Goal: Task Accomplishment & Management: Manage account settings

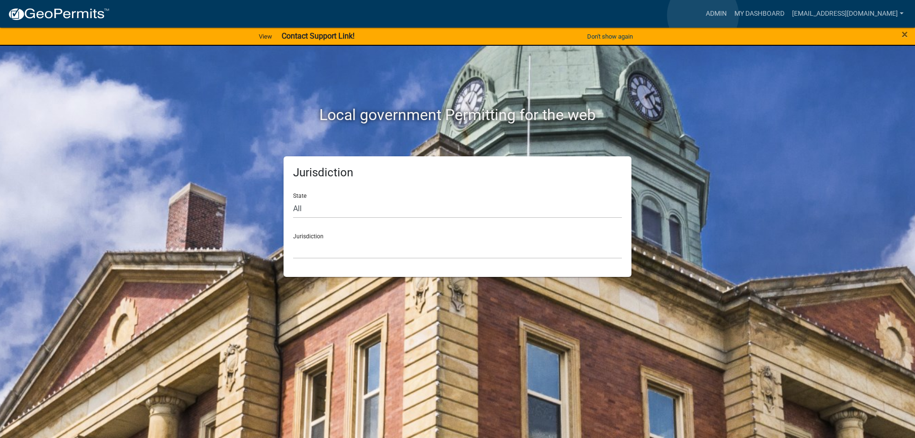
click at [703, 15] on link "Admin" at bounding box center [716, 14] width 29 height 18
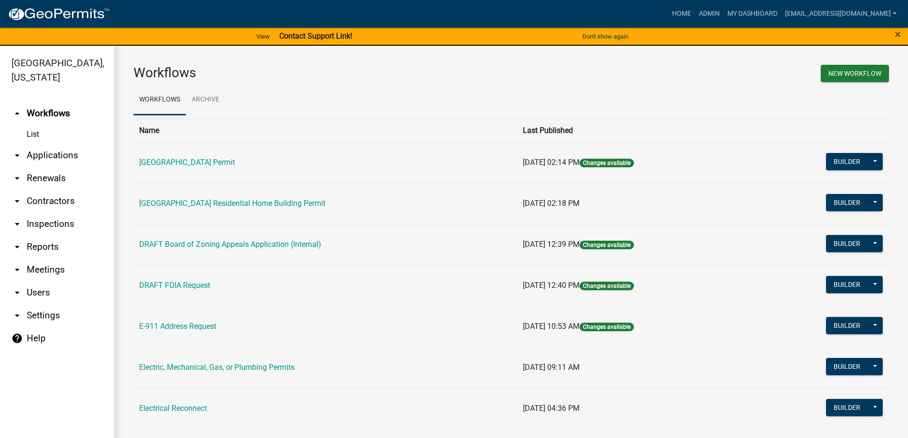
click at [57, 153] on link "arrow_drop_down Applications" at bounding box center [57, 155] width 114 height 23
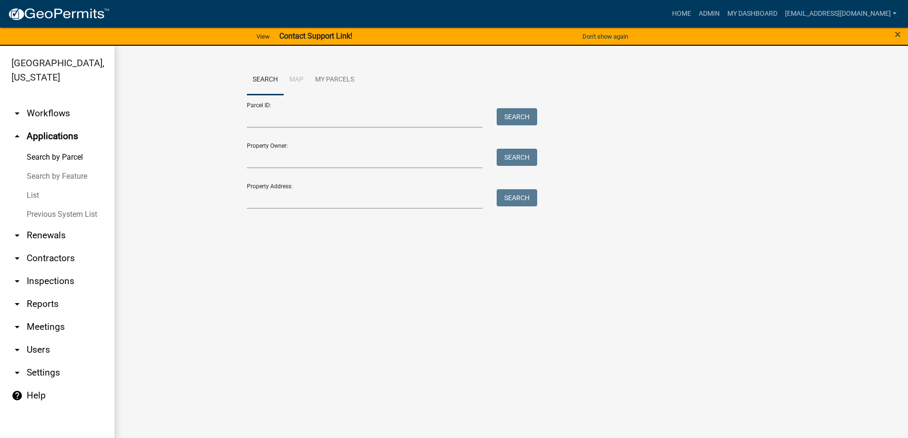
click at [55, 193] on link "List" at bounding box center [57, 195] width 114 height 19
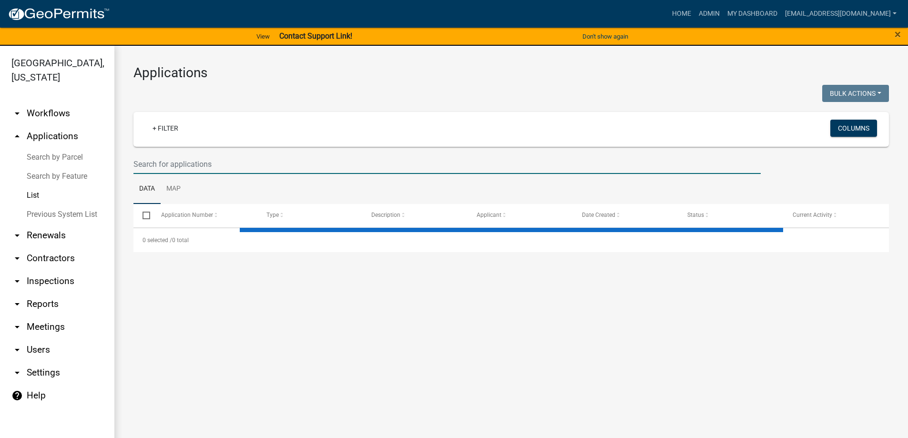
click at [232, 157] on input "text" at bounding box center [447, 164] width 627 height 20
type input "21"
select select "3: 100"
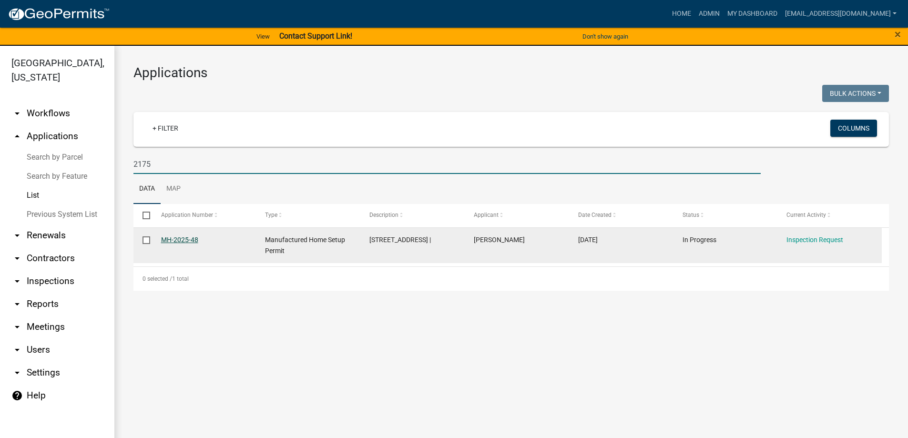
type input "2175"
click at [171, 242] on link "MH-2025-48" at bounding box center [179, 240] width 37 height 8
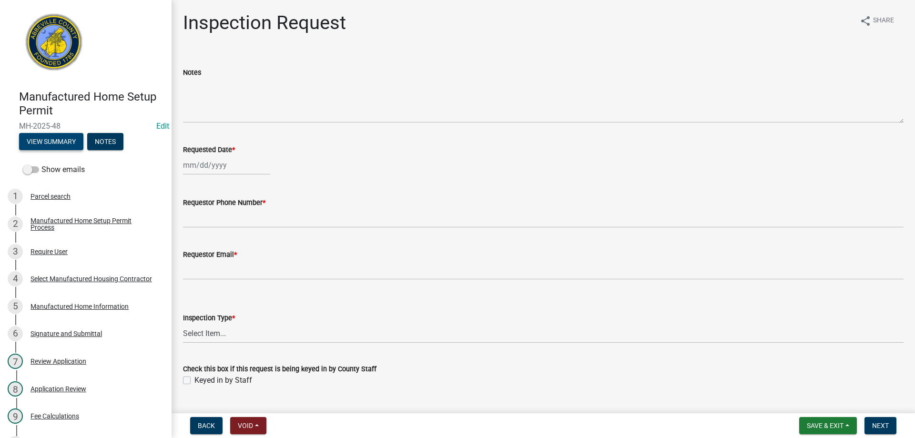
click at [62, 139] on button "View Summary" at bounding box center [51, 141] width 64 height 17
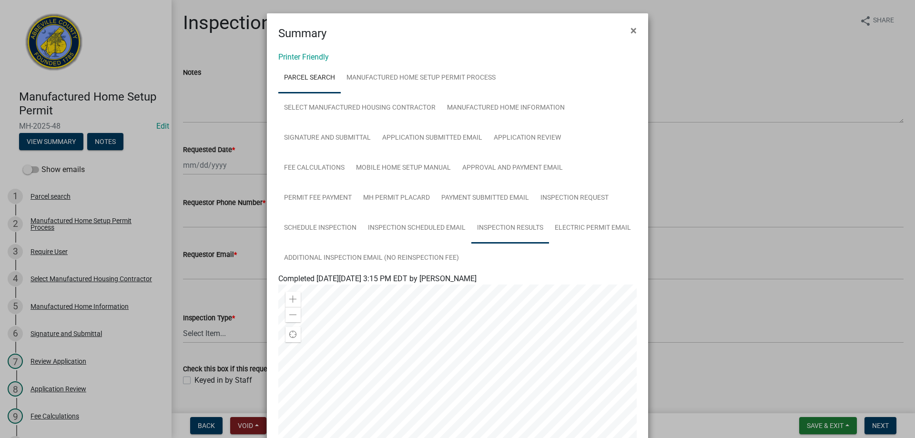
click at [497, 233] on link "Inspection Results" at bounding box center [511, 228] width 78 height 31
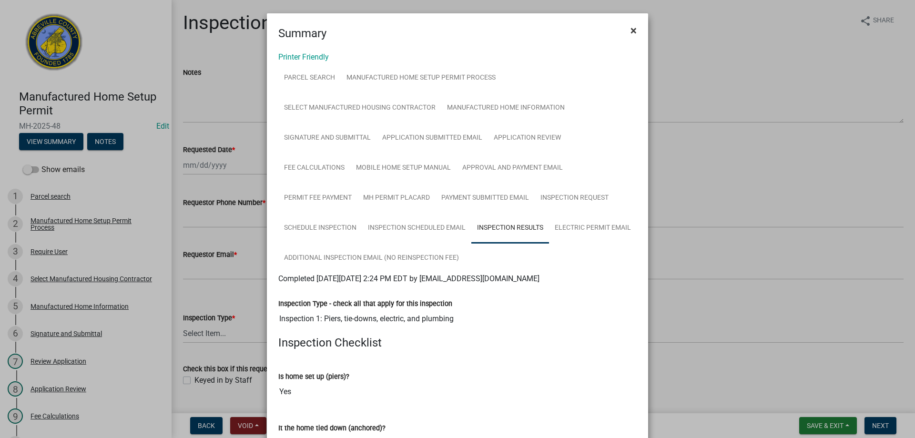
click at [633, 34] on span "×" at bounding box center [634, 30] width 6 height 13
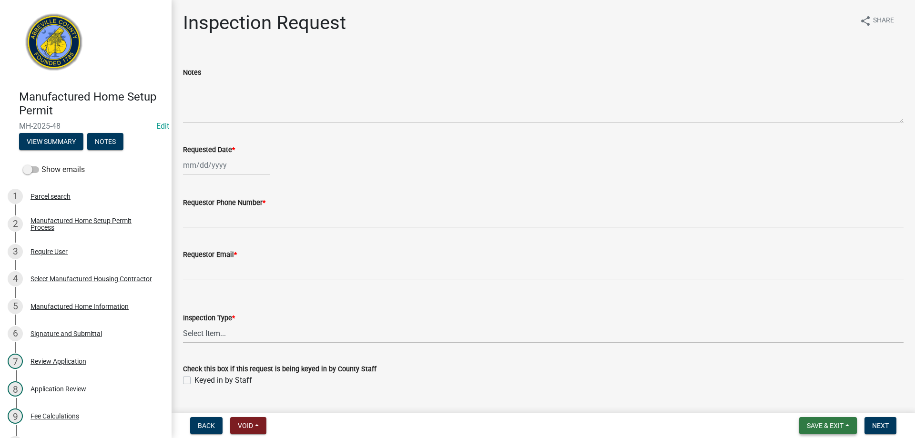
click at [836, 427] on span "Save & Exit" at bounding box center [825, 426] width 37 height 8
click at [836, 404] on button "Save & Exit" at bounding box center [819, 401] width 76 height 23
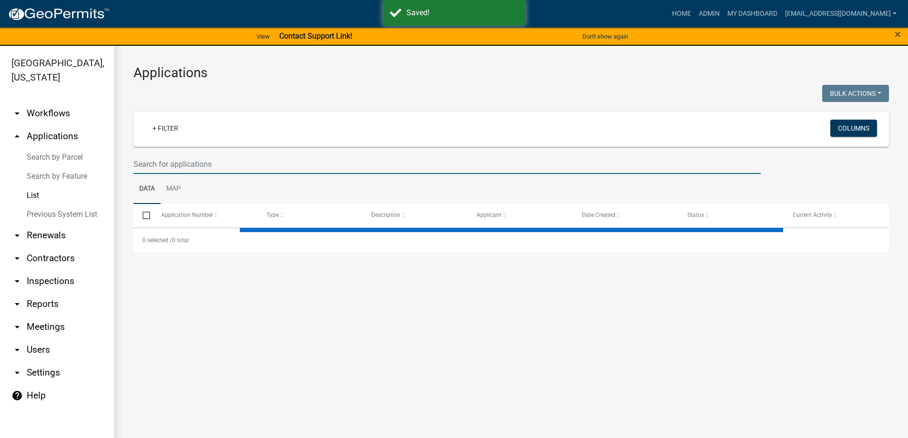
click at [186, 163] on input "text" at bounding box center [447, 164] width 627 height 20
type input "MH"
select select "3: 100"
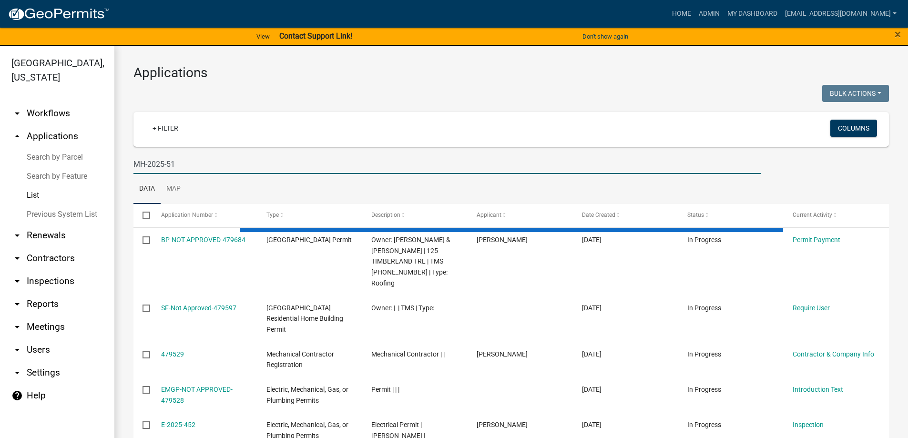
type input "MH-2025-51"
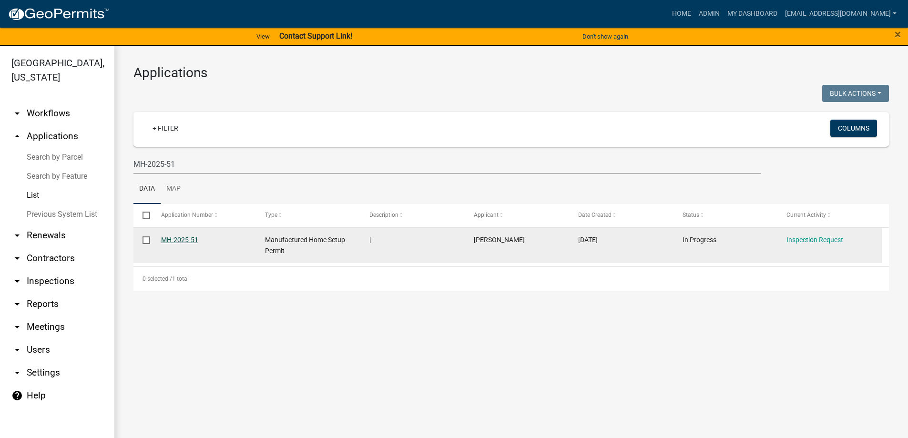
click at [188, 239] on link "MH-2025-51" at bounding box center [179, 240] width 37 height 8
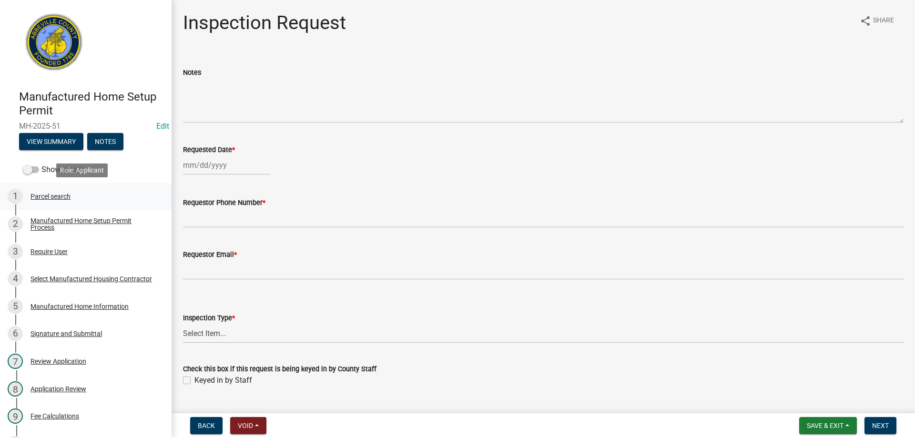
click at [59, 196] on div "Parcel search" at bounding box center [51, 196] width 40 height 7
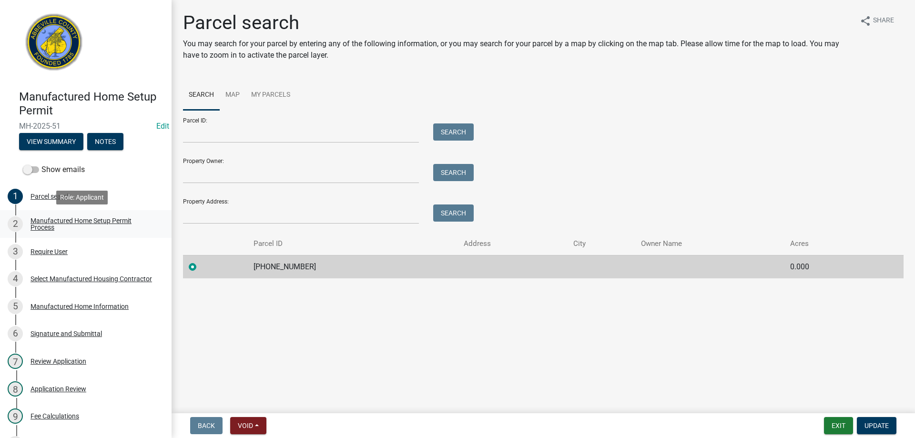
click at [83, 216] on div "2 Manufactured Home Setup Permit Process" at bounding box center [82, 223] width 149 height 15
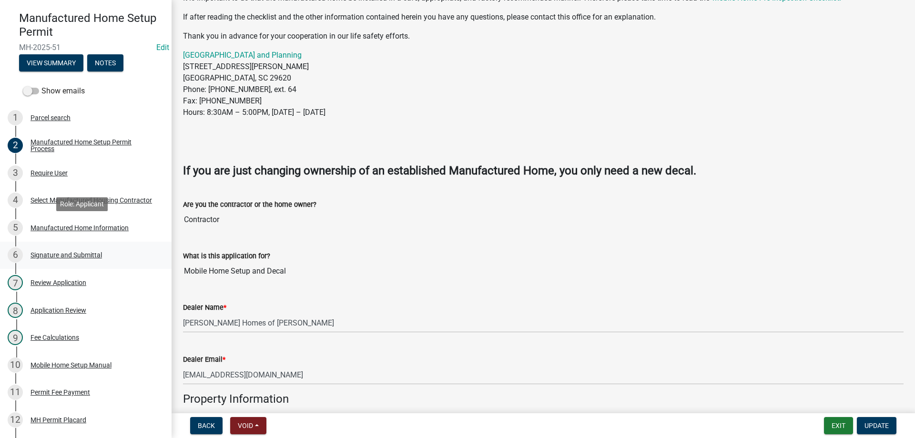
scroll to position [95, 0]
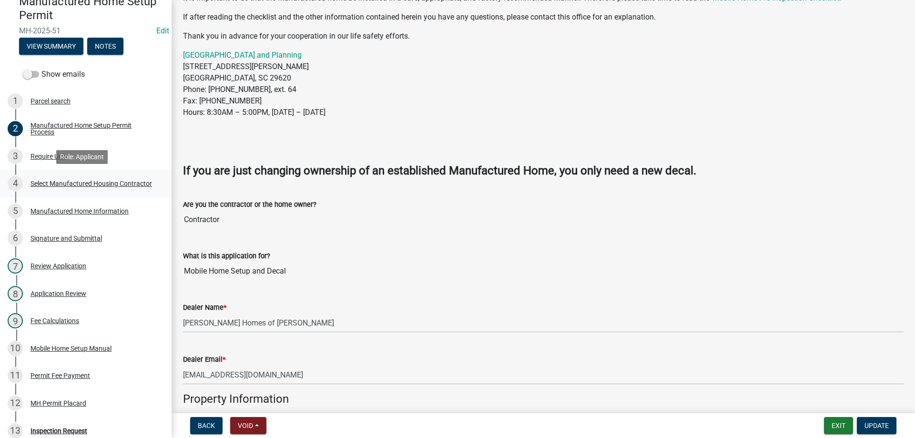
click at [48, 185] on div "Select Manufactured Housing Contractor" at bounding box center [92, 183] width 122 height 7
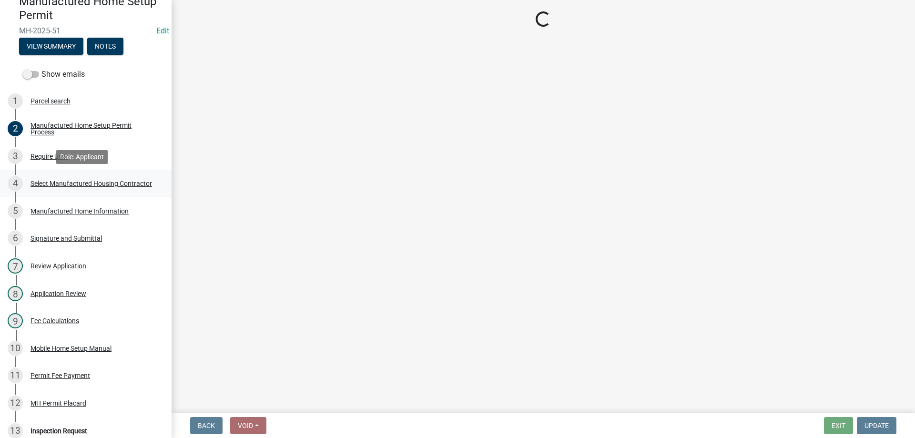
scroll to position [0, 0]
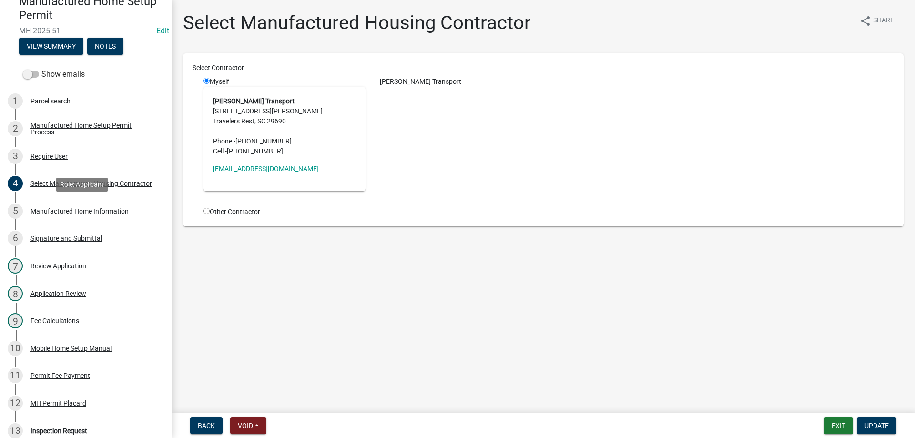
click at [84, 216] on div "5 Manufactured Home Information" at bounding box center [82, 211] width 149 height 15
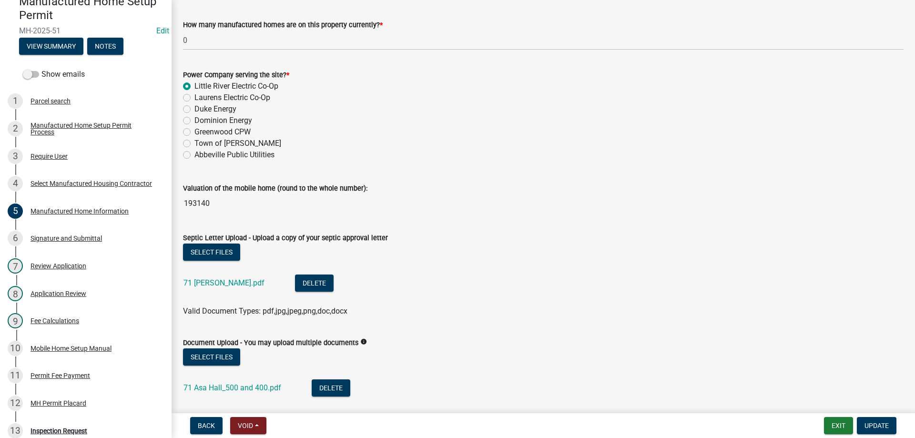
scroll to position [143, 0]
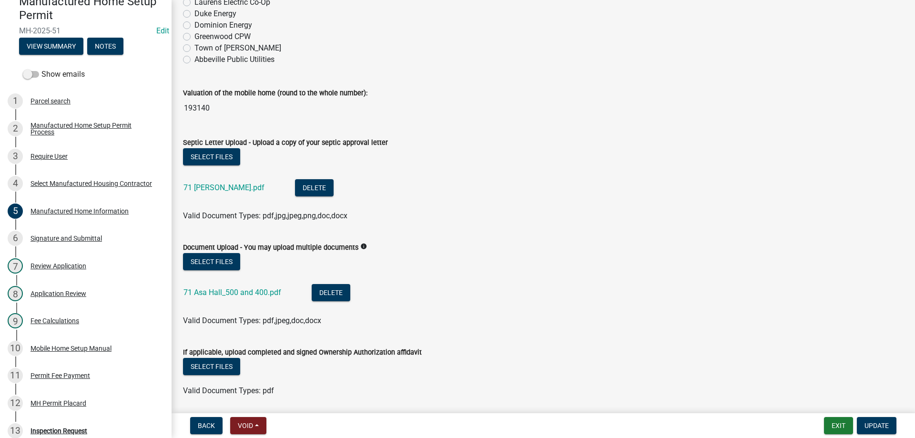
click at [235, 287] on div "71 Asa Hall_500 and 400.pdf" at bounding box center [240, 294] width 113 height 20
click at [236, 291] on link "71 Asa Hall_500 and 400.pdf" at bounding box center [233, 292] width 98 height 9
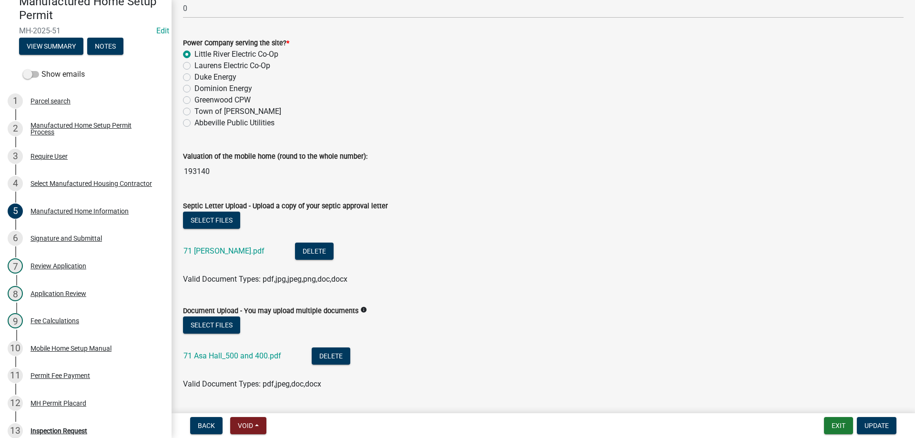
scroll to position [0, 0]
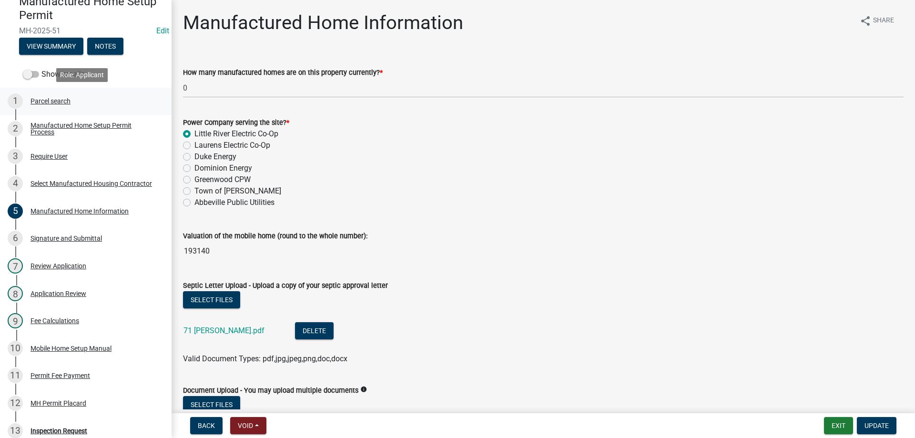
click at [55, 102] on div "Parcel search" at bounding box center [51, 101] width 40 height 7
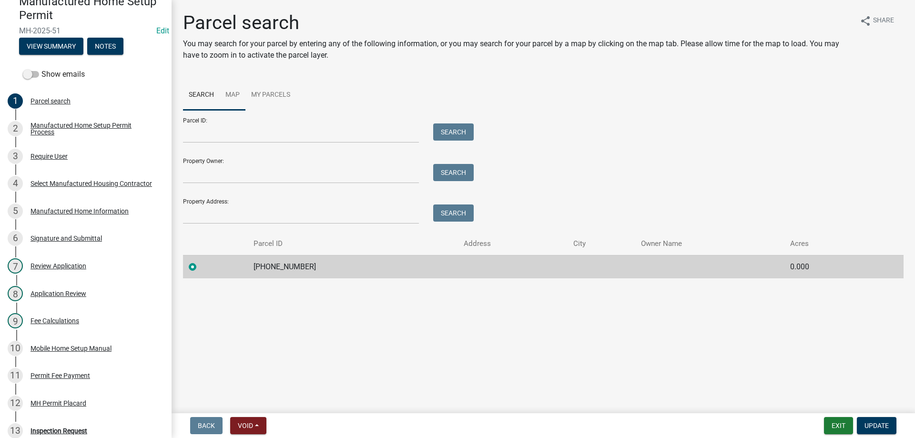
click at [228, 94] on link "Map" at bounding box center [233, 95] width 26 height 31
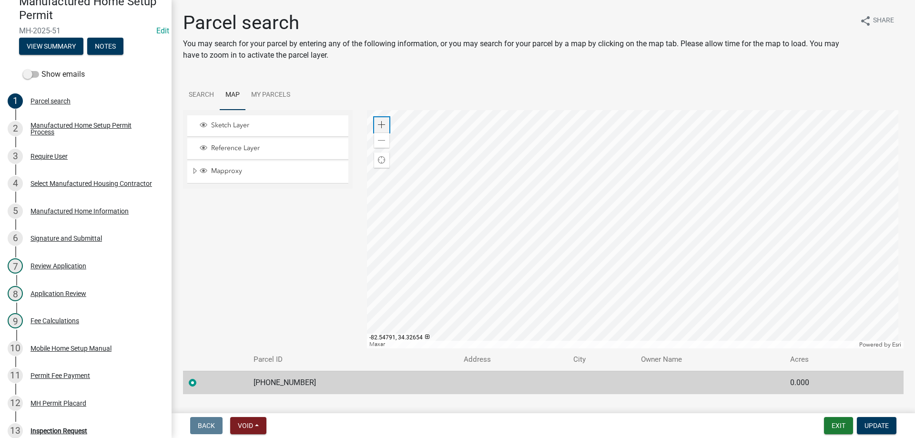
click at [380, 123] on span at bounding box center [382, 125] width 8 height 8
click at [380, 121] on div "Zoom in" at bounding box center [381, 124] width 15 height 15
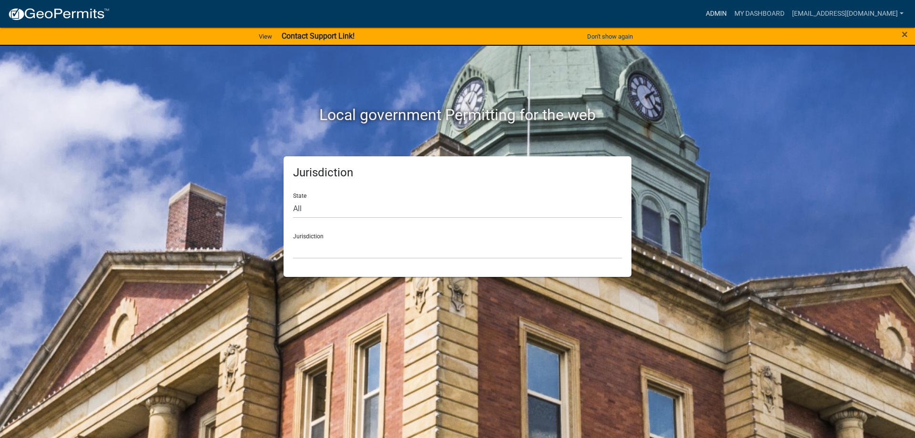
click at [702, 14] on link "Admin" at bounding box center [716, 14] width 29 height 18
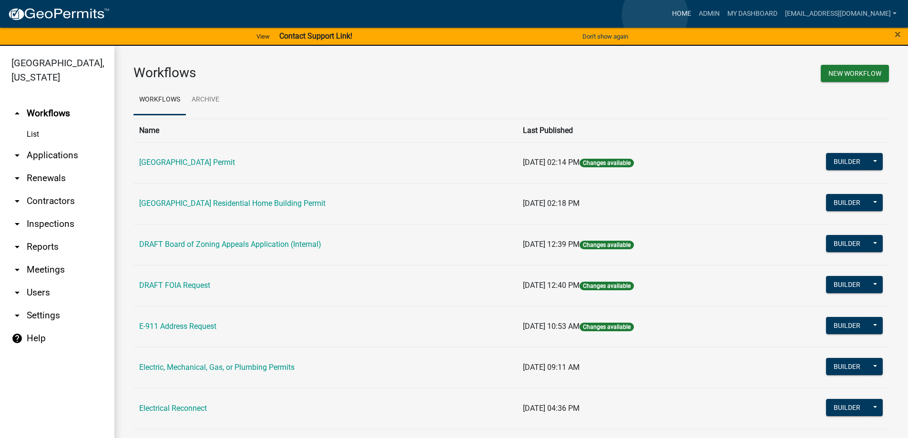
click at [668, 15] on link "Home" at bounding box center [681, 14] width 27 height 18
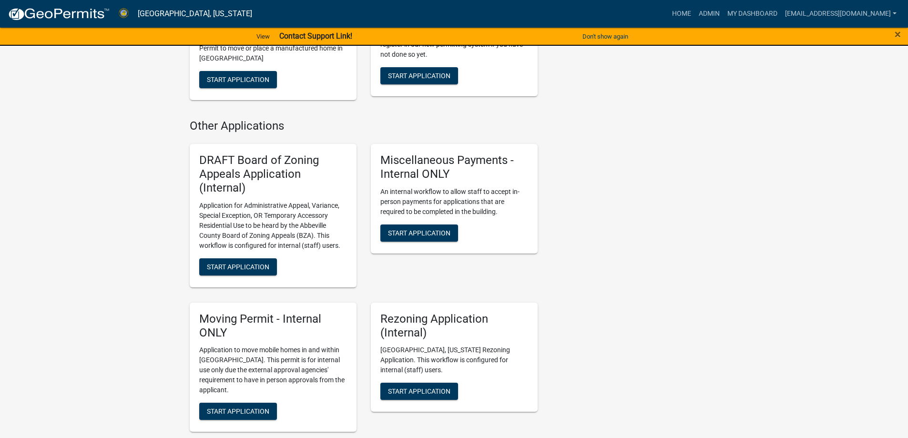
scroll to position [668, 0]
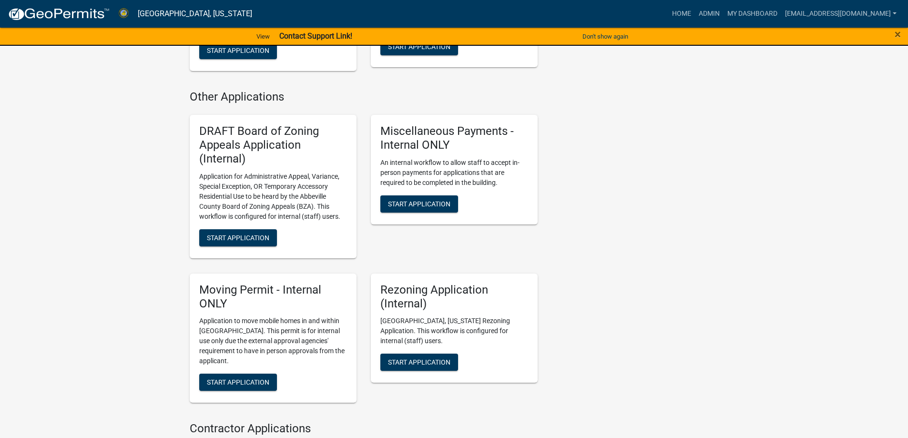
click at [237, 392] on div "Moving Permit - Internal ONLY Application to move mobile homes in and within Ab…" at bounding box center [273, 339] width 167 height 130
click at [238, 388] on button "Start Application" at bounding box center [238, 382] width 78 height 17
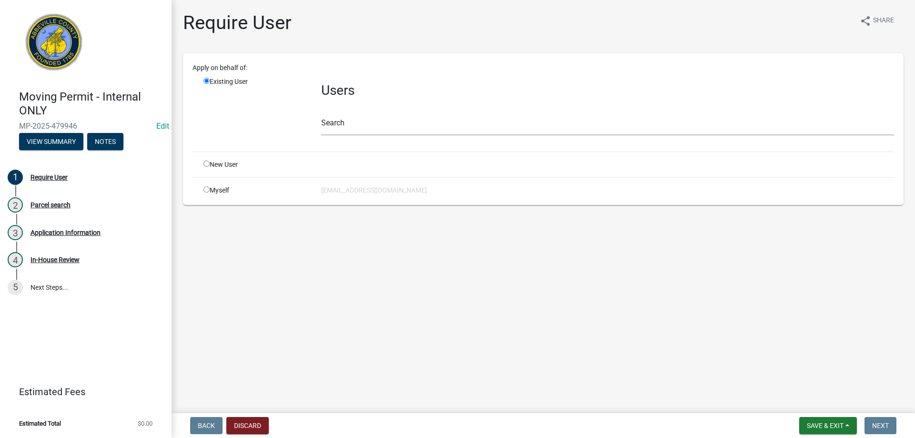
click at [209, 188] on input "radio" at bounding box center [207, 189] width 6 height 6
radio input "true"
radio input "false"
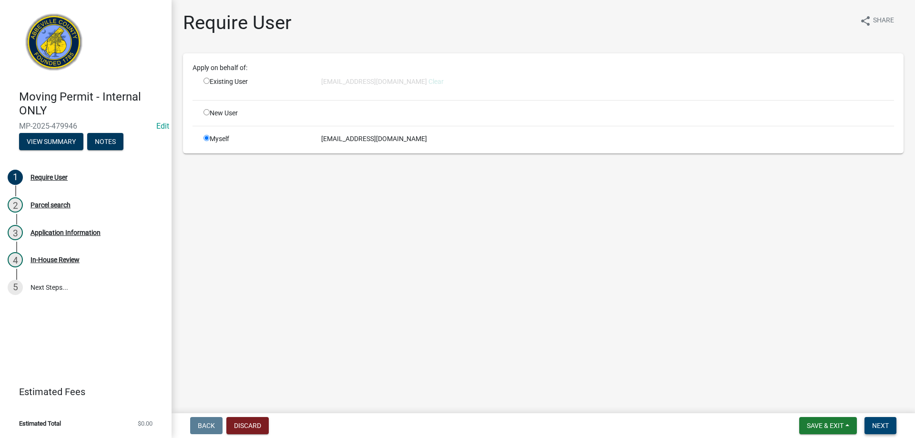
click at [886, 425] on span "Next" at bounding box center [881, 426] width 17 height 8
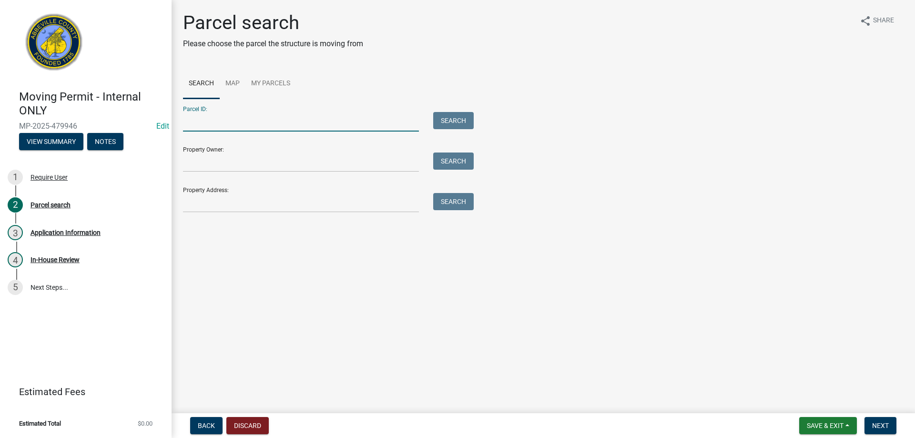
click at [273, 126] on input "Parcel ID:" at bounding box center [301, 122] width 236 height 20
click at [208, 123] on input "Parcel ID:" at bounding box center [301, 122] width 236 height 20
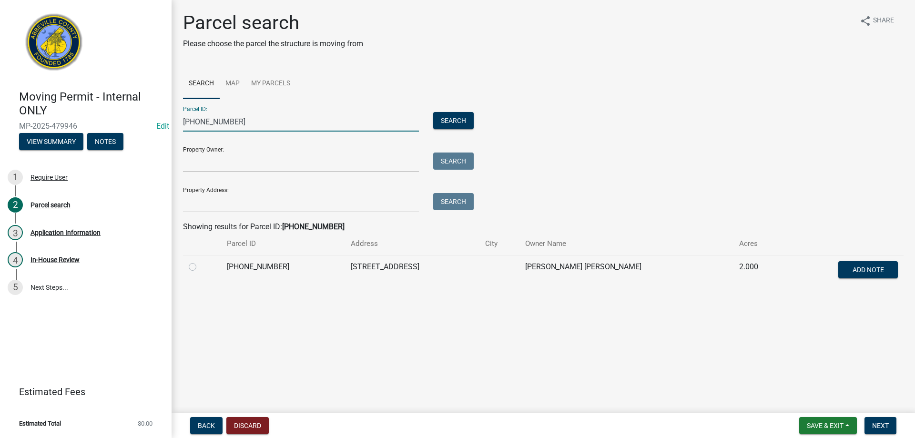
type input "034-00-00-047"
click at [200, 261] on label at bounding box center [200, 261] width 0 height 0
click at [200, 265] on input "radio" at bounding box center [203, 264] width 6 height 6
radio input "true"
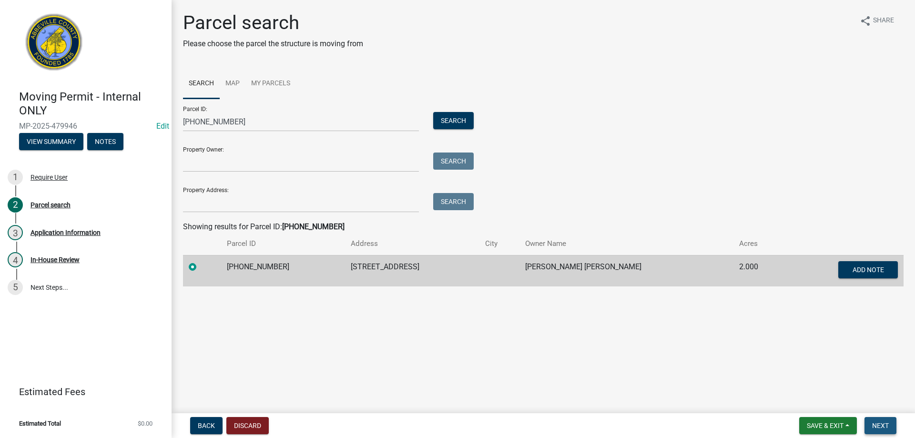
click at [877, 423] on span "Next" at bounding box center [881, 426] width 17 height 8
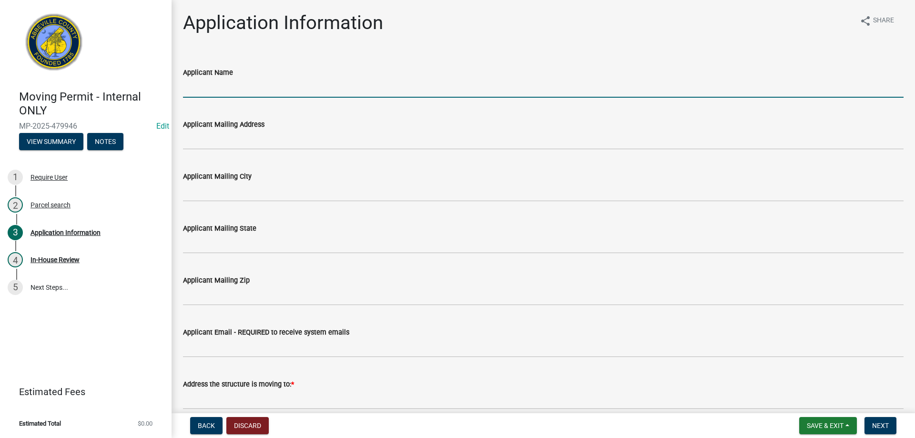
click at [233, 86] on input "Applicant Name" at bounding box center [543, 88] width 721 height 20
type input "HEATHER LEANNE FULLER"
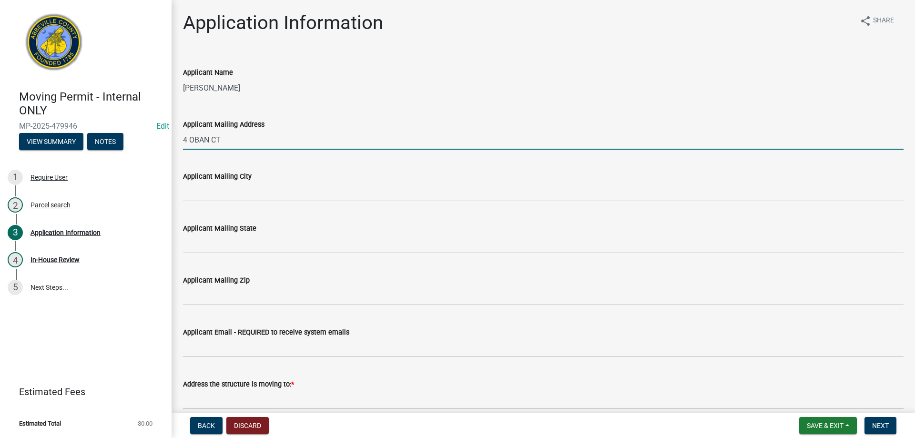
type input "4 OBAN CT"
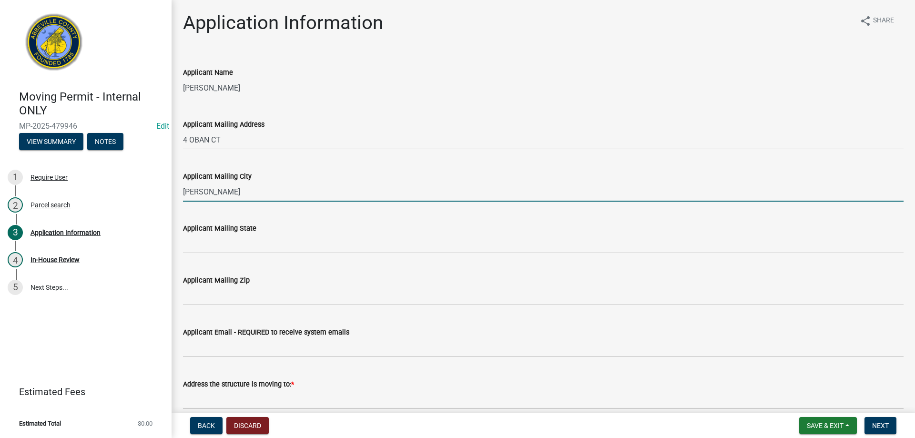
type input "GREER"
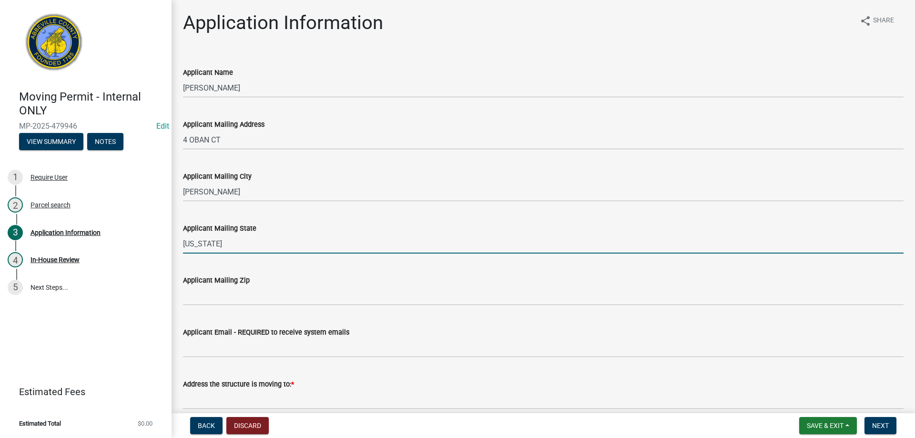
type input "SOUTH CAROLINA"
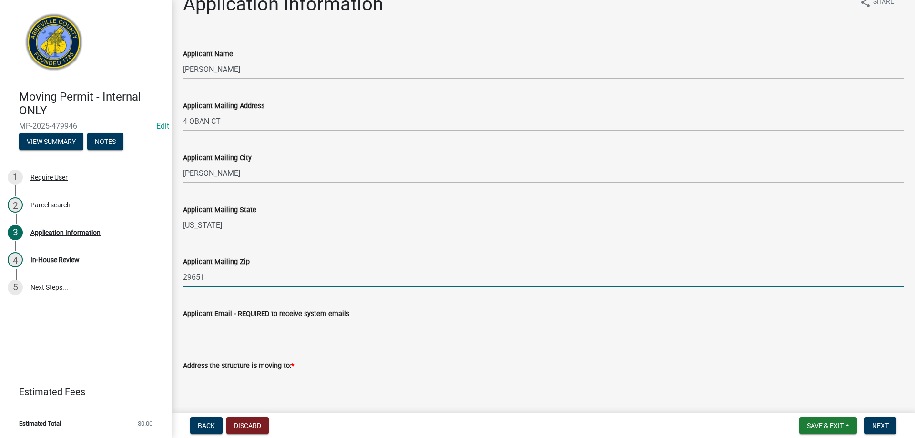
scroll to position [48, 0]
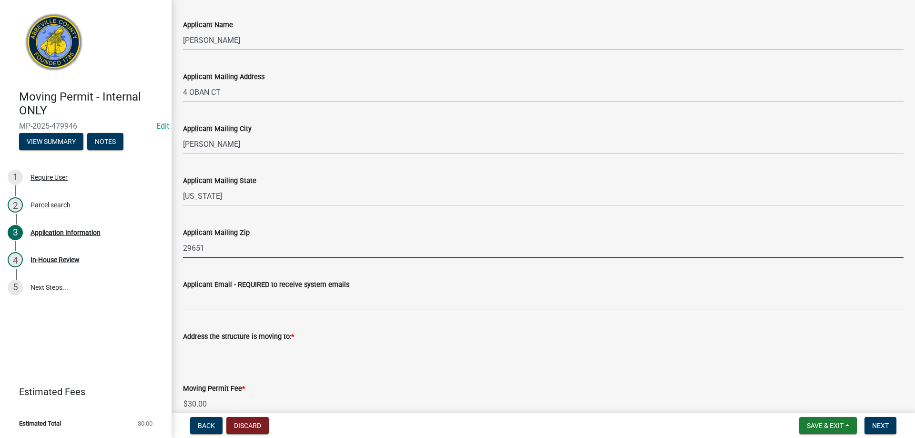
type input "29651"
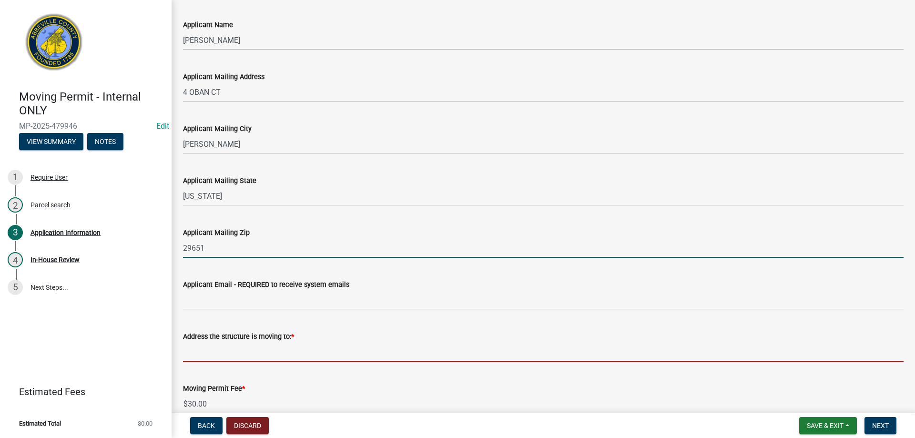
click at [216, 358] on input "Address the structure is moving to: *" at bounding box center [543, 352] width 721 height 20
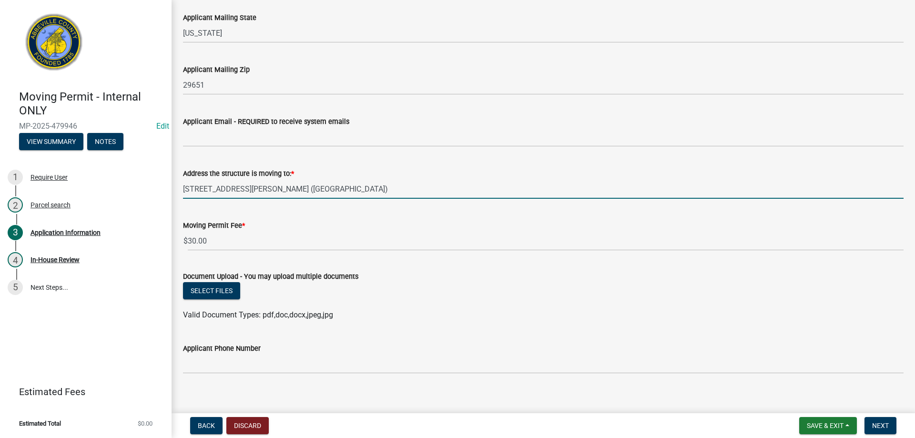
scroll to position [220, 0]
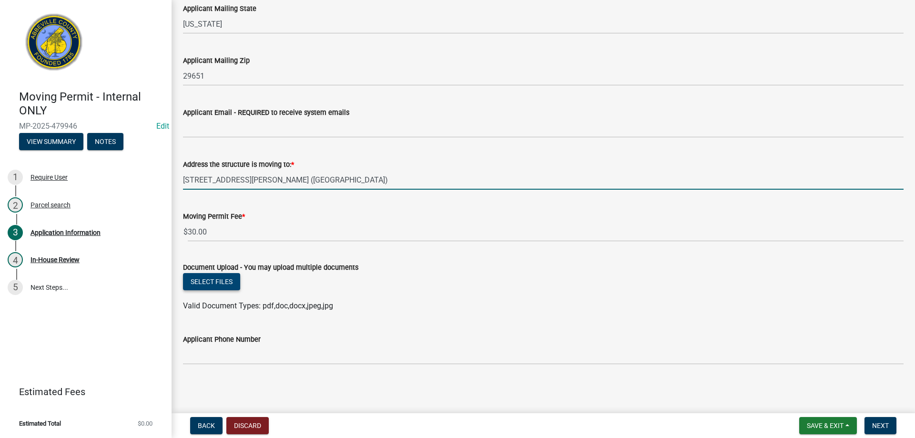
type input "460 THOMPSON RD, FOUNTAIN INN (LAURENS COUNTY)"
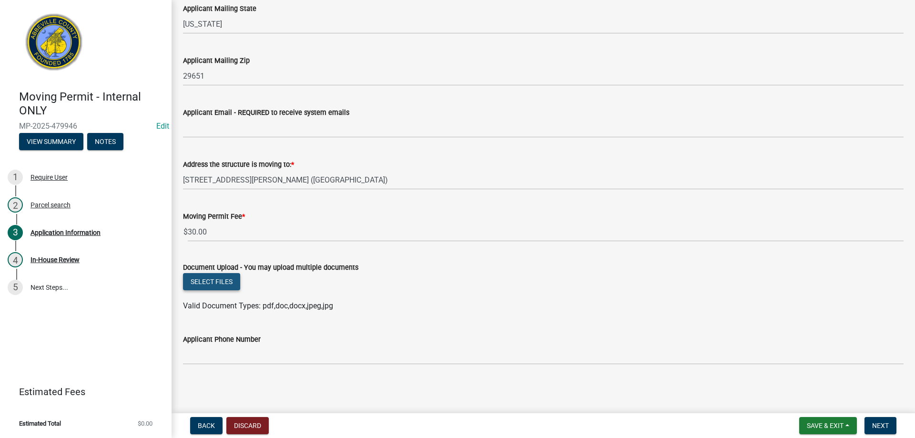
click at [222, 276] on button "Select files" at bounding box center [211, 281] width 57 height 17
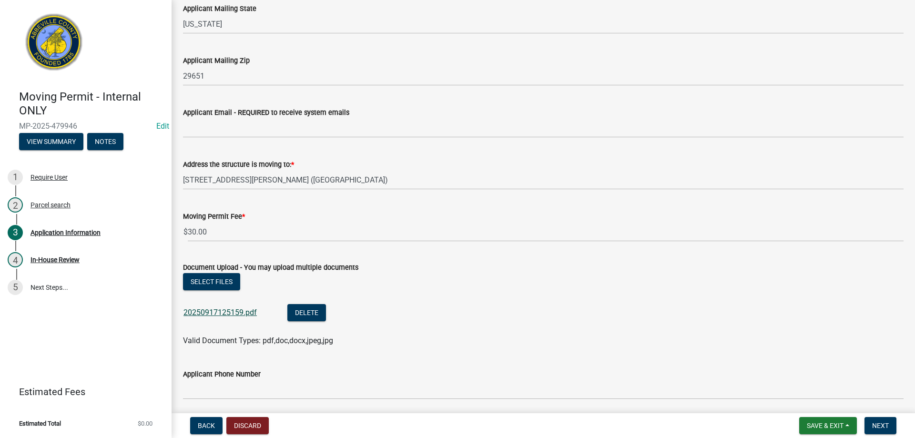
click at [203, 311] on link "20250917125159.pdf" at bounding box center [220, 312] width 73 height 9
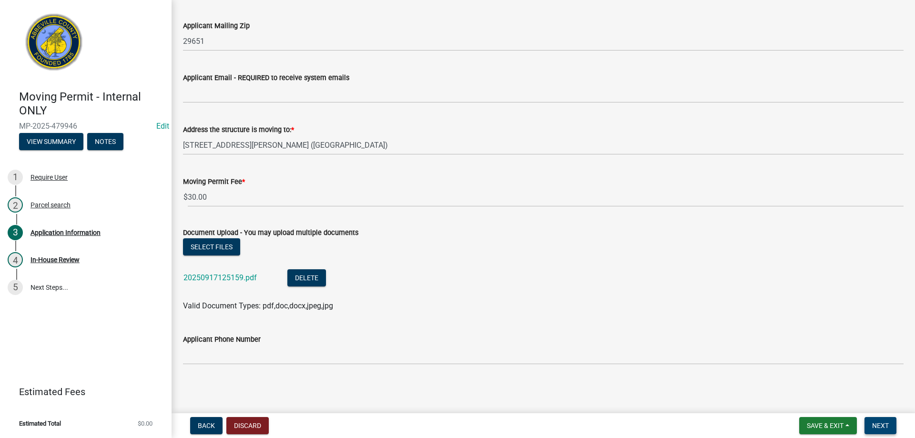
click at [883, 428] on span "Next" at bounding box center [881, 426] width 17 height 8
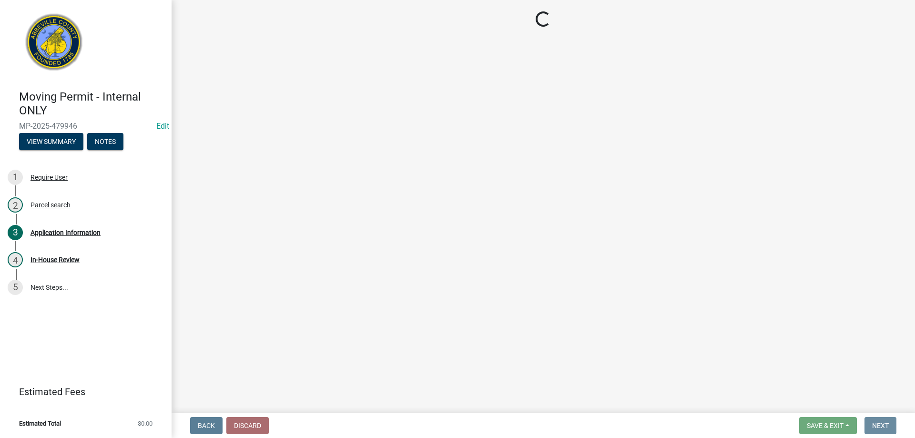
scroll to position [0, 0]
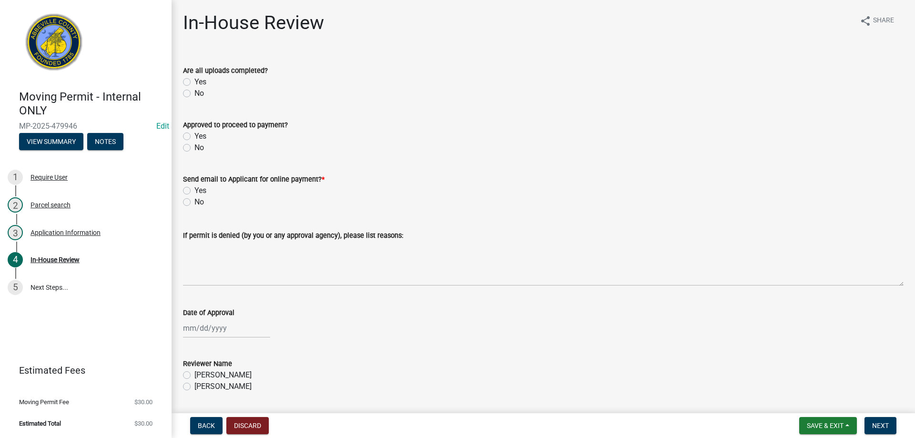
click at [195, 135] on label "Yes" at bounding box center [201, 136] width 12 height 11
click at [195, 135] on input "Yes" at bounding box center [198, 134] width 6 height 6
radio input "true"
click at [195, 204] on label "No" at bounding box center [200, 201] width 10 height 11
click at [195, 203] on input "No" at bounding box center [198, 199] width 6 height 6
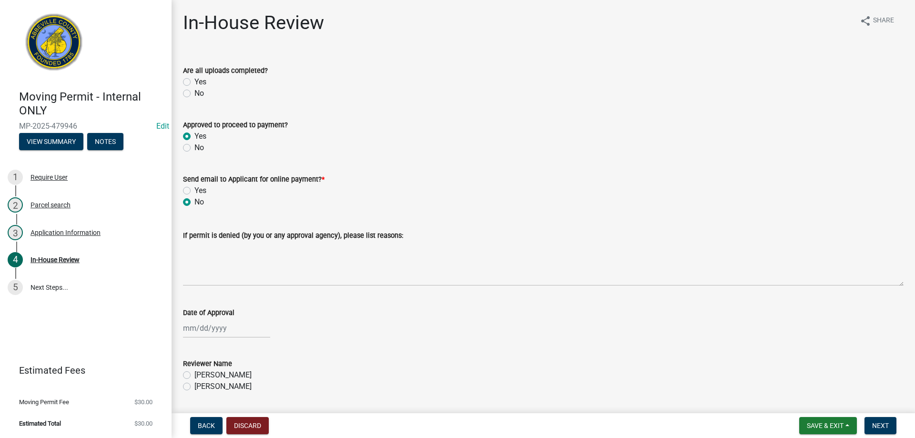
radio input "true"
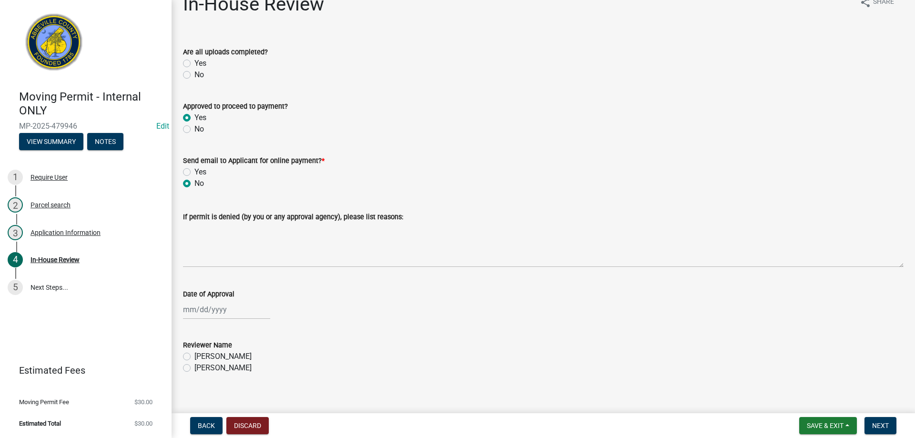
scroll to position [29, 0]
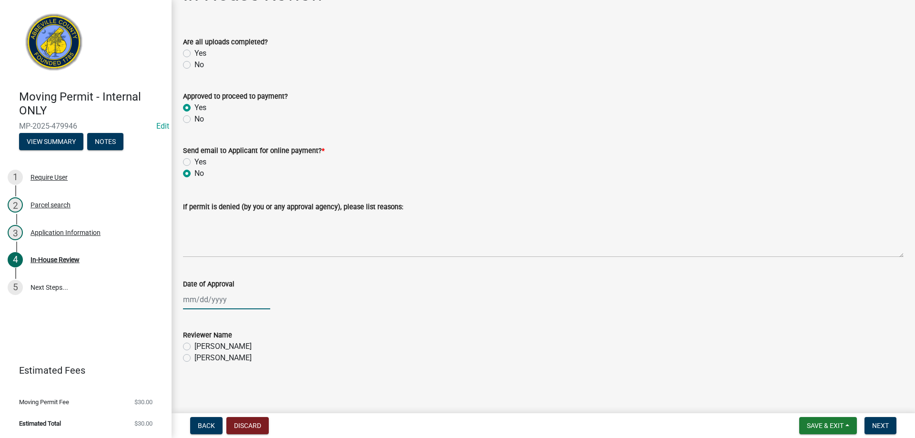
click at [195, 307] on div at bounding box center [226, 300] width 87 height 20
select select "9"
select select "2025"
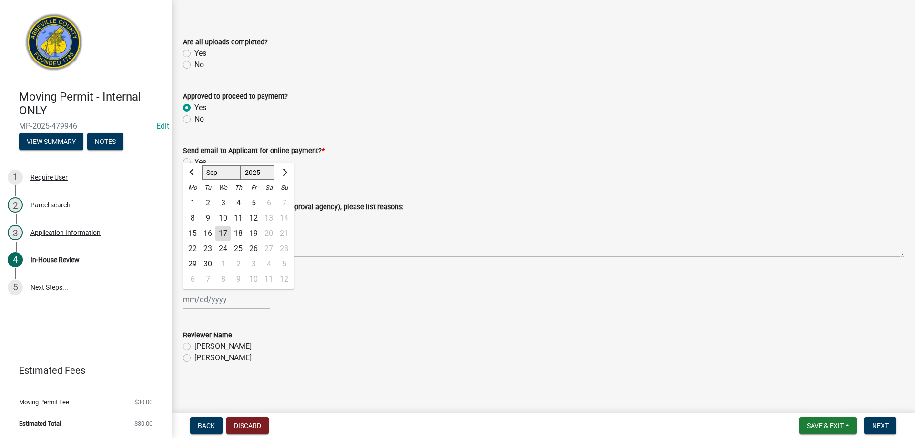
click at [228, 234] on div "17" at bounding box center [223, 233] width 15 height 15
type input "09/17/2025"
click at [195, 360] on label "Runda Morton" at bounding box center [223, 357] width 57 height 11
click at [195, 359] on input "Runda Morton" at bounding box center [198, 355] width 6 height 6
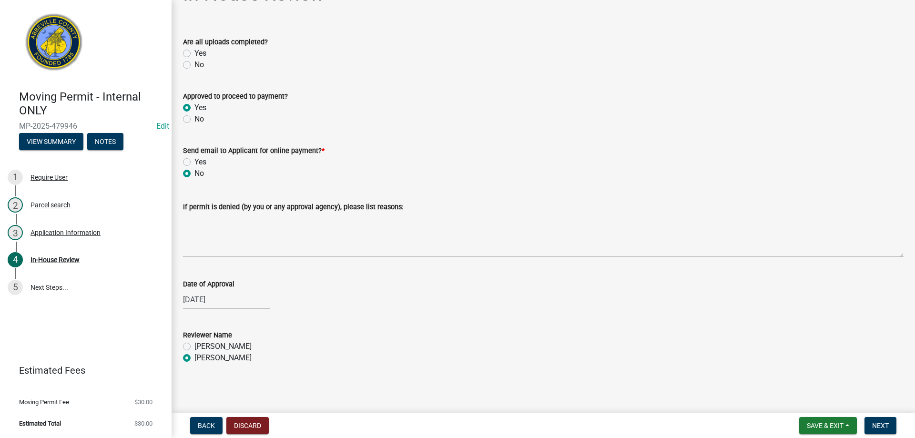
radio input "true"
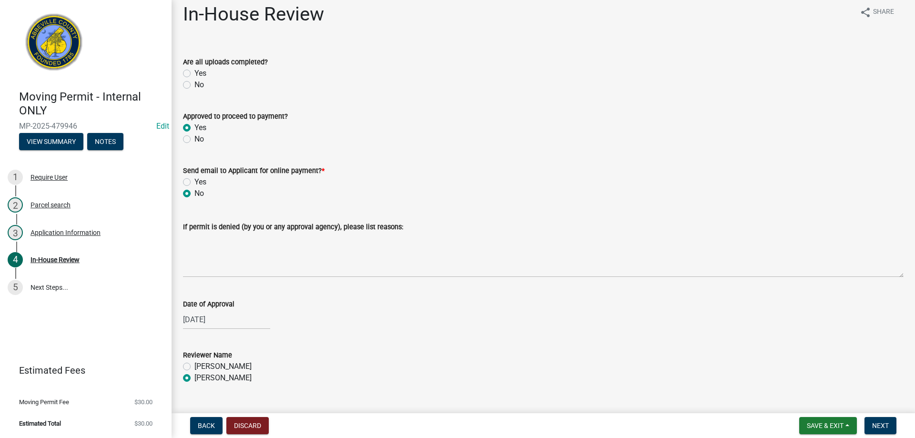
scroll to position [0, 0]
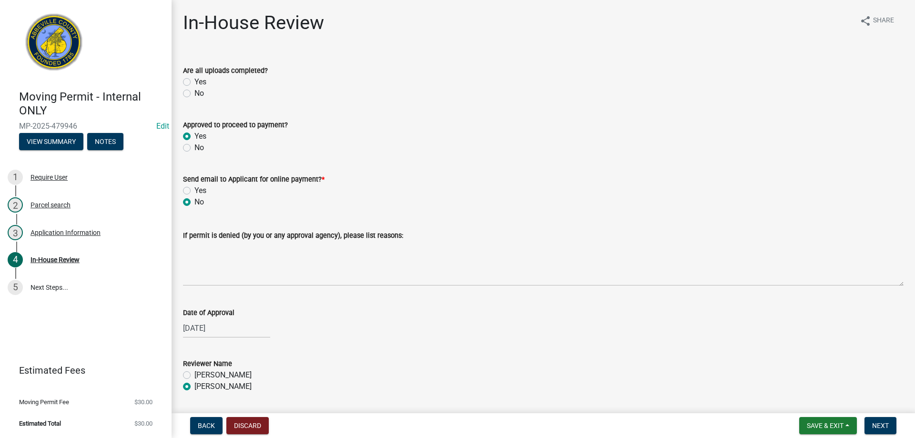
click at [195, 94] on label "No" at bounding box center [200, 93] width 10 height 11
click at [195, 94] on input "No" at bounding box center [198, 91] width 6 height 6
radio input "true"
click at [876, 426] on span "Next" at bounding box center [881, 426] width 17 height 8
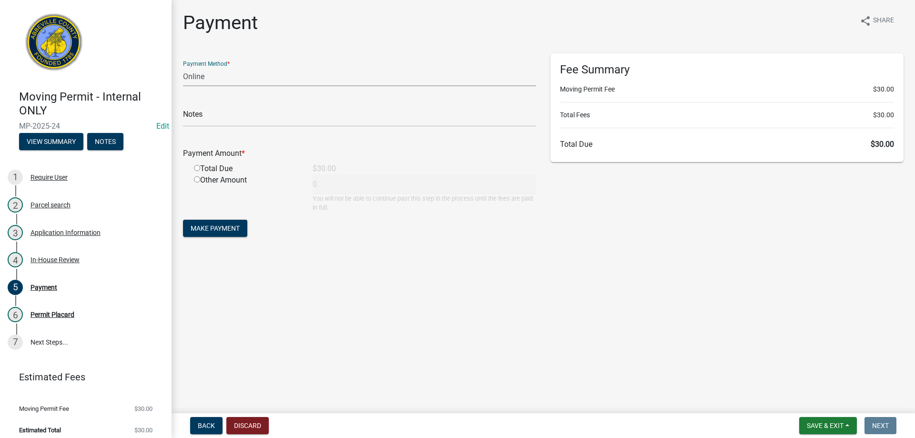
click at [206, 78] on select "Credit Card POS Check Cash Online" at bounding box center [359, 77] width 353 height 20
select select "0: 2"
click at [183, 67] on select "Credit Card POS Check Cash Online" at bounding box center [359, 77] width 353 height 20
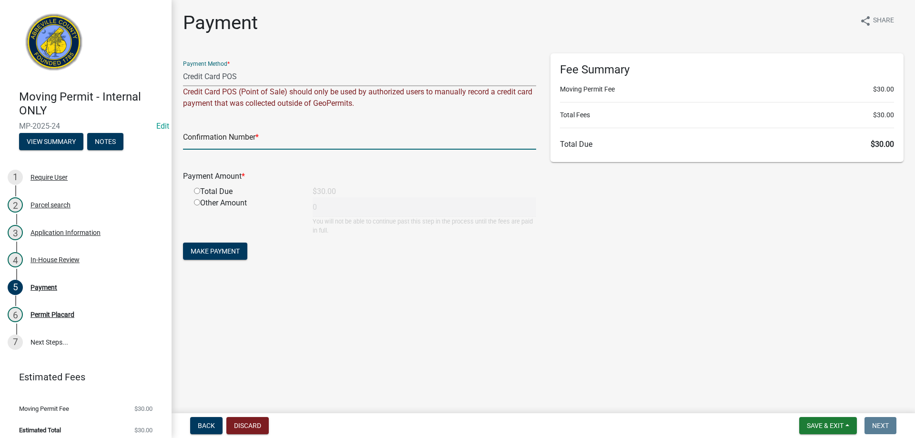
click at [206, 147] on input "text" at bounding box center [359, 140] width 353 height 20
type input "Square"
click at [195, 191] on input "radio" at bounding box center [197, 191] width 6 height 6
radio input "true"
type input "30"
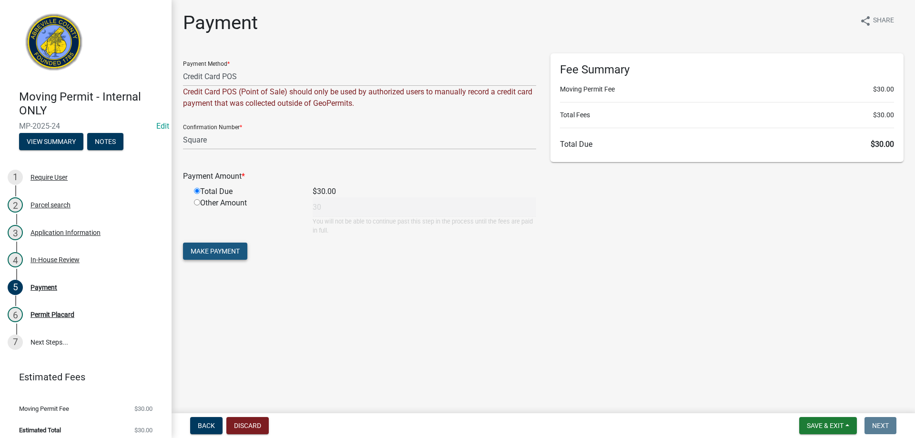
click at [212, 255] on span "Make Payment" at bounding box center [215, 251] width 49 height 8
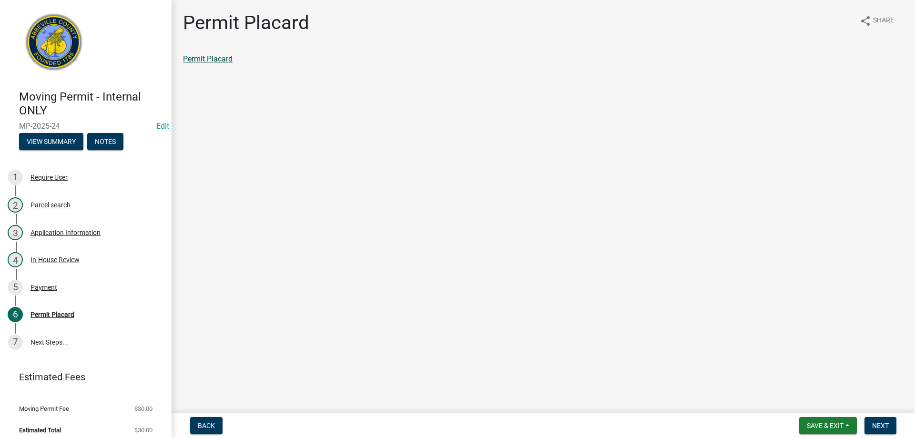
click at [212, 62] on link "Permit Placard" at bounding box center [208, 58] width 50 height 9
click at [41, 285] on div "Payment" at bounding box center [44, 287] width 27 height 7
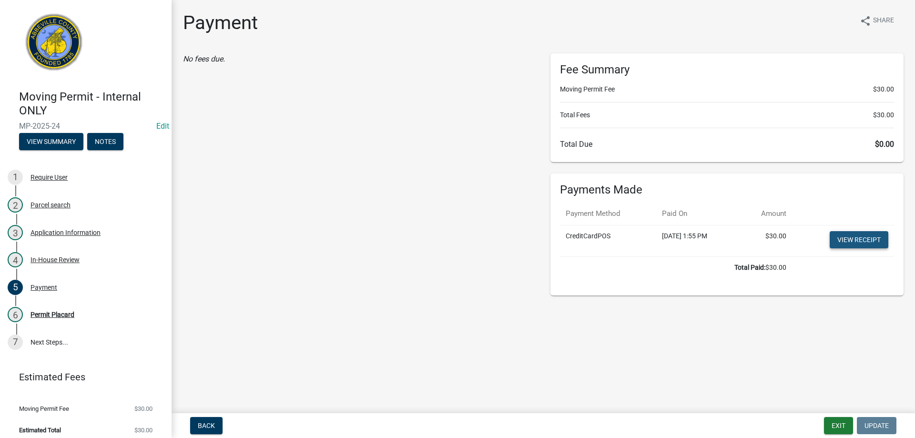
click at [873, 239] on link "View receipt" at bounding box center [859, 239] width 59 height 17
click at [47, 230] on div "Application Information" at bounding box center [66, 232] width 70 height 7
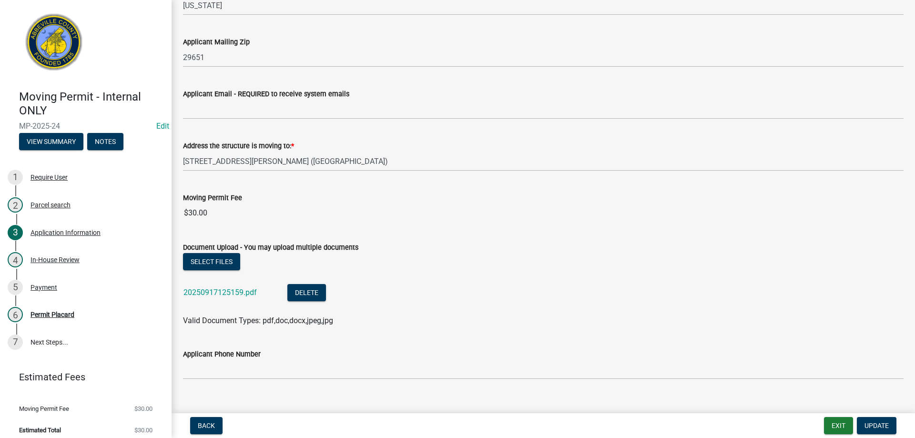
scroll to position [253, 0]
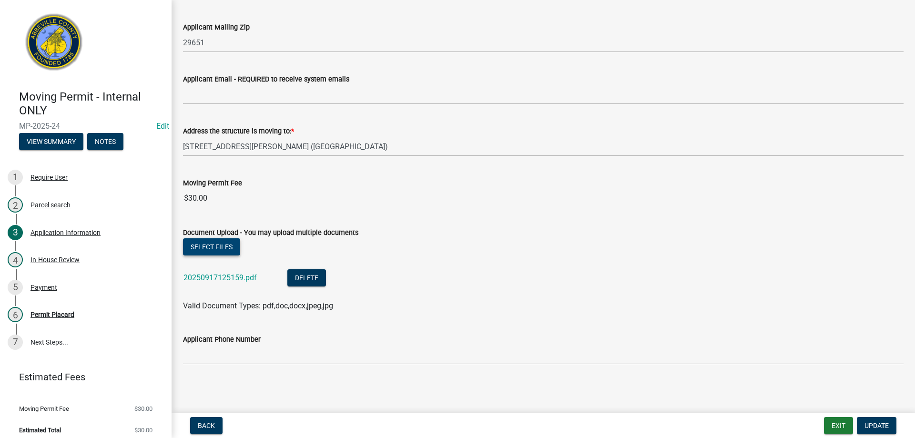
click at [204, 246] on button "Select files" at bounding box center [211, 246] width 57 height 17
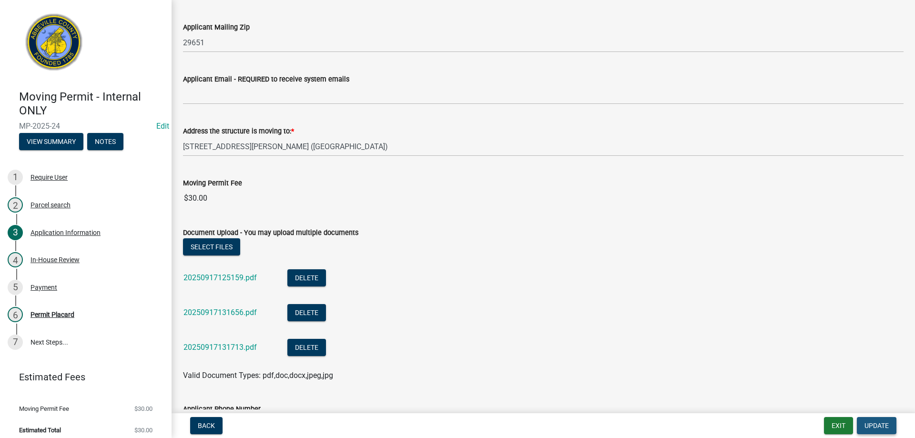
click at [881, 426] on span "Update" at bounding box center [877, 426] width 24 height 8
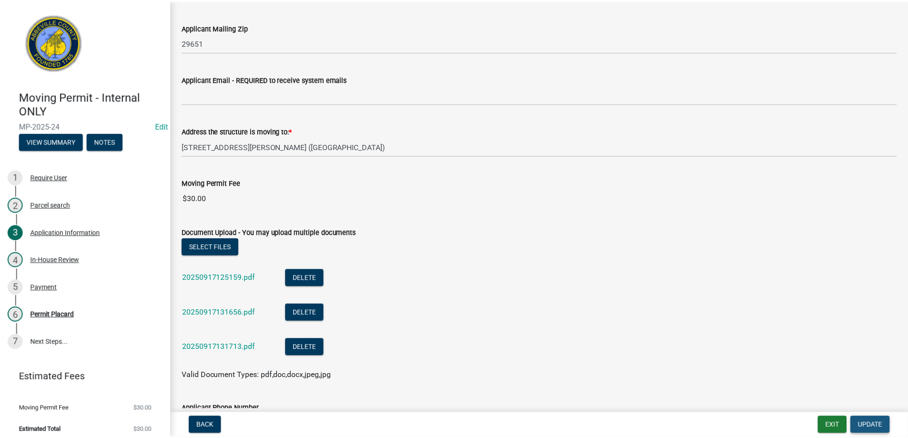
scroll to position [0, 0]
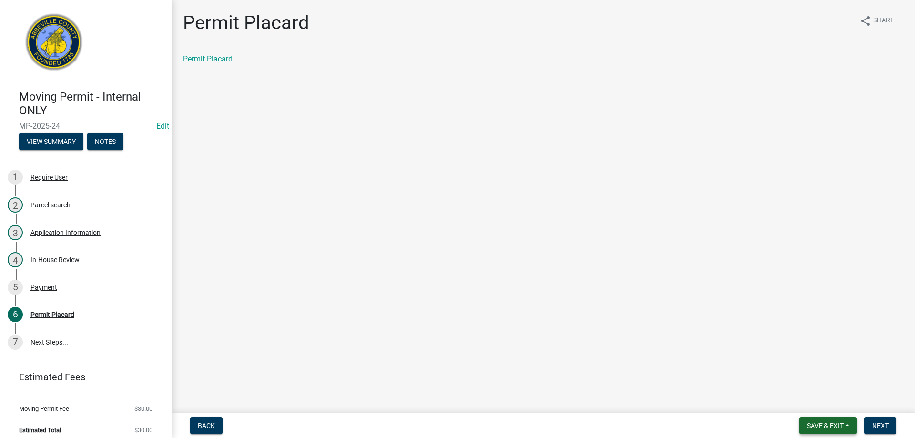
click at [831, 424] on span "Save & Exit" at bounding box center [825, 426] width 37 height 8
click at [835, 404] on button "Save & Exit" at bounding box center [819, 401] width 76 height 23
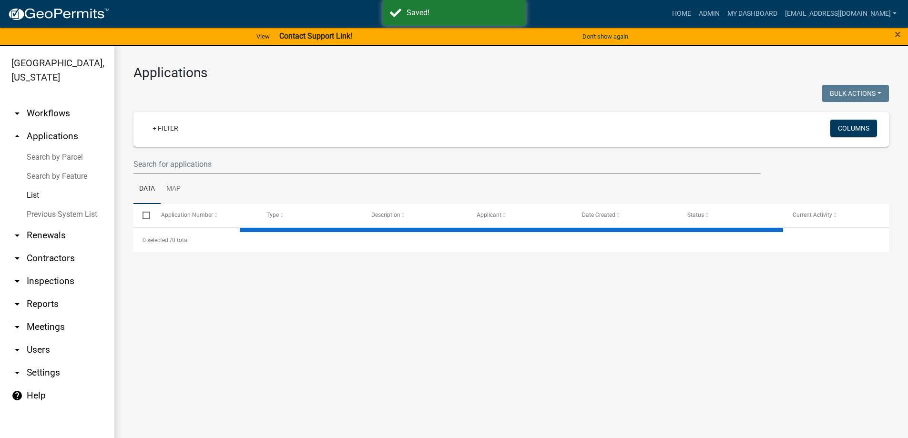
select select "3: 100"
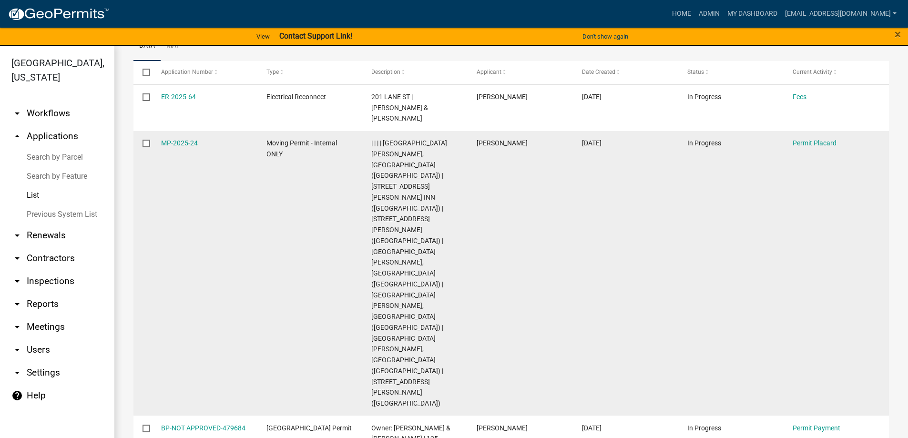
scroll to position [191, 0]
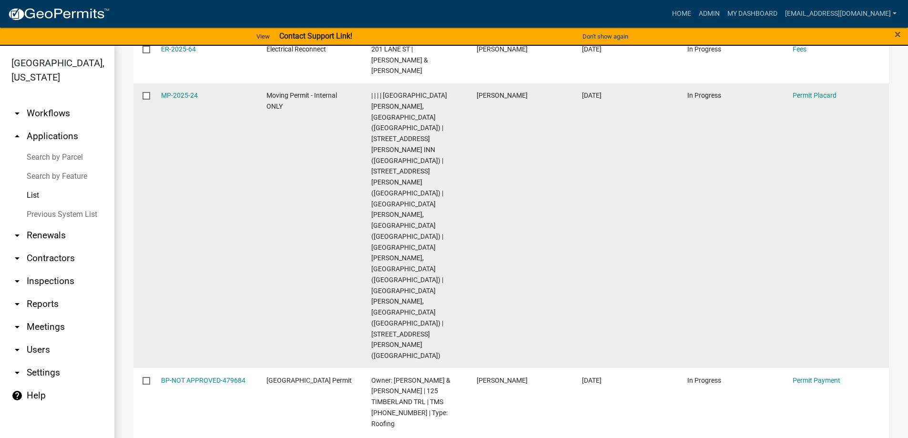
click at [553, 154] on datatable-body-cell "Runda Morton" at bounding box center [520, 225] width 105 height 285
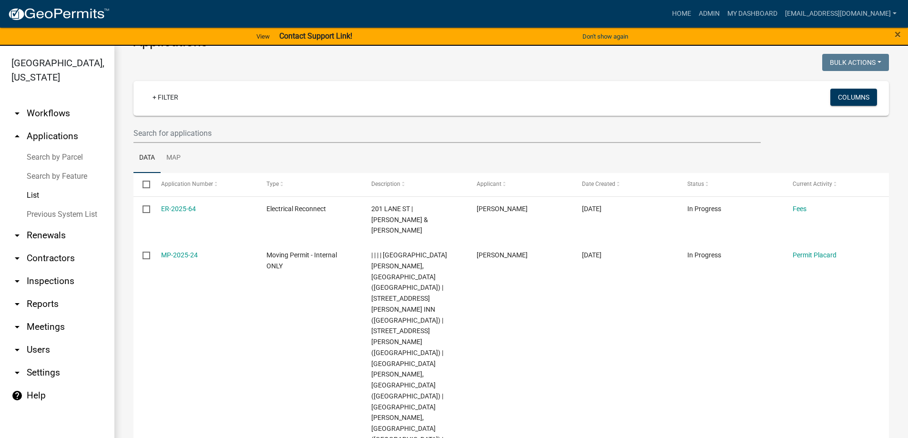
scroll to position [48, 0]
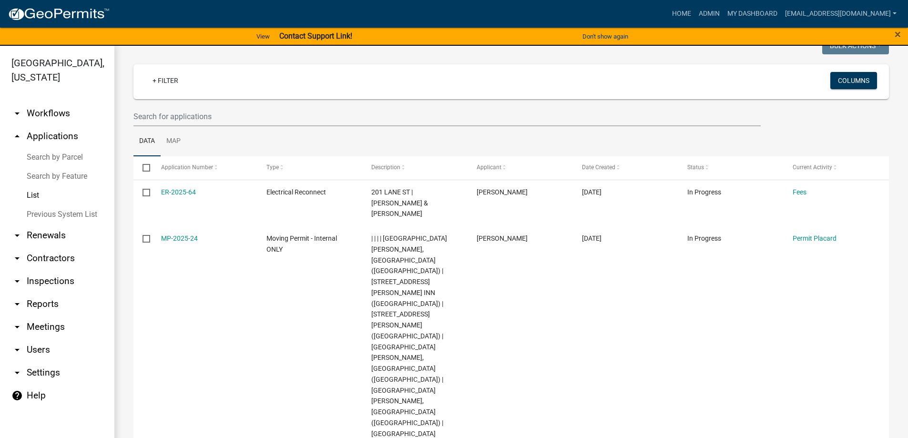
click at [643, 13] on div "Home Admin My Dashboard rmorton@abbevillecountysc.com Admin Account Contractor …" at bounding box center [508, 14] width 783 height 18
click at [668, 16] on link "Home" at bounding box center [681, 14] width 27 height 18
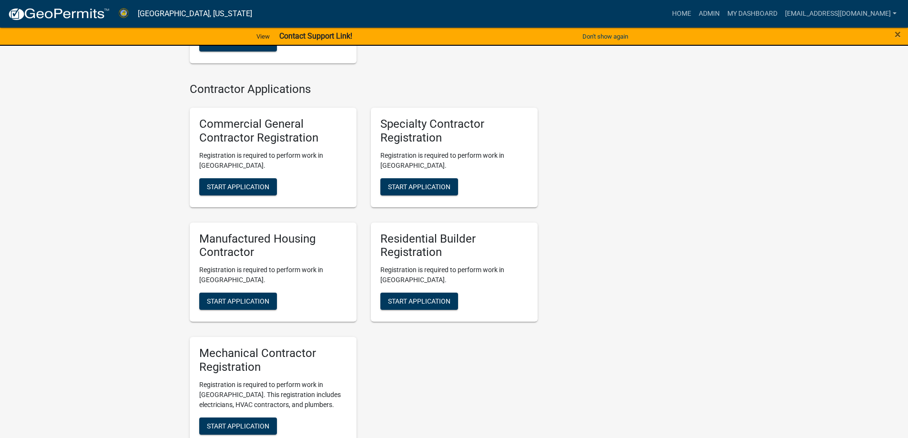
scroll to position [1144, 0]
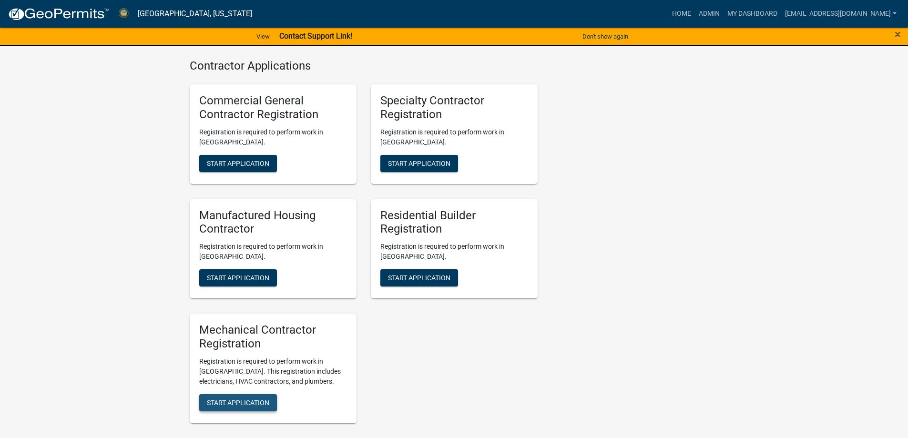
click at [224, 399] on span "Start Application" at bounding box center [238, 403] width 62 height 8
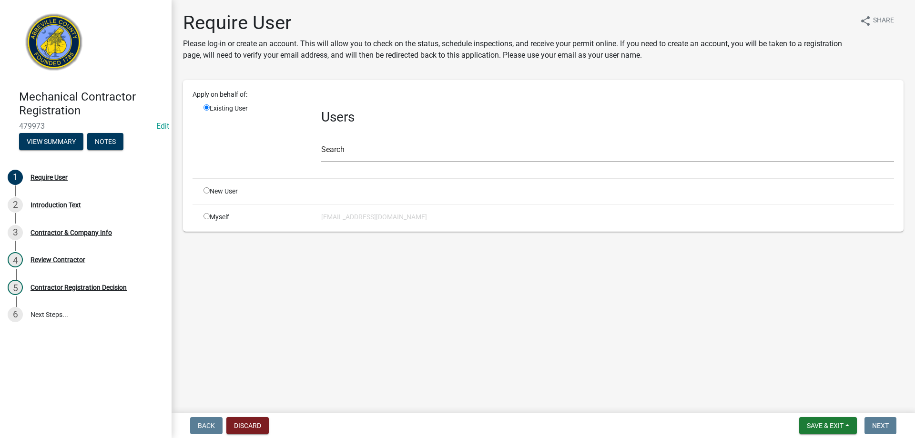
click at [207, 194] on div "New User" at bounding box center [255, 191] width 118 height 10
click at [206, 190] on input "radio" at bounding box center [207, 190] width 6 height 6
radio input "true"
radio input "false"
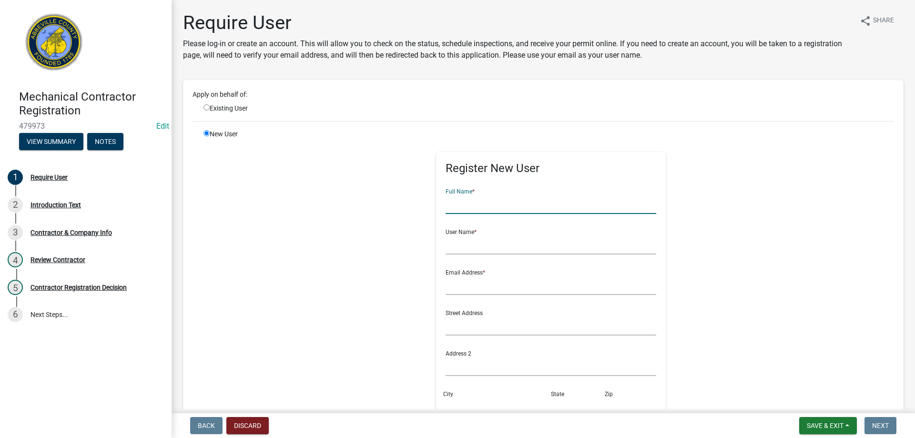
click at [462, 210] on input "text" at bounding box center [551, 205] width 211 height 20
type input "b"
type input "N"
type input "Brian Shirley"
type input "All Things Electric"
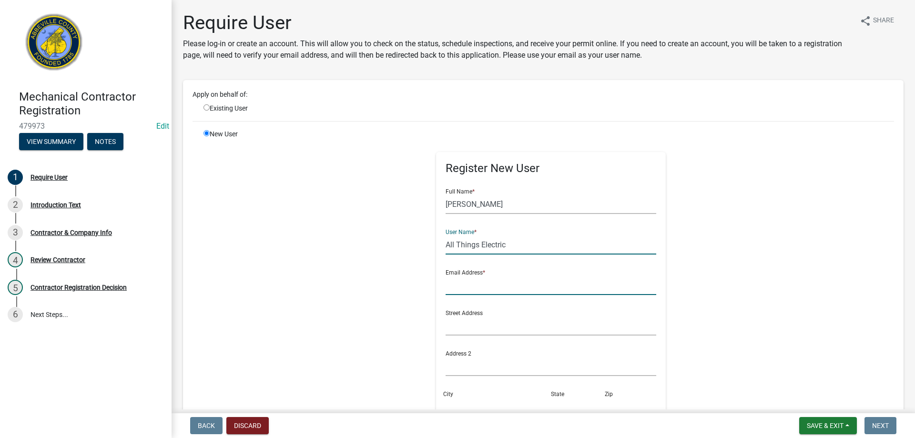
click at [469, 277] on input "text" at bounding box center [551, 286] width 211 height 20
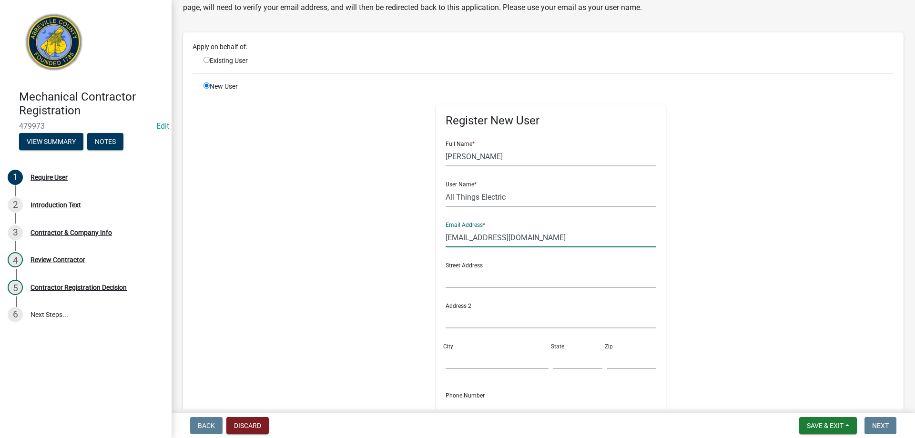
type input "allthingselectric_bs@outlook.com"
click at [455, 360] on input "City" at bounding box center [497, 360] width 103 height 20
type input "Hodges"
type input "SC"
type input "29653"
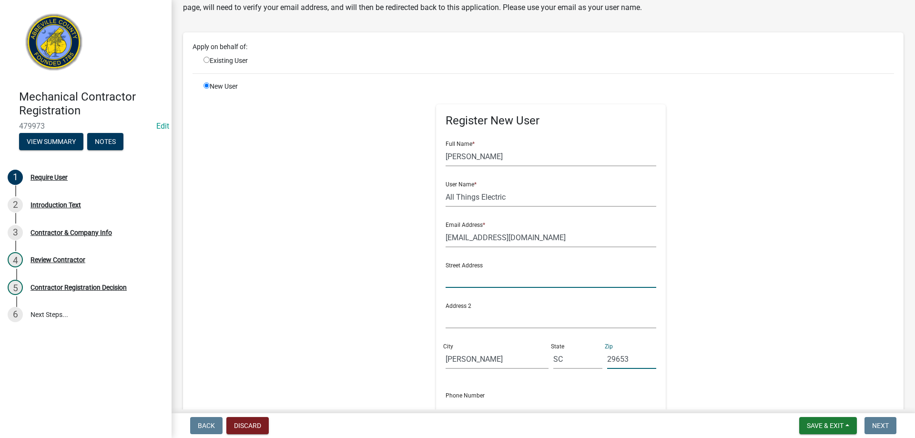
click at [479, 282] on input "text" at bounding box center [551, 278] width 211 height 20
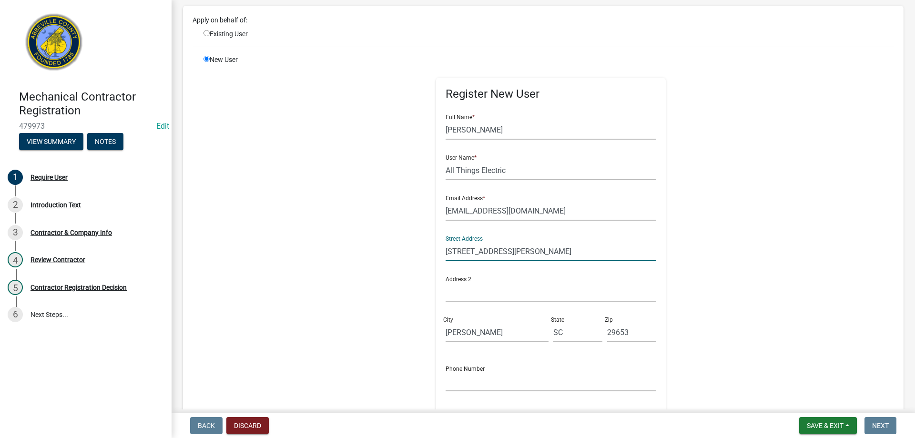
scroll to position [95, 0]
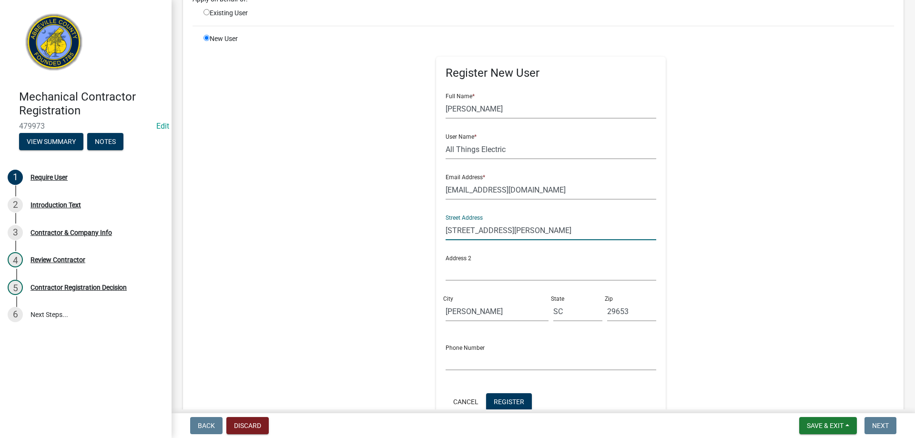
type input "116 Townsend Rd W"
click at [483, 358] on input "text" at bounding box center [551, 361] width 211 height 20
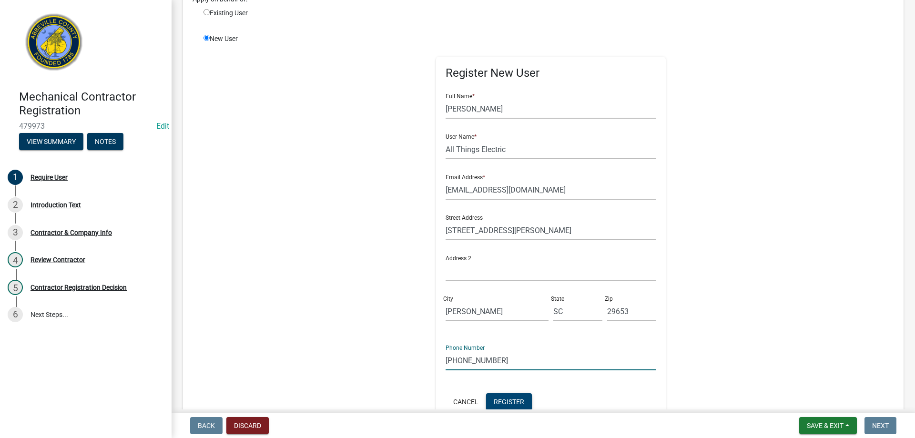
type input "864-554-5949"
click at [504, 401] on span "Register" at bounding box center [509, 402] width 31 height 8
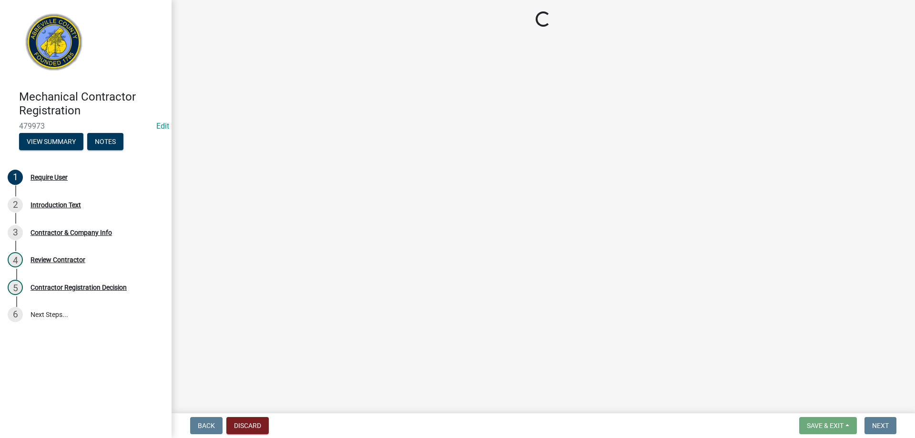
scroll to position [0, 0]
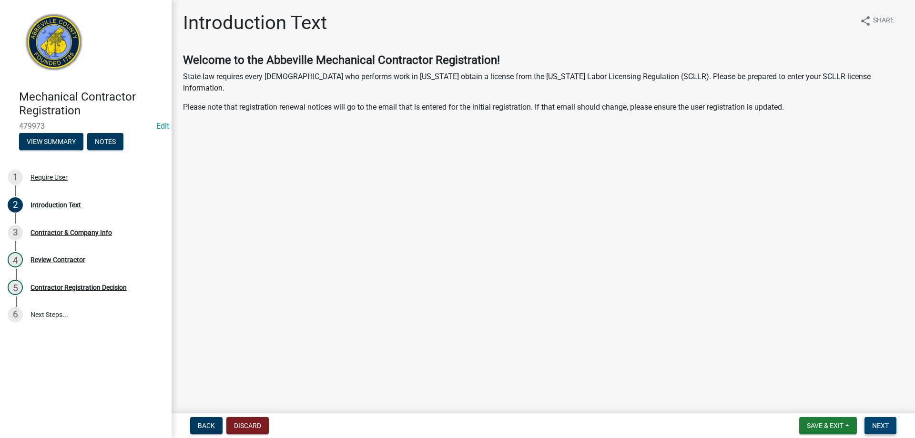
click at [885, 423] on span "Next" at bounding box center [881, 426] width 17 height 8
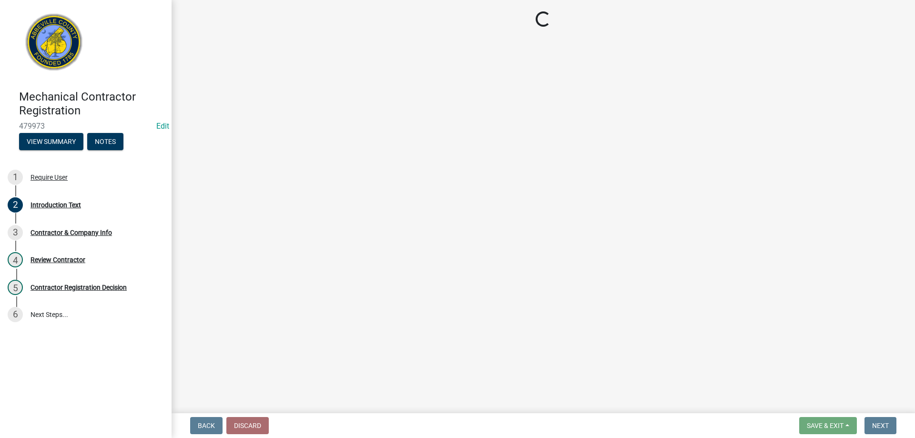
select select "SC"
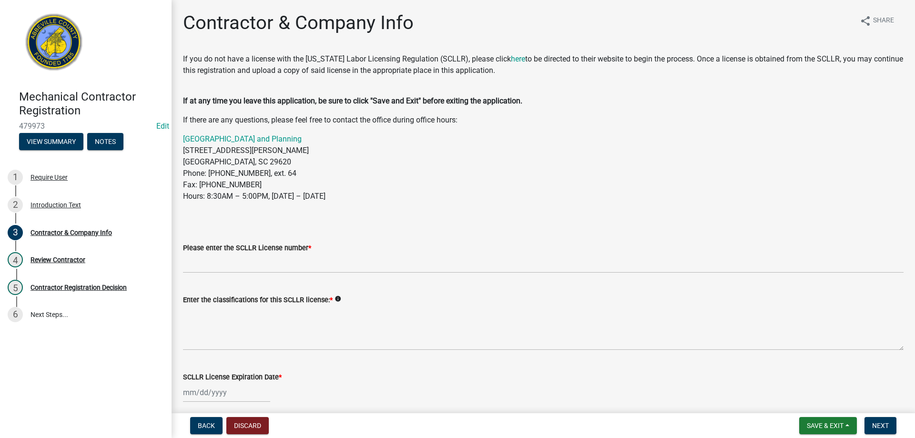
click at [297, 253] on div "Please enter the SCLLR License number *" at bounding box center [543, 247] width 721 height 11
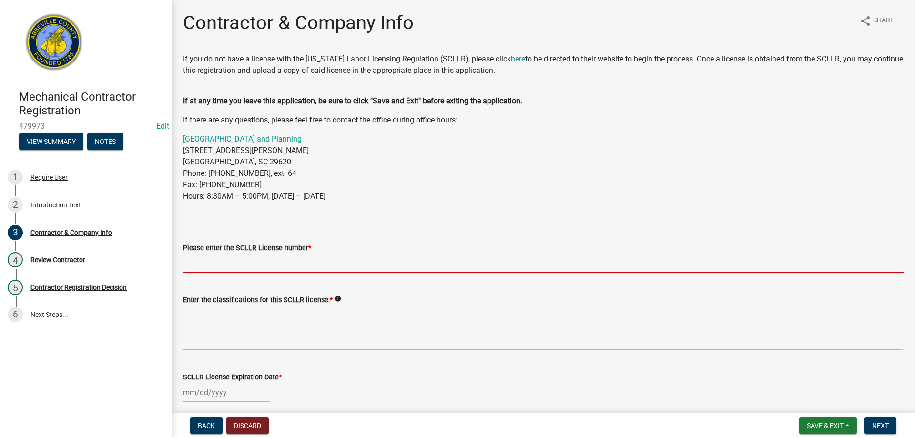
click at [287, 270] on input "Please enter the SCLLR License number *" at bounding box center [543, 264] width 721 height 20
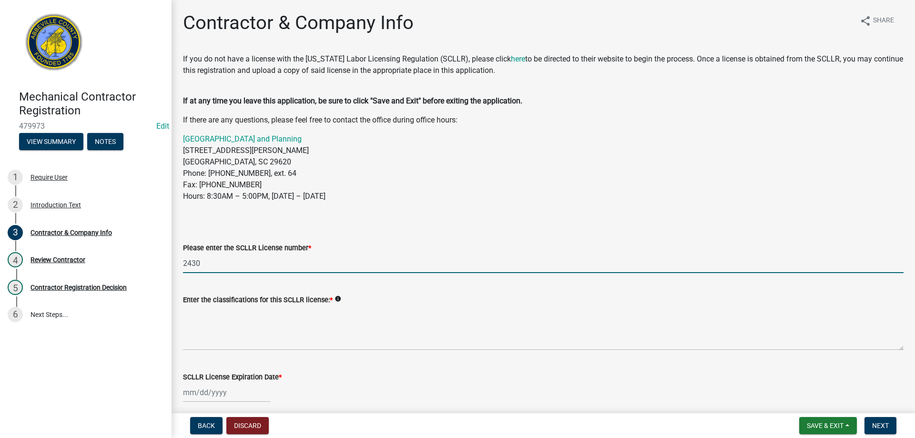
type input "2430"
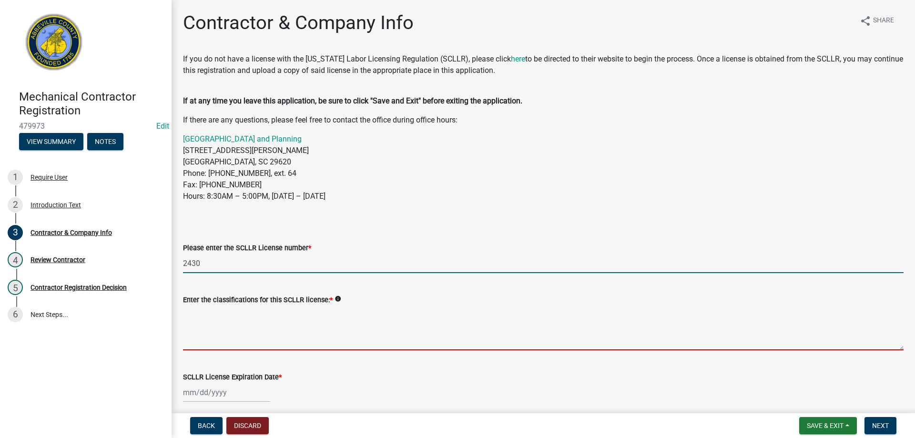
click at [269, 336] on textarea "Enter the classifications for this SCLLR license: *" at bounding box center [543, 328] width 721 height 45
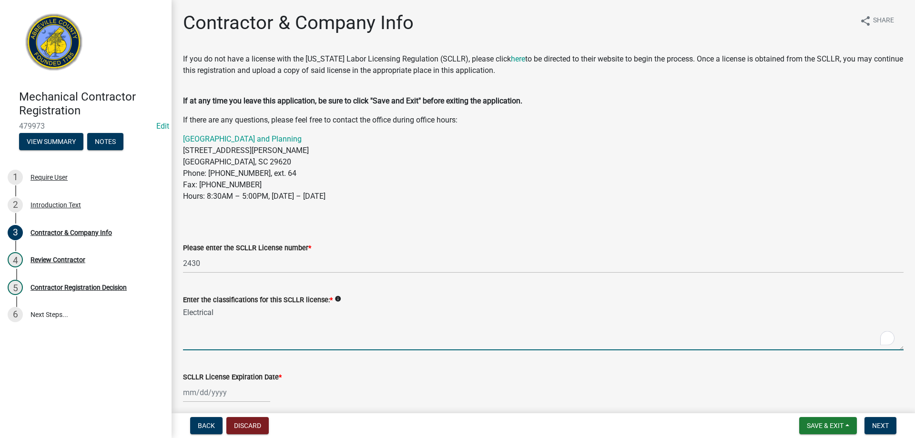
type textarea "Electrical"
click at [219, 395] on div at bounding box center [226, 393] width 87 height 20
select select "9"
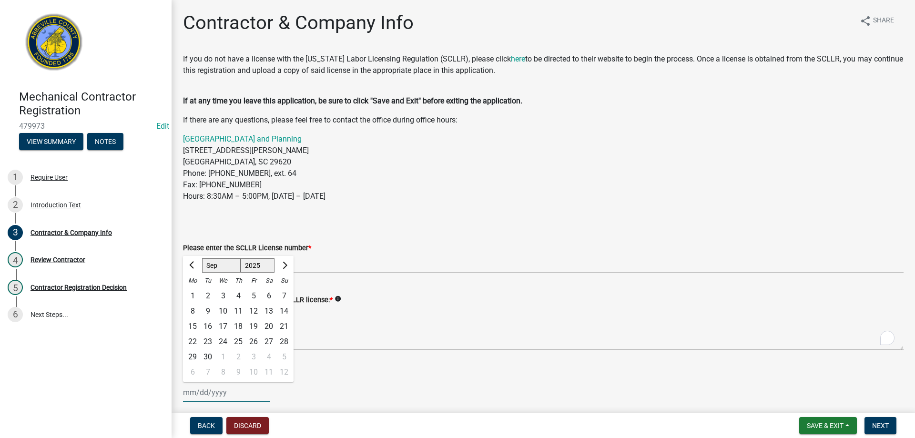
click at [264, 267] on select "1525 1526 1527 1528 1529 1530 1531 1532 1533 1534 1535 1536 1537 1538 1539 1540…" at bounding box center [258, 265] width 34 height 14
select select "2027"
click at [241, 258] on select "1525 1526 1527 1528 1529 1530 1531 1532 1533 1534 1535 1536 1537 1538 1539 1540…" at bounding box center [258, 265] width 34 height 14
click at [193, 266] on span "Previous month" at bounding box center [192, 265] width 7 height 7
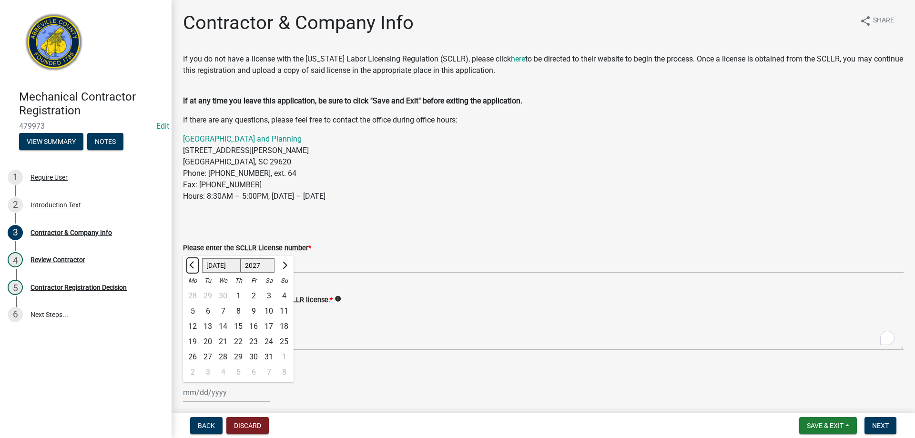
click at [193, 267] on span "Previous month" at bounding box center [192, 265] width 7 height 7
select select "6"
click at [222, 355] on div "30" at bounding box center [223, 357] width 15 height 15
type input "06/30/2027"
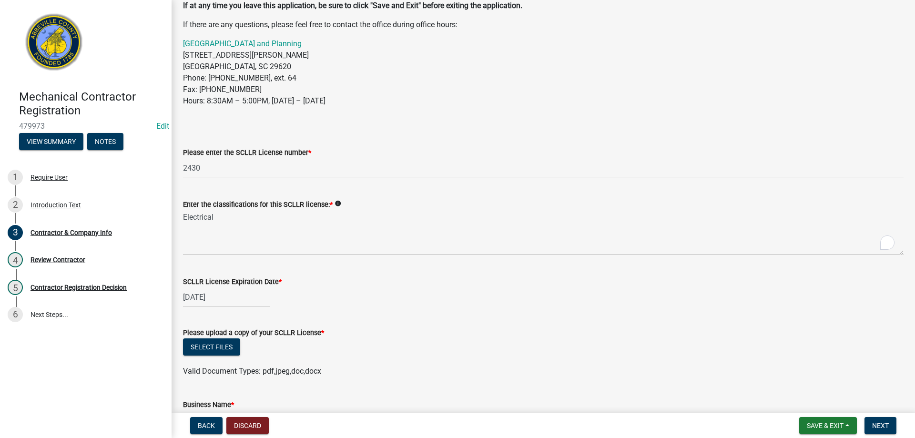
scroll to position [143, 0]
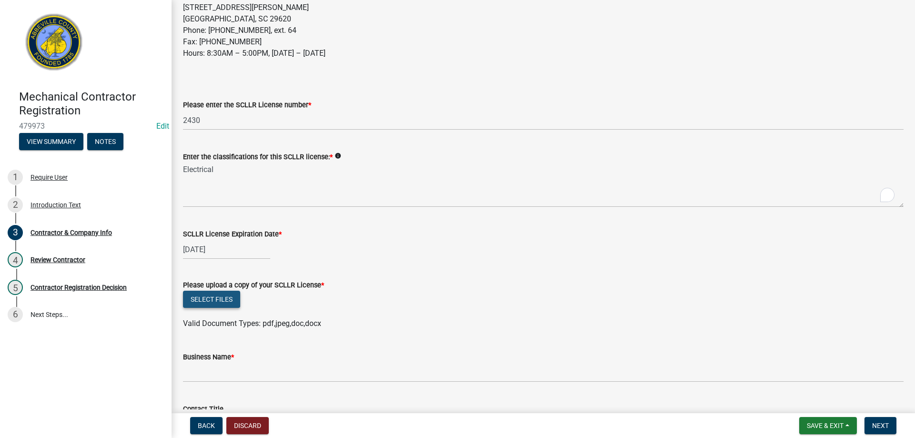
click at [229, 300] on button "Select files" at bounding box center [211, 299] width 57 height 17
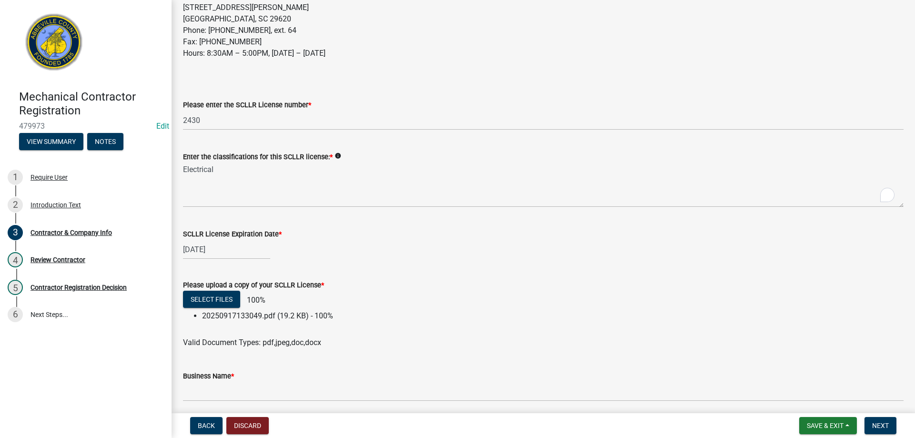
click at [257, 382] on div "Business Name *" at bounding box center [543, 375] width 721 height 11
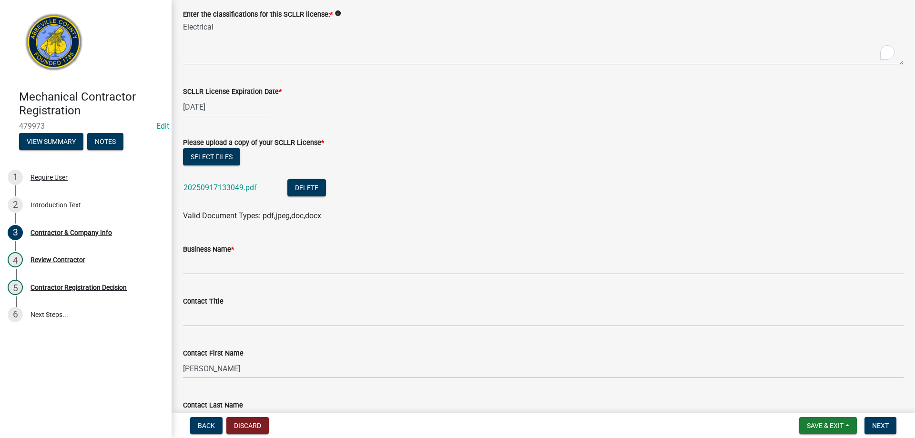
scroll to position [286, 0]
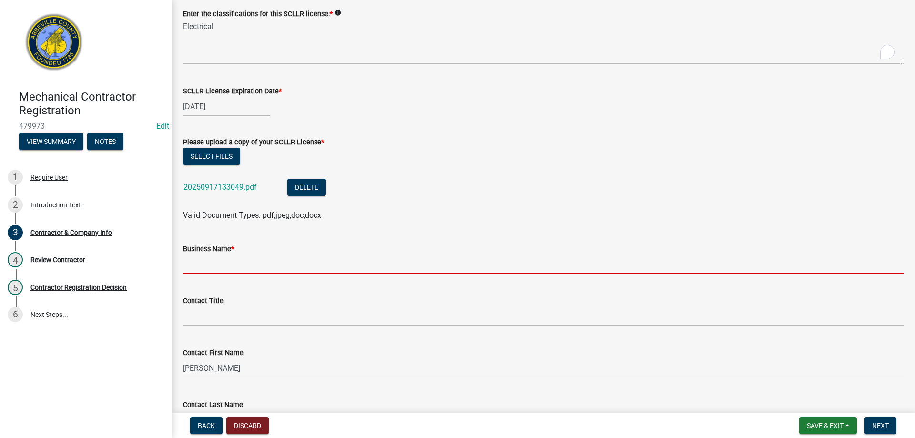
click at [216, 273] on input "Business Name *" at bounding box center [543, 265] width 721 height 20
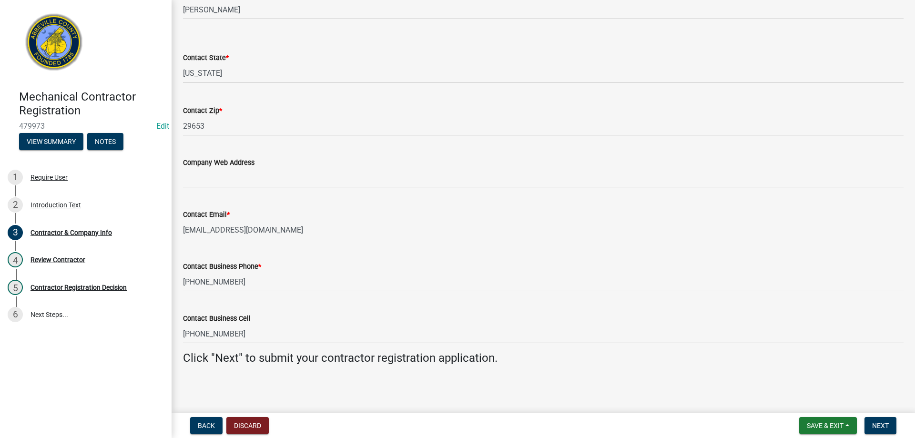
scroll to position [853, 0]
type input "All Things Electric"
click at [898, 432] on form "Save & Exit Save Save & Exit Next" at bounding box center [848, 425] width 105 height 17
click at [890, 428] on button "Next" at bounding box center [881, 425] width 32 height 17
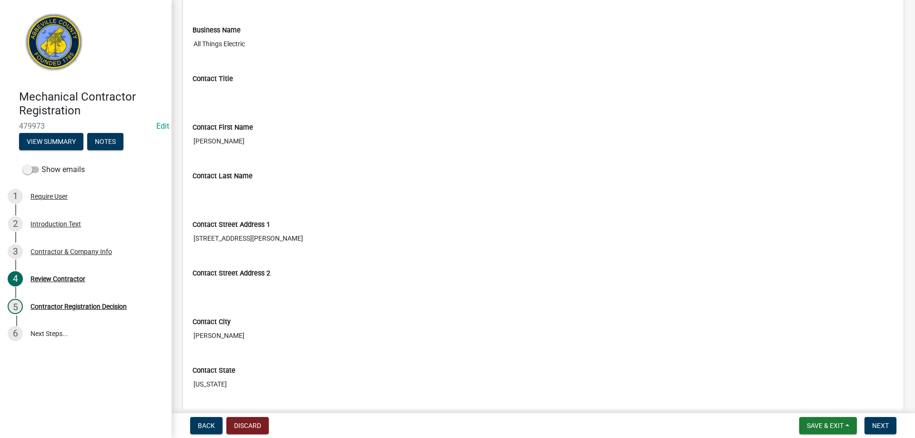
scroll to position [620, 0]
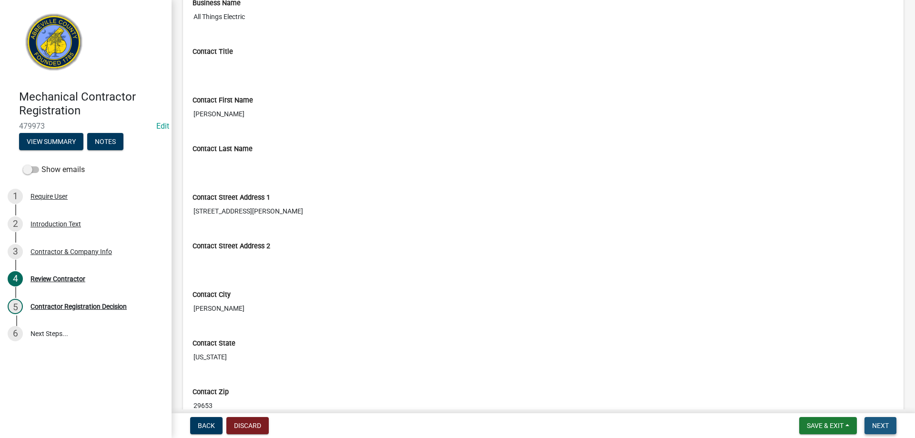
click at [879, 433] on button "Next" at bounding box center [881, 425] width 32 height 17
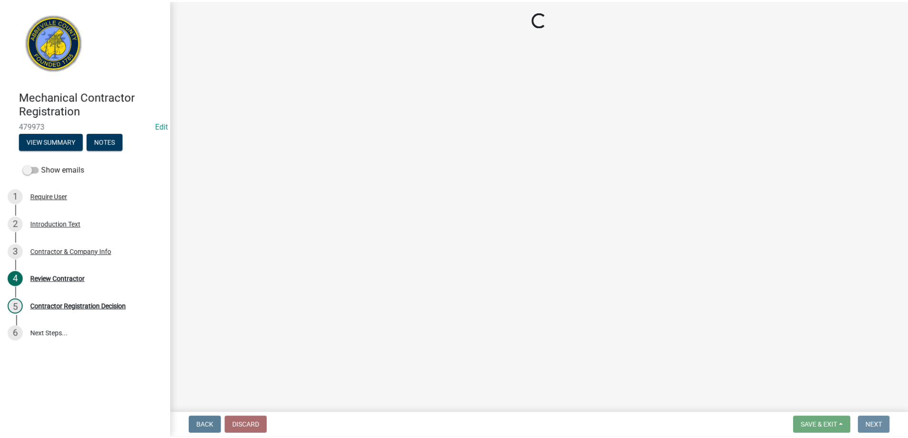
scroll to position [0, 0]
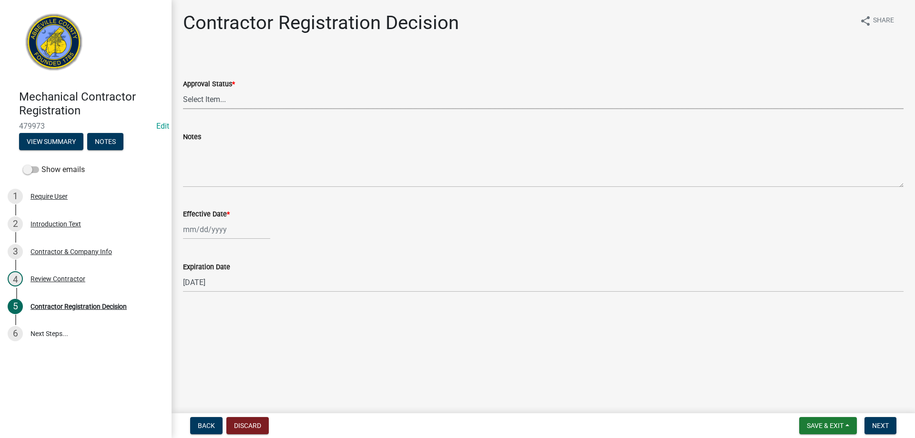
click at [290, 101] on select "Select Item... Approved Denied" at bounding box center [543, 100] width 721 height 20
click at [183, 90] on select "Select Item... Approved Denied" at bounding box center [543, 100] width 721 height 20
select select "4b86b809-39dd-4c68-9f3d-fdb3e7050482"
click at [196, 219] on div "Effective Date *" at bounding box center [543, 213] width 721 height 11
click at [198, 230] on div at bounding box center [226, 230] width 87 height 20
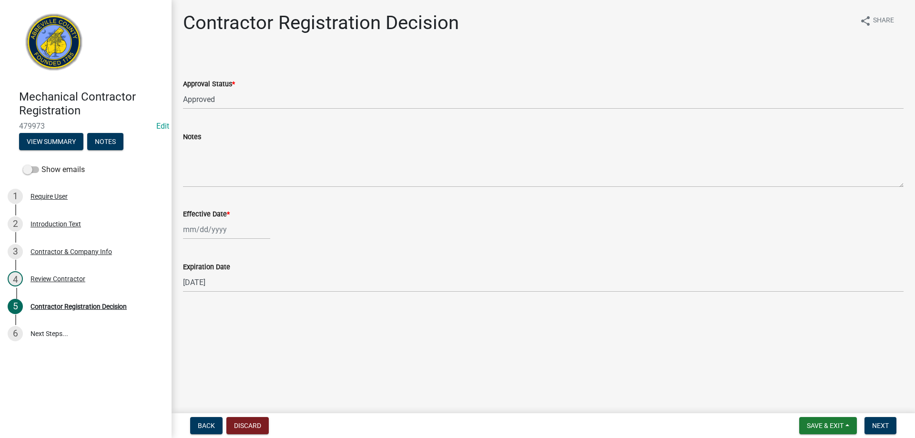
select select "9"
select select "2025"
click at [222, 312] on div "17" at bounding box center [223, 310] width 15 height 15
type input "09/17/2025"
click at [872, 422] on button "Next" at bounding box center [881, 425] width 32 height 17
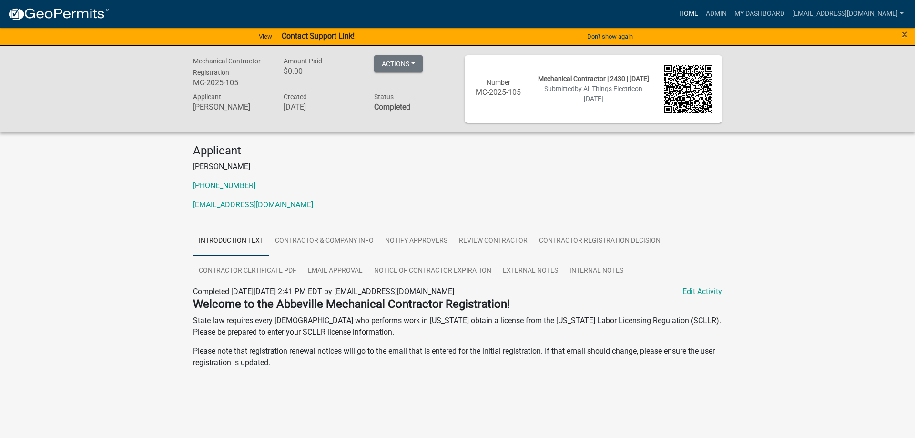
click at [676, 18] on link "Home" at bounding box center [689, 14] width 27 height 18
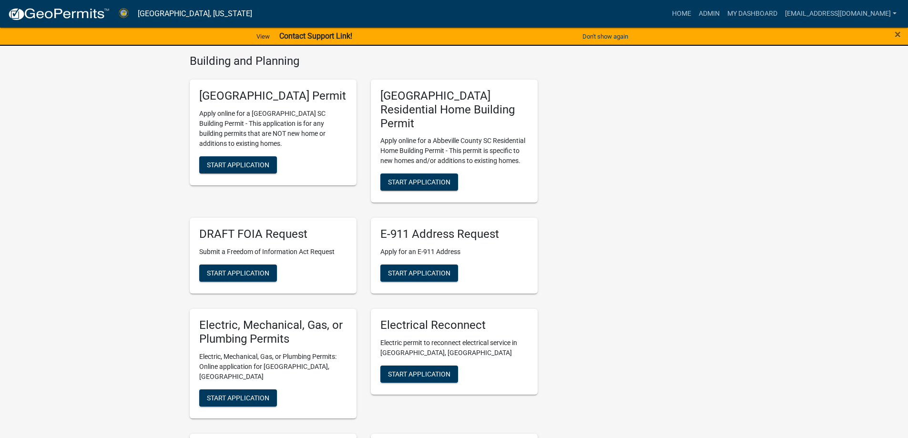
scroll to position [334, 0]
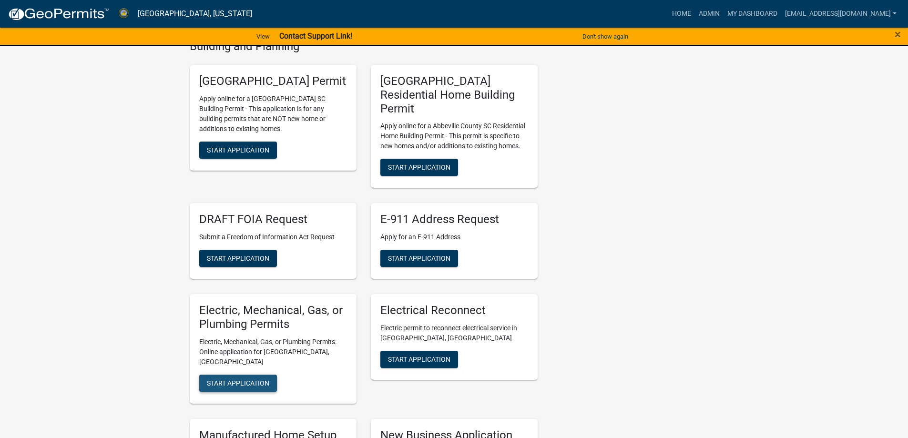
click at [251, 379] on span "Start Application" at bounding box center [238, 383] width 62 height 8
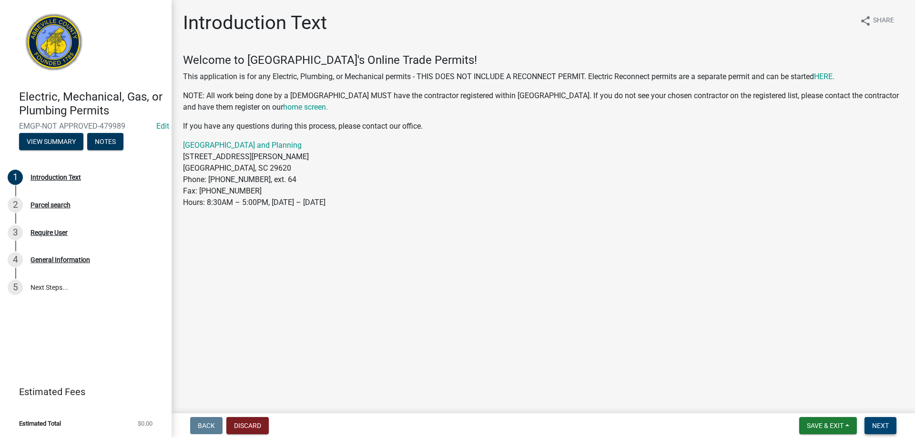
drag, startPoint x: 882, startPoint y: 420, endPoint x: 862, endPoint y: 411, distance: 22.2
click at [882, 420] on button "Next" at bounding box center [881, 425] width 32 height 17
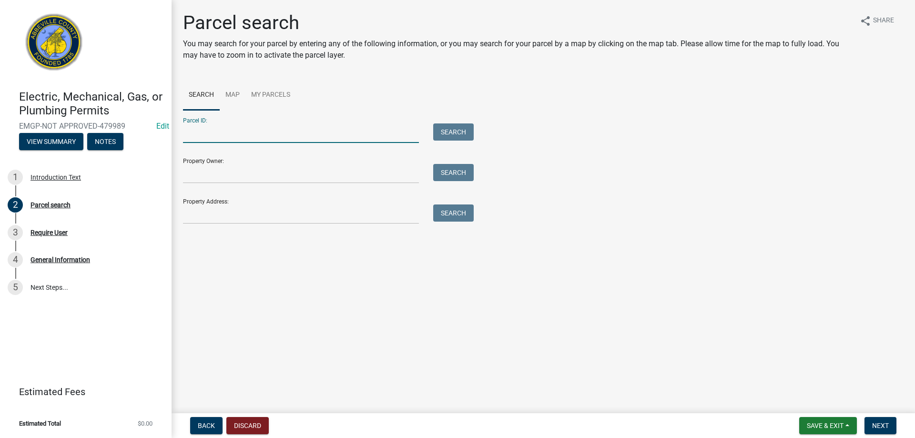
click at [255, 137] on input "Parcel ID:" at bounding box center [301, 133] width 236 height 20
type input "179-00-00-019"
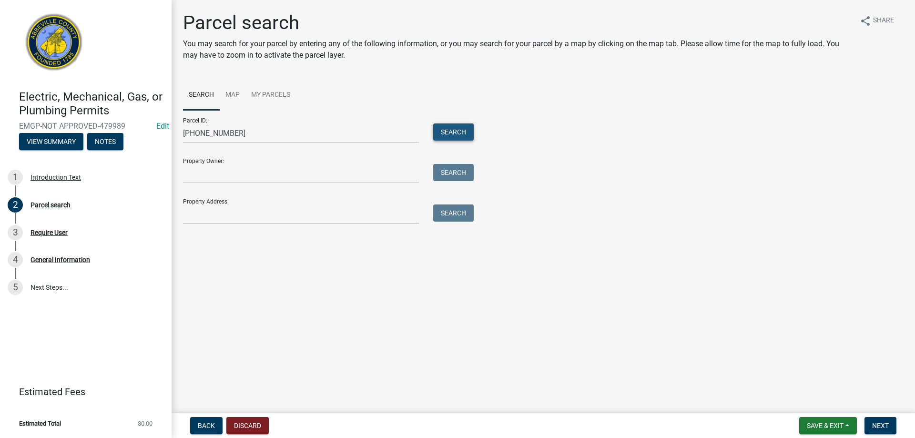
click at [457, 130] on button "Search" at bounding box center [453, 131] width 41 height 17
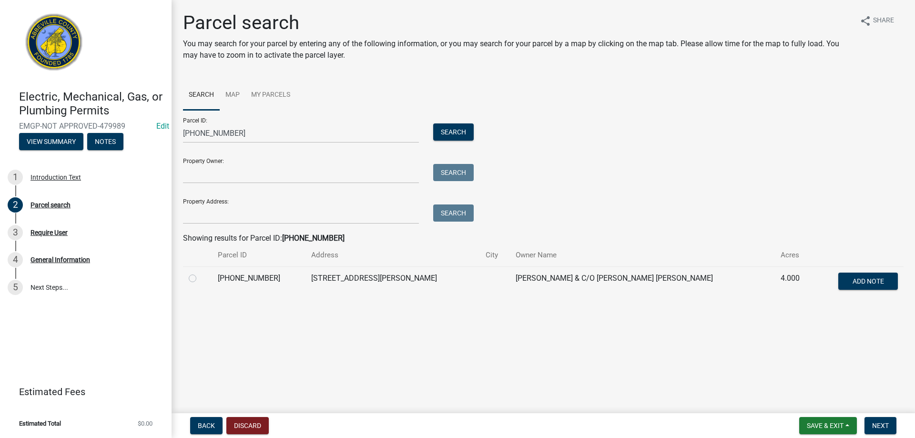
click at [200, 273] on label at bounding box center [200, 273] width 0 height 0
click at [200, 278] on input "radio" at bounding box center [203, 276] width 6 height 6
radio input "true"
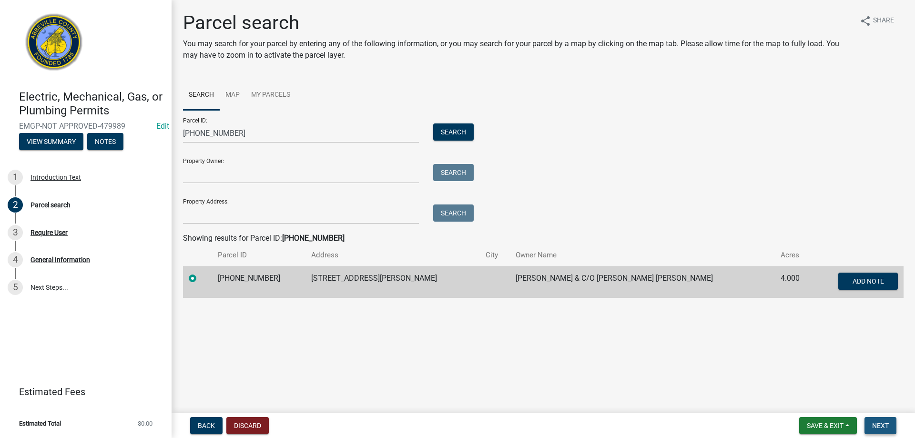
click at [889, 428] on span "Next" at bounding box center [881, 426] width 17 height 8
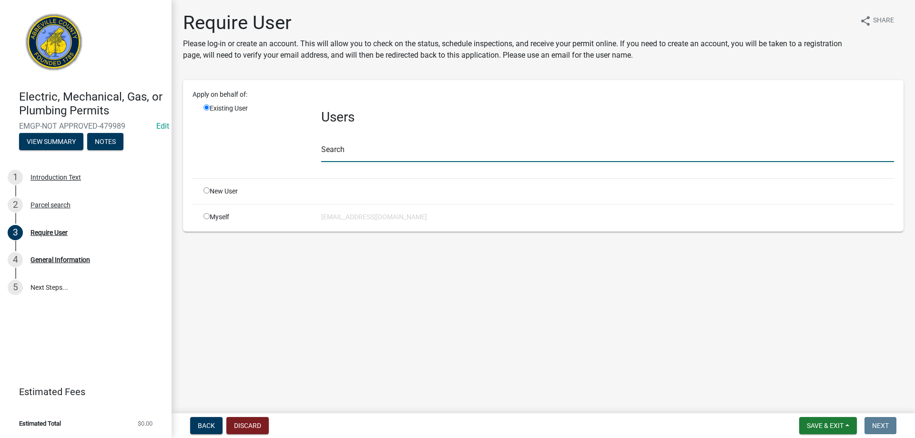
click at [343, 152] on input "text" at bounding box center [607, 153] width 573 height 20
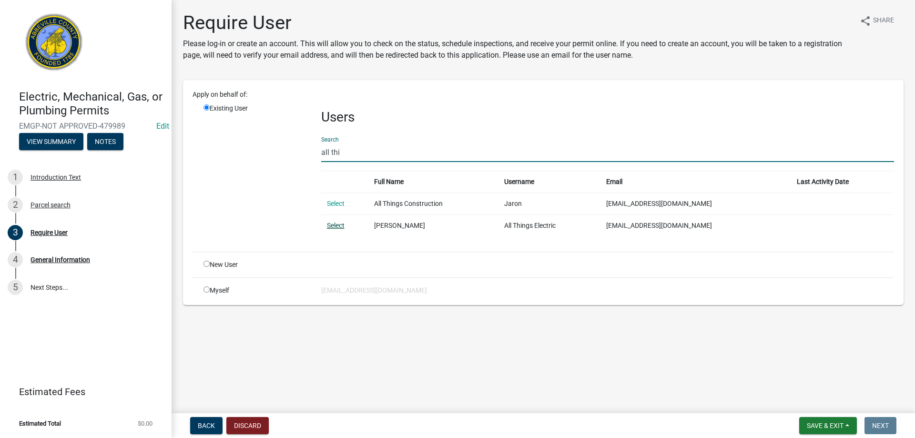
type input "all thi"
click at [337, 225] on link "Select" at bounding box center [336, 226] width 18 height 8
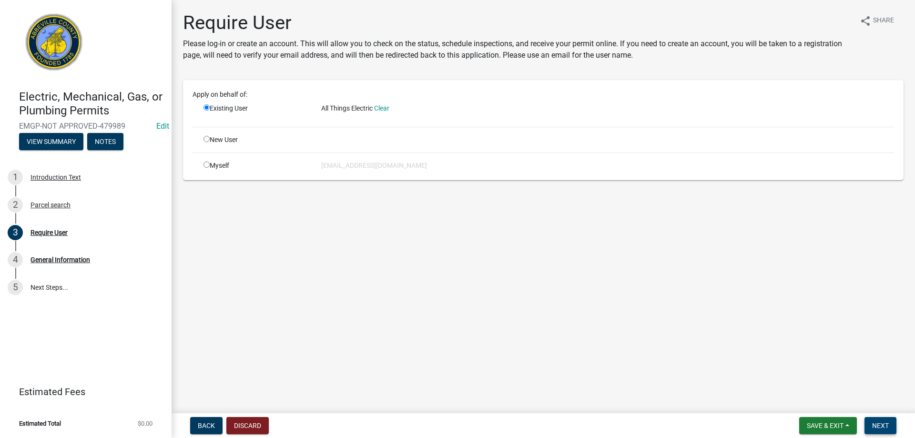
click at [892, 422] on button "Next" at bounding box center [881, 425] width 32 height 17
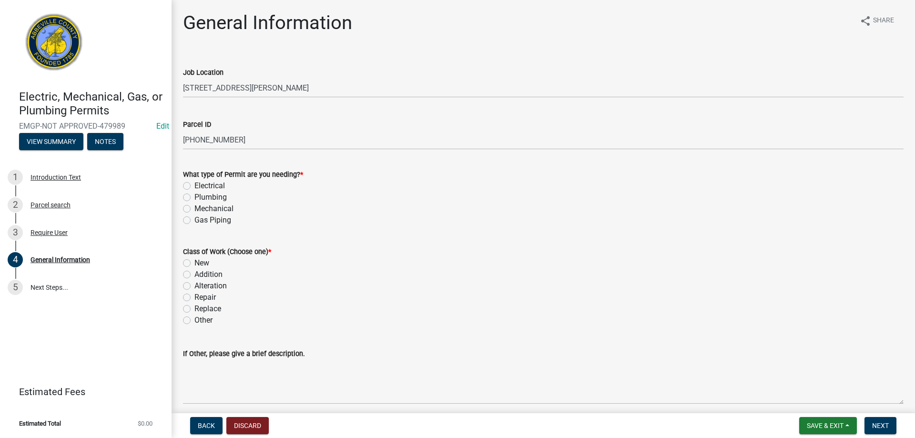
click at [195, 186] on label "Electrical" at bounding box center [210, 185] width 31 height 11
click at [195, 186] on input "Electrical" at bounding box center [198, 183] width 6 height 6
radio input "true"
click at [195, 264] on label "New" at bounding box center [202, 262] width 15 height 11
click at [195, 264] on input "New" at bounding box center [198, 260] width 6 height 6
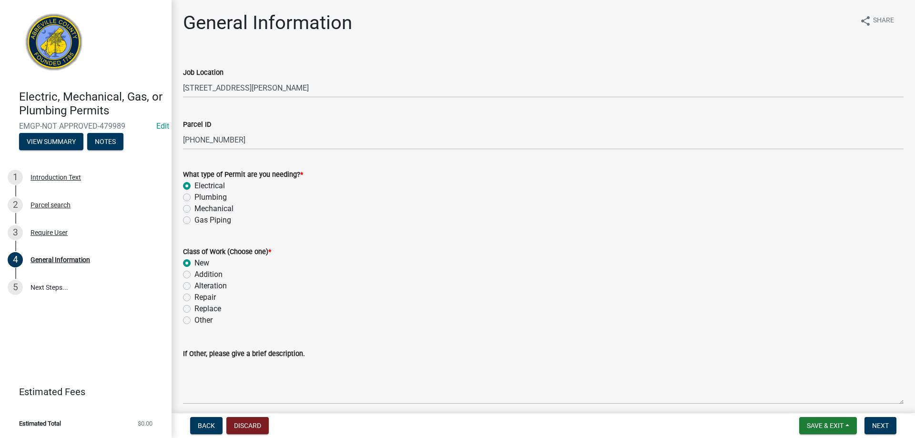
radio input "true"
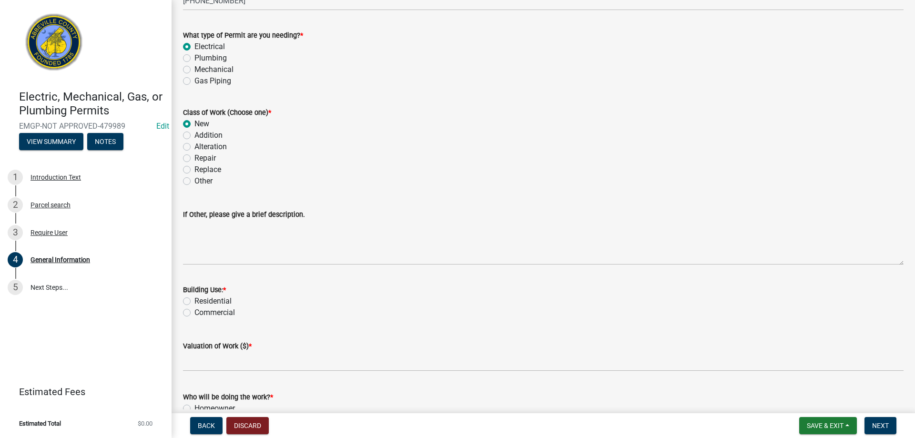
scroll to position [143, 0]
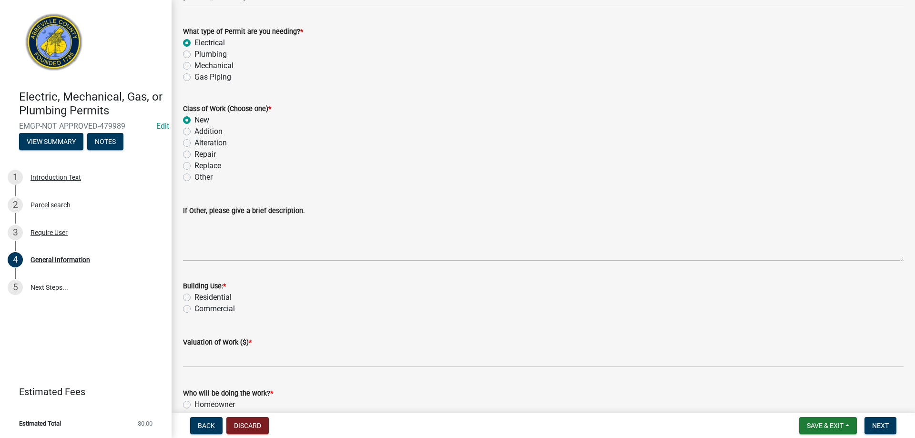
click at [195, 297] on label "Residential" at bounding box center [213, 297] width 37 height 11
click at [195, 297] on input "Residential" at bounding box center [198, 295] width 6 height 6
radio input "true"
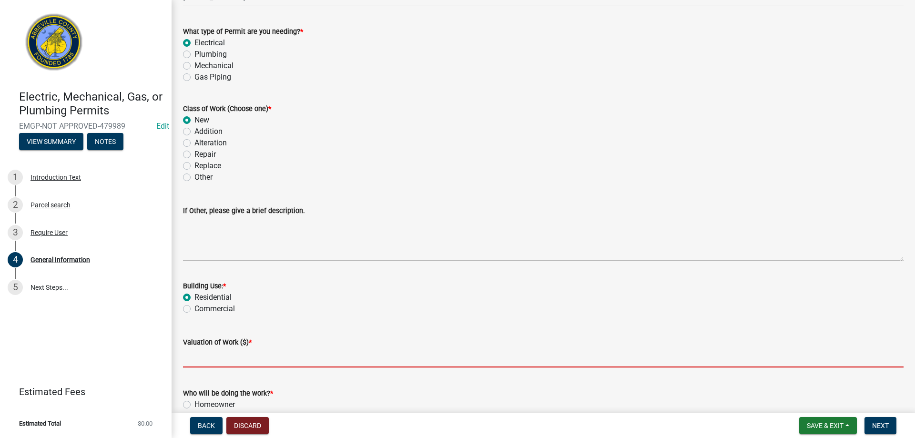
click at [221, 357] on input "text" at bounding box center [543, 358] width 721 height 20
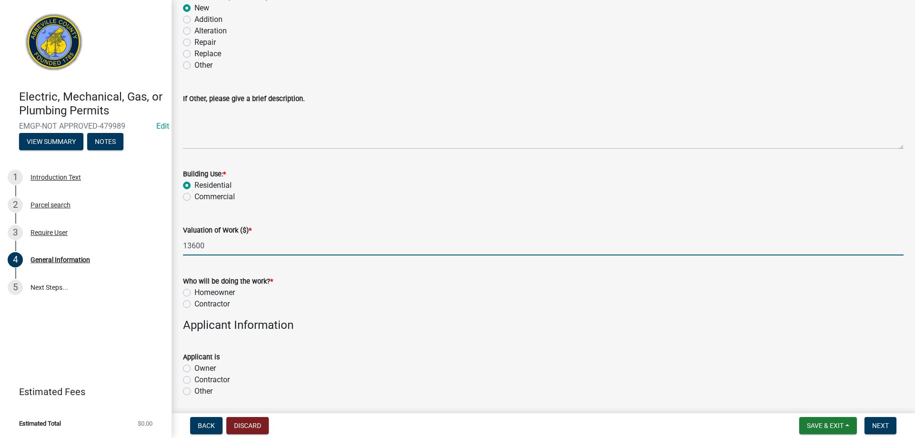
scroll to position [286, 0]
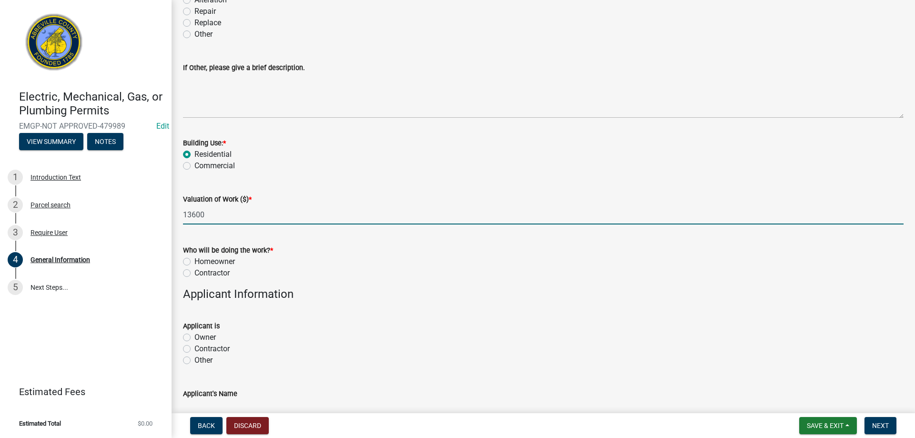
type input "13600"
click at [195, 270] on label "Contractor" at bounding box center [212, 272] width 35 height 11
click at [195, 270] on input "Contractor" at bounding box center [198, 270] width 6 height 6
radio input "true"
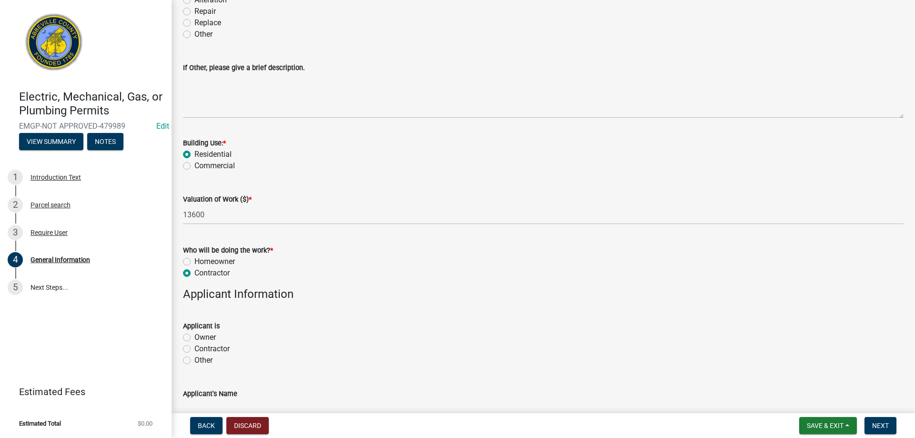
click at [195, 350] on label "Contractor" at bounding box center [212, 348] width 35 height 11
click at [195, 350] on input "Contractor" at bounding box center [198, 346] width 6 height 6
radio input "true"
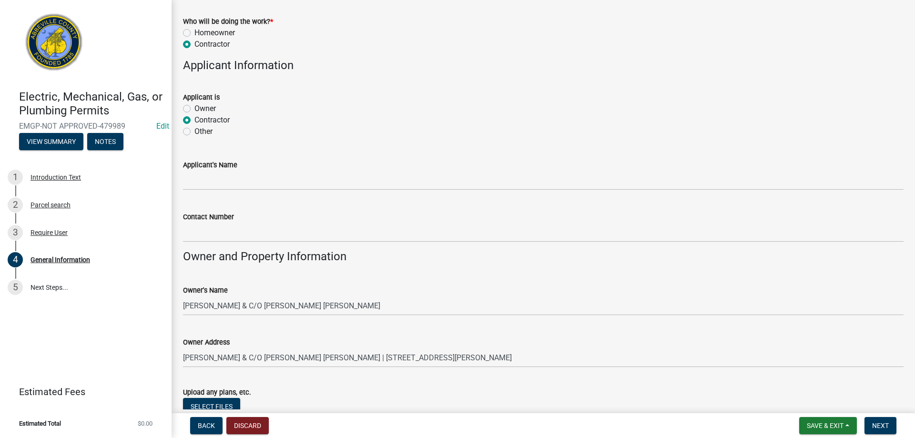
scroll to position [588, 0]
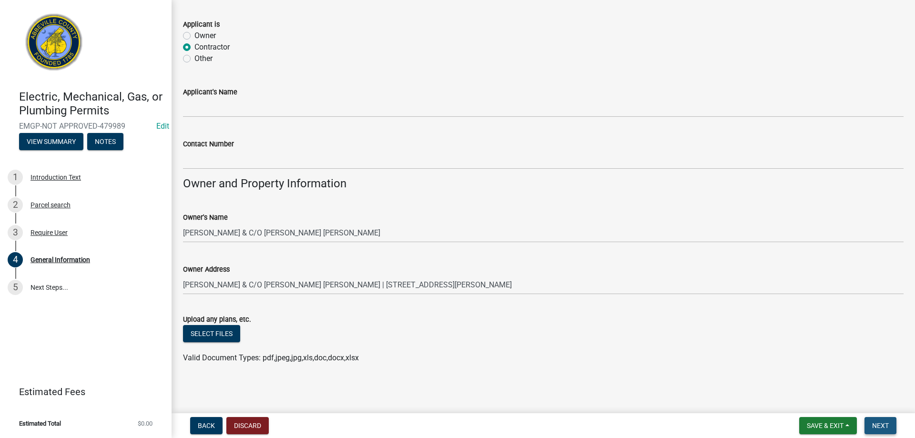
click at [881, 428] on span "Next" at bounding box center [881, 426] width 17 height 8
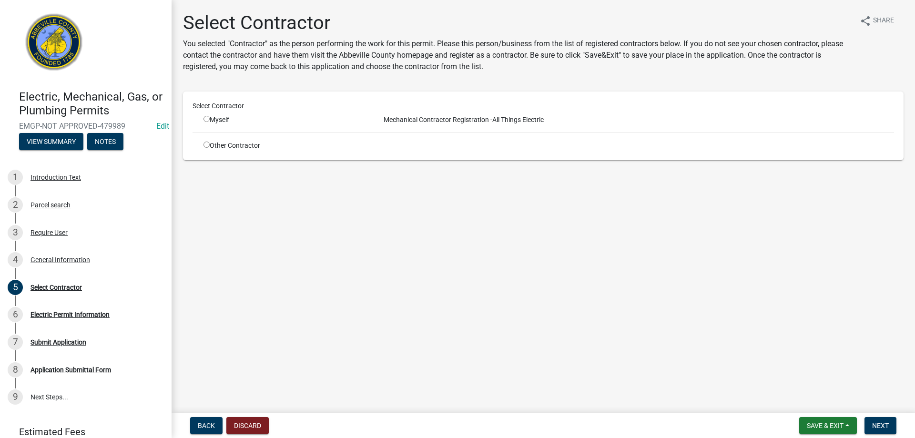
click at [208, 118] on input "radio" at bounding box center [207, 119] width 6 height 6
radio input "true"
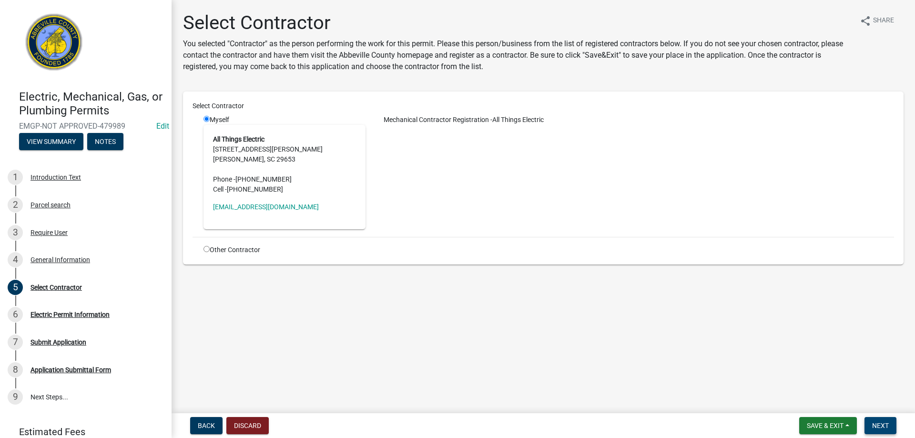
click at [871, 423] on button "Next" at bounding box center [881, 425] width 32 height 17
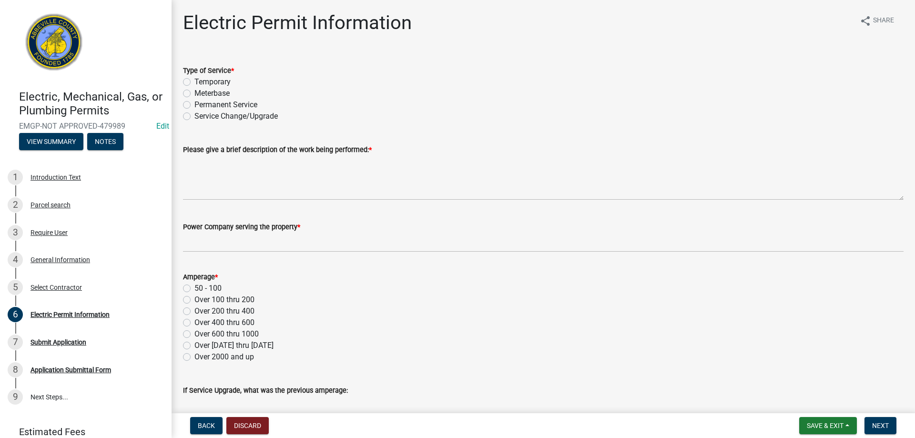
click at [195, 105] on label "Permanent Service" at bounding box center [226, 104] width 63 height 11
click at [195, 105] on input "Permanent Service" at bounding box center [198, 102] width 6 height 6
radio input "true"
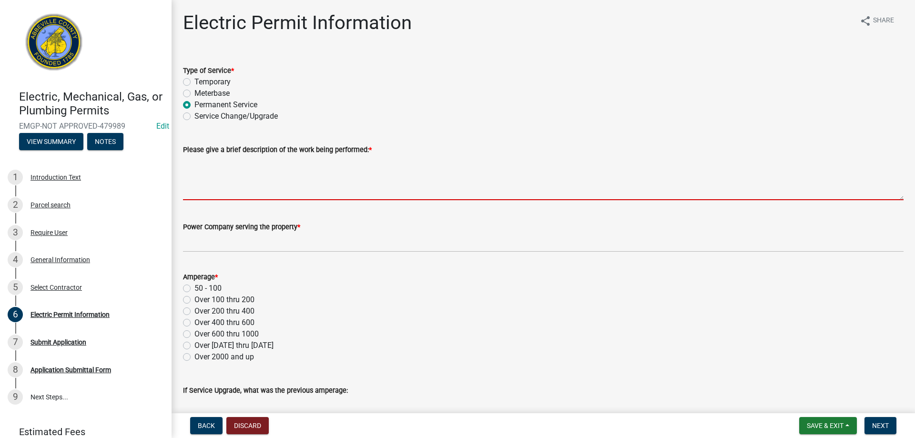
click at [203, 174] on textarea "Please give a brief description of the work being performed: *" at bounding box center [543, 177] width 721 height 45
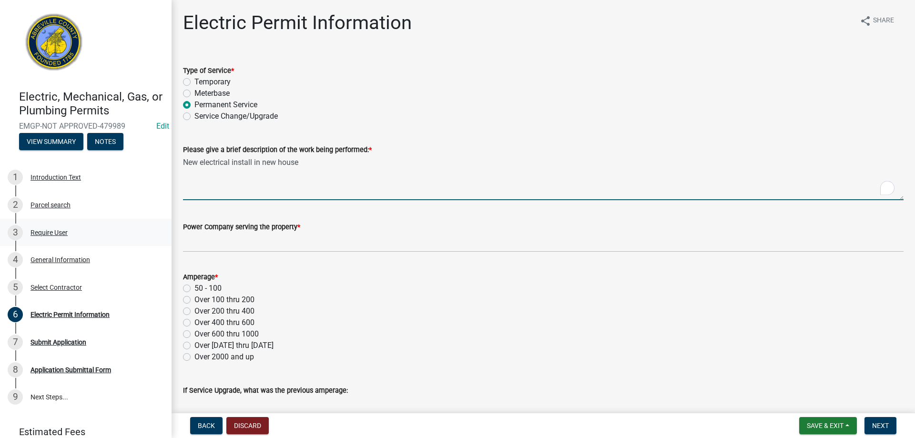
type textarea "New electrical install in new house"
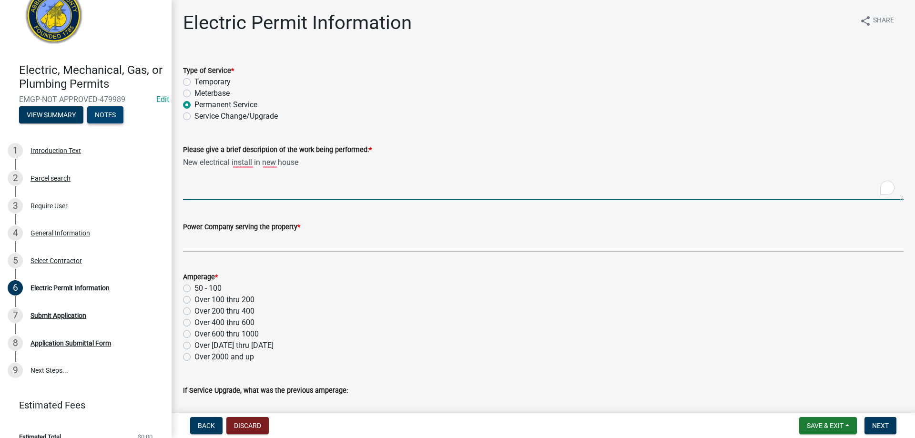
scroll to position [40, 0]
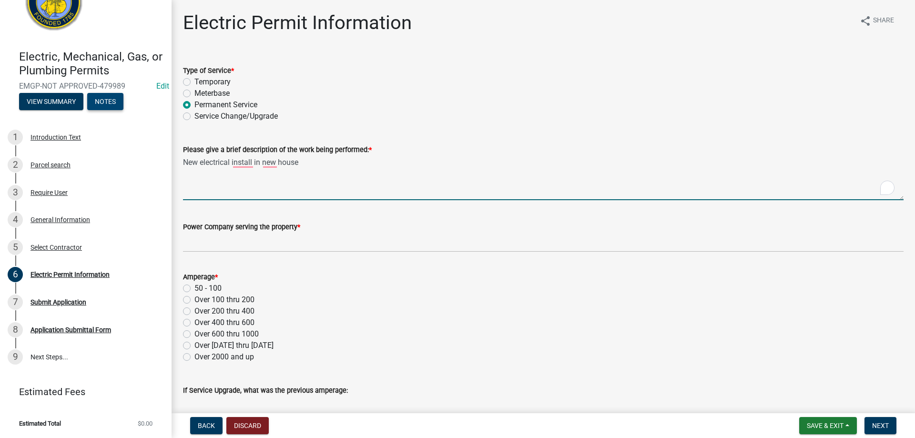
click at [119, 103] on button "Notes" at bounding box center [105, 101] width 36 height 17
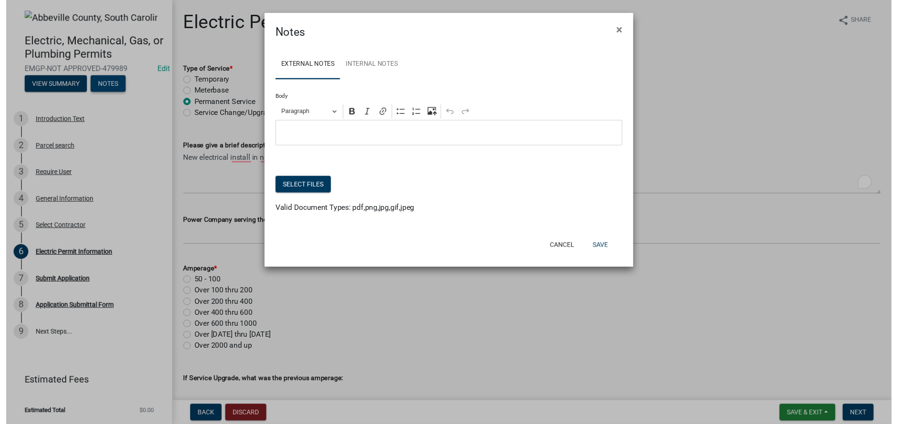
scroll to position [0, 0]
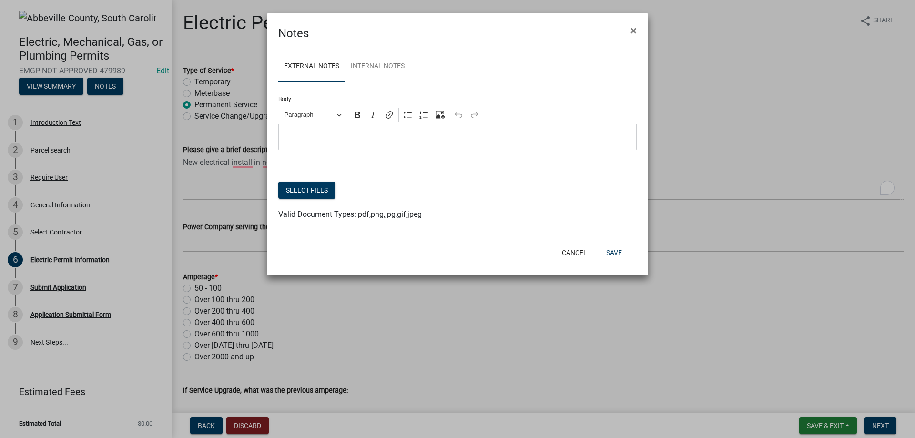
click at [586, 268] on div "Notes × External Notes Internal Notes Body Rich Text Editor Paragraph Bold Ital…" at bounding box center [457, 144] width 381 height 262
click at [563, 252] on button "Cancel" at bounding box center [575, 252] width 41 height 17
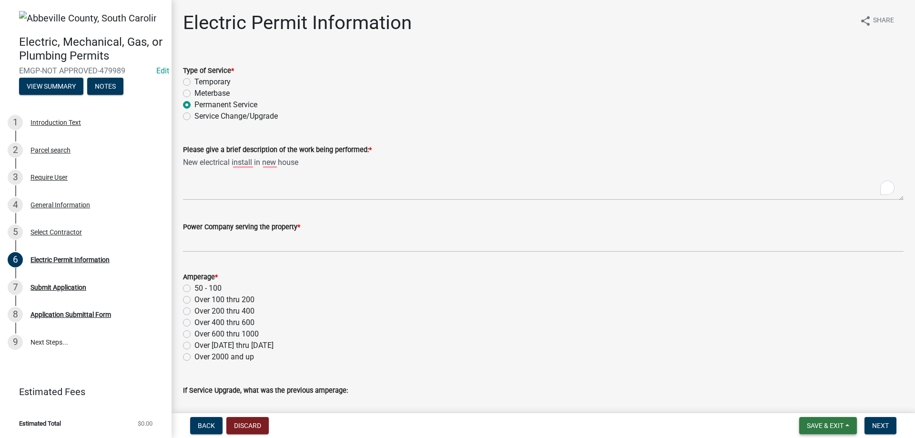
click at [833, 431] on button "Save & Exit" at bounding box center [829, 425] width 58 height 17
click at [838, 404] on button "Save & Exit" at bounding box center [819, 401] width 76 height 23
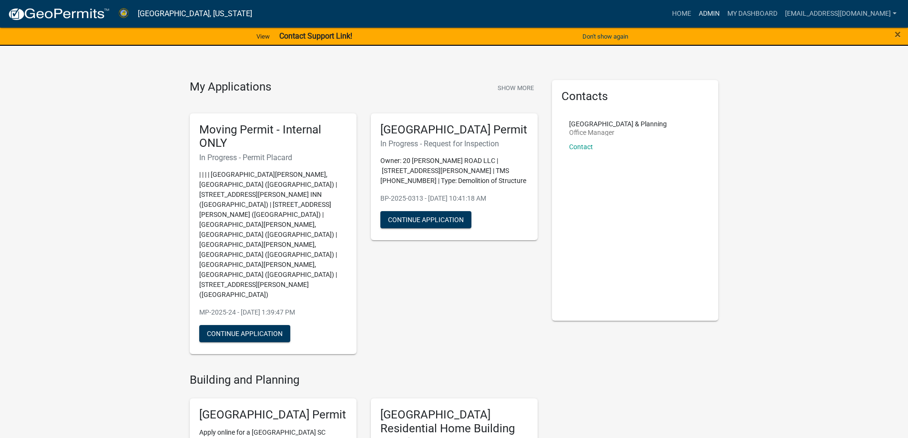
click at [695, 10] on link "Admin" at bounding box center [709, 14] width 29 height 18
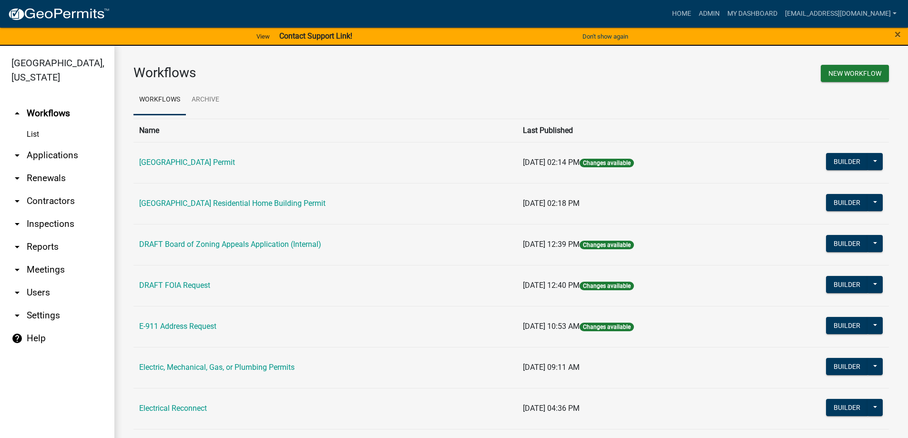
click at [42, 158] on link "arrow_drop_down Applications" at bounding box center [57, 155] width 114 height 23
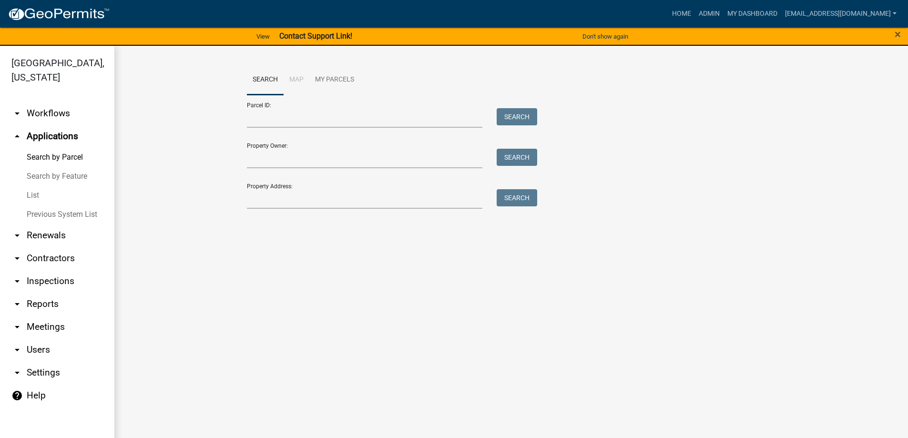
click at [29, 196] on link "List" at bounding box center [57, 195] width 114 height 19
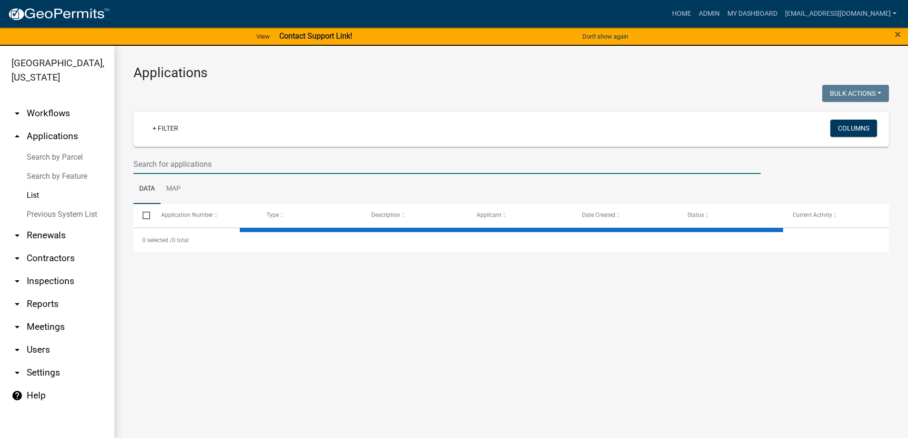
click at [174, 160] on input "text" at bounding box center [447, 164] width 627 height 20
select select "3: 100"
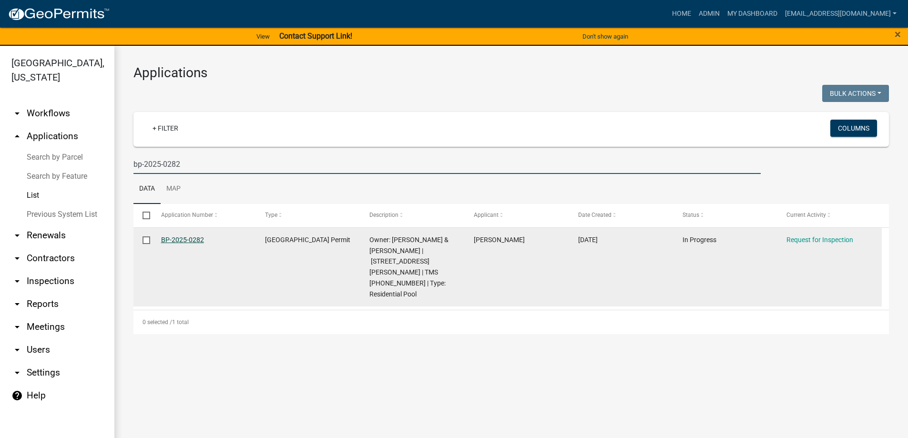
type input "bp-2025-0282"
click at [199, 241] on link "BP-2025-0282" at bounding box center [182, 240] width 43 height 8
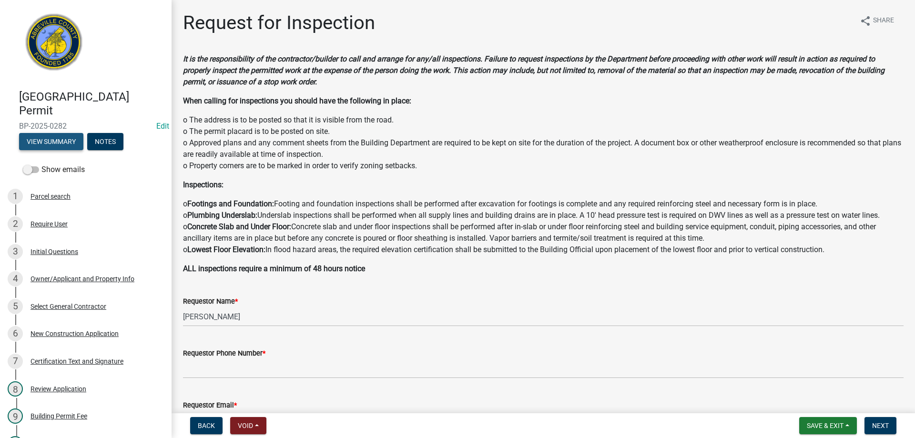
click at [49, 145] on button "View Summary" at bounding box center [51, 141] width 64 height 17
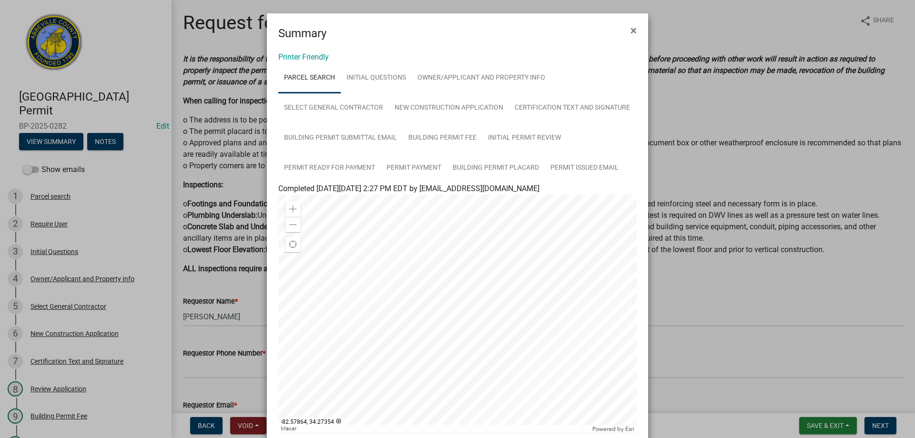
click at [822, 427] on ngb-modal-window "Summary × Printer Friendly Parcel search Initial Questions Owner/Applicant and …" at bounding box center [457, 219] width 915 height 438
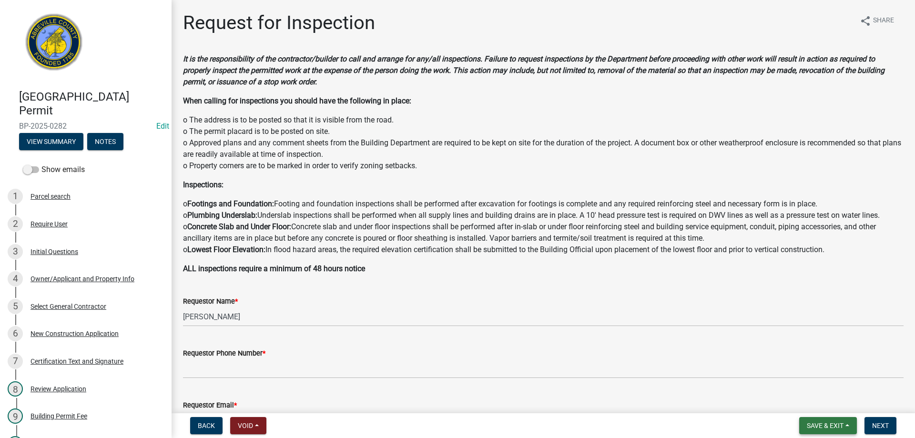
click at [820, 425] on span "Save & Exit" at bounding box center [825, 426] width 37 height 8
click at [814, 404] on button "Save & Exit" at bounding box center [819, 401] width 76 height 23
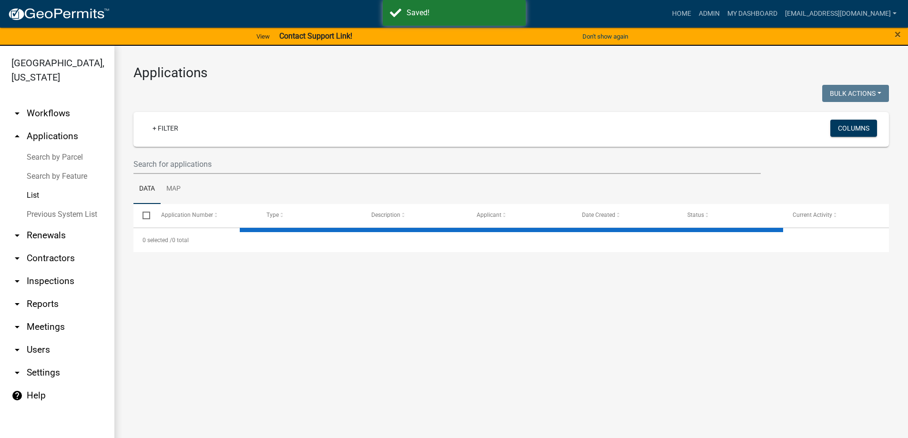
select select "3: 100"
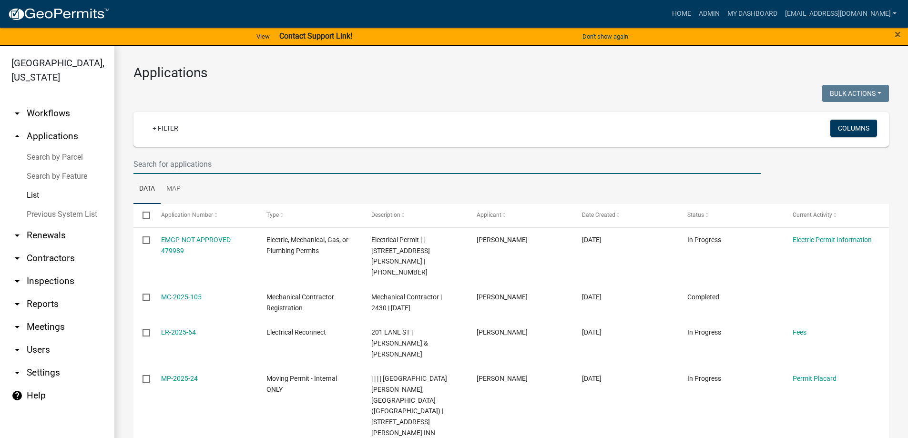
click at [189, 161] on input "text" at bounding box center [447, 164] width 627 height 20
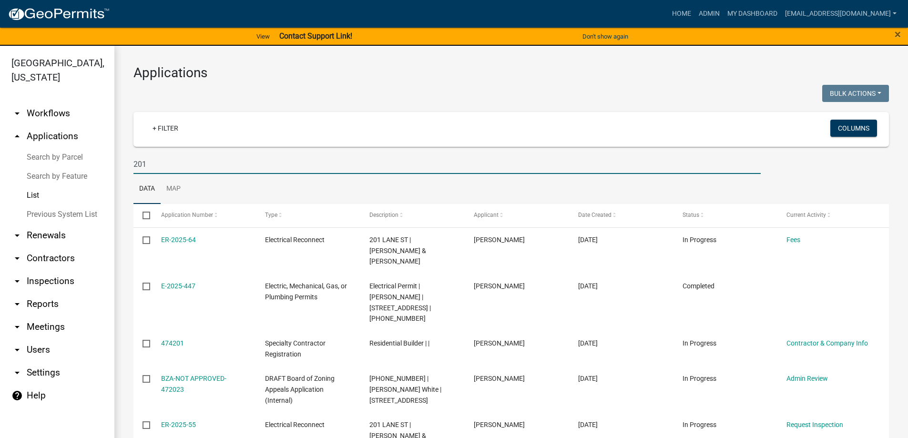
type input "201"
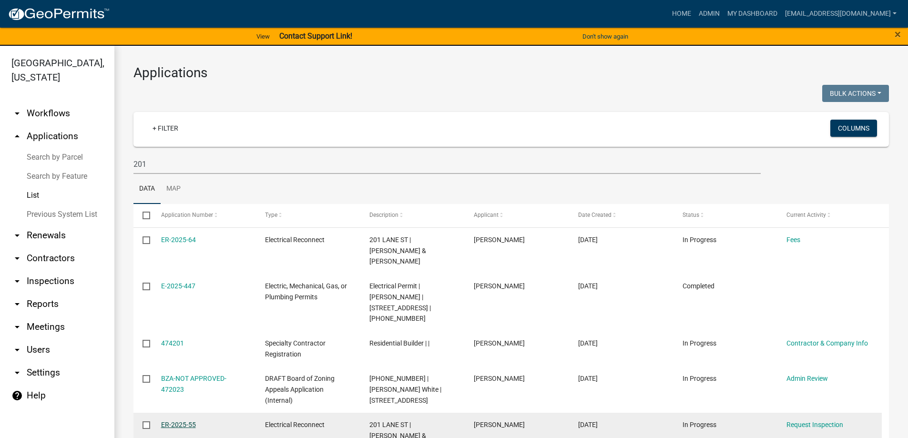
click at [186, 421] on link "ER-2025-55" at bounding box center [178, 425] width 35 height 8
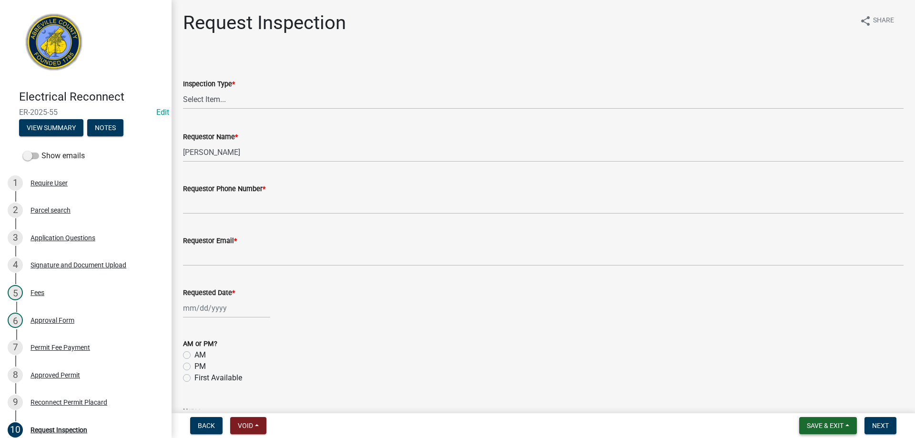
click at [842, 428] on span "Save & Exit" at bounding box center [825, 426] width 37 height 8
click at [841, 404] on button "Save & Exit" at bounding box center [819, 401] width 76 height 23
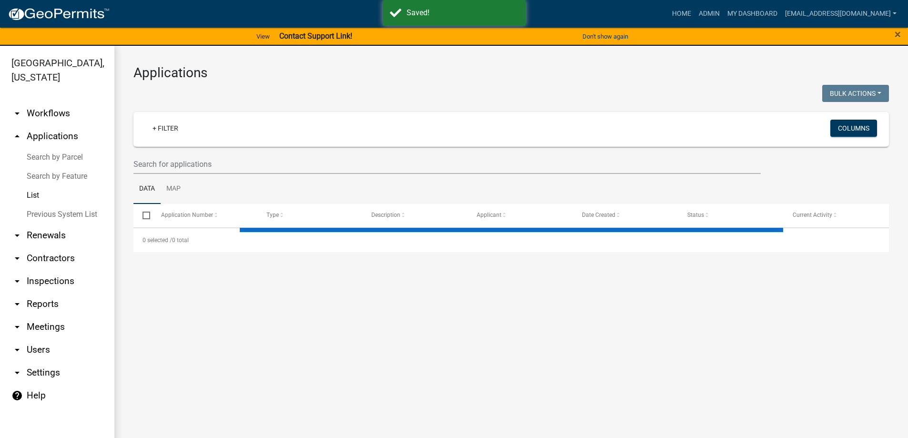
select select "3: 100"
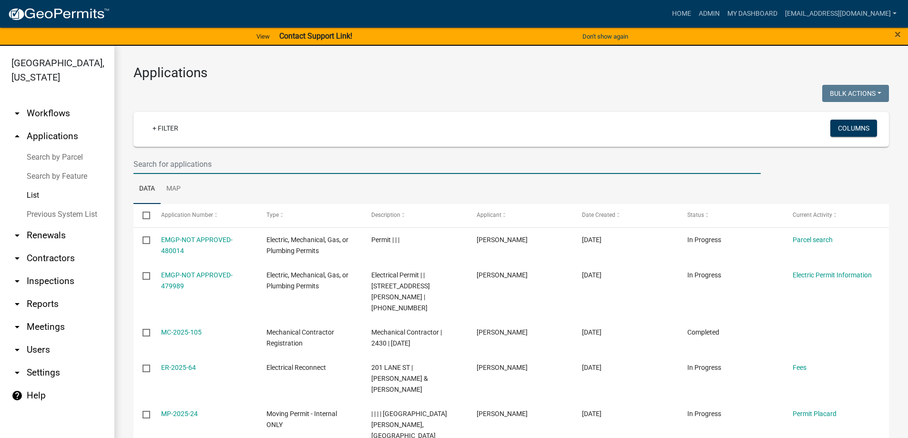
click at [183, 164] on input "text" at bounding box center [447, 164] width 627 height 20
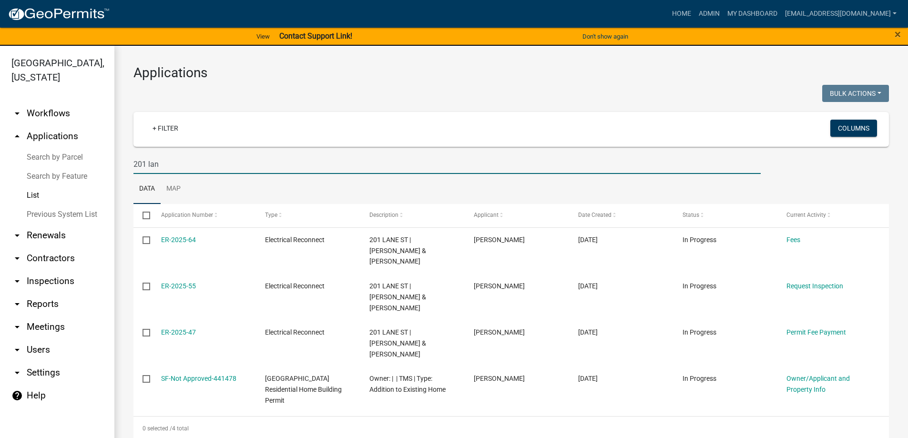
type input "201 lan"
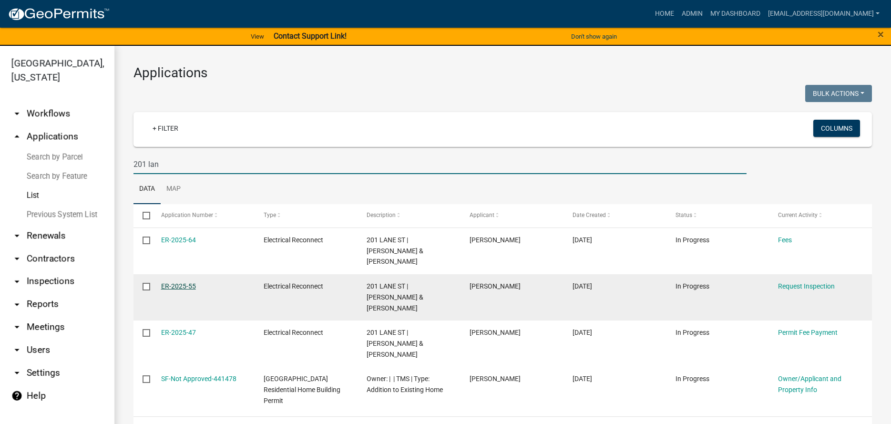
click at [176, 282] on link "ER-2025-55" at bounding box center [178, 286] width 35 height 8
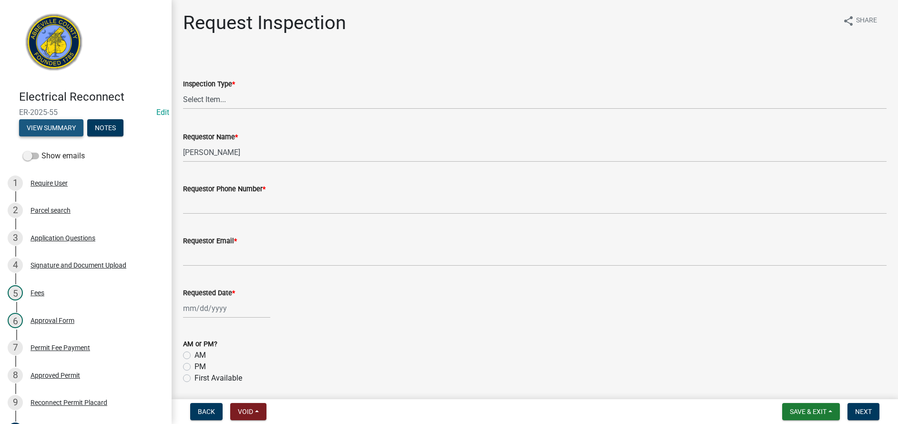
click at [40, 126] on button "View Summary" at bounding box center [51, 127] width 64 height 17
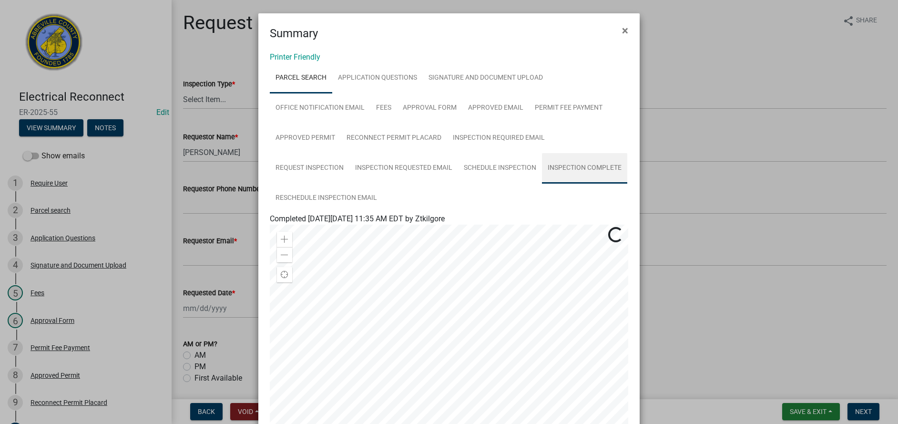
click at [582, 167] on link "Inspection Complete" at bounding box center [584, 168] width 85 height 31
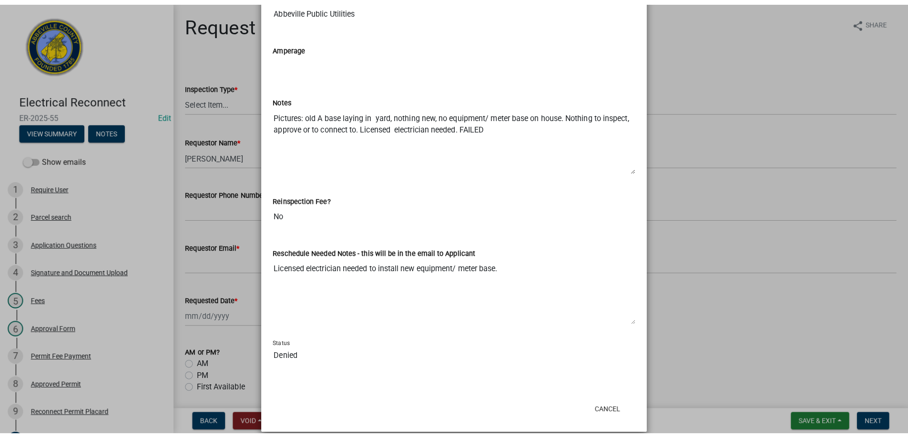
scroll to position [416, 0]
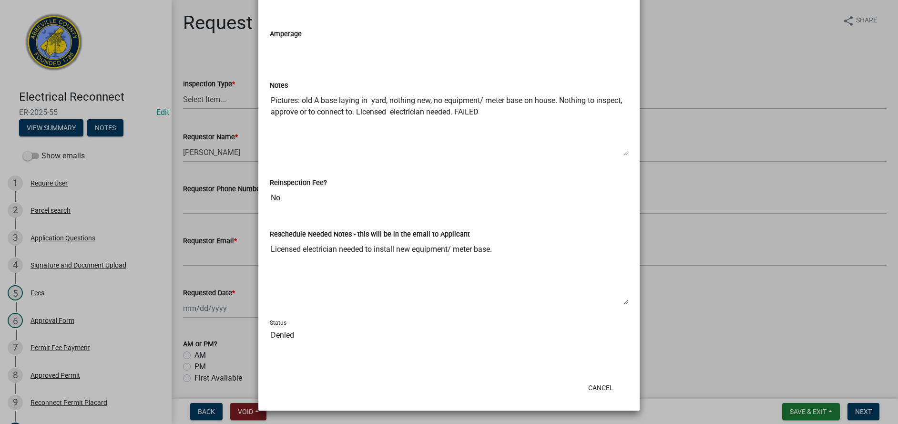
click at [800, 412] on ngb-modal-window "Summary × Printer Friendly Parcel search Application Questions Signature and Do…" at bounding box center [449, 212] width 898 height 424
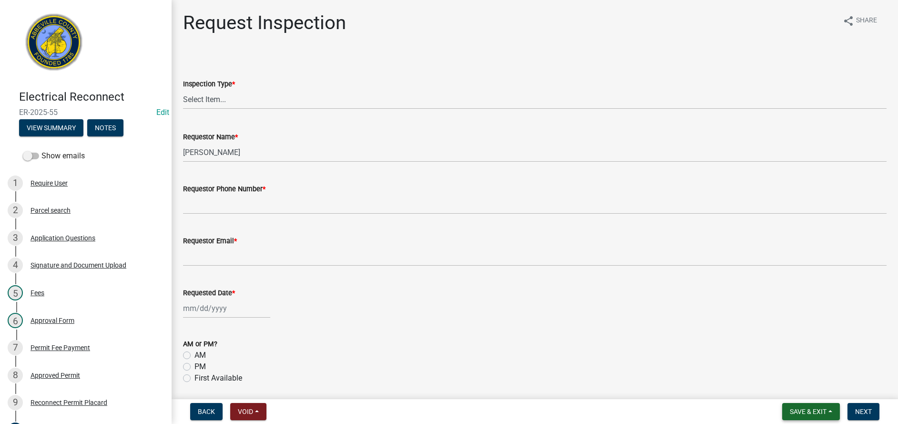
click at [800, 411] on span "Save & Exit" at bounding box center [808, 412] width 37 height 8
click at [796, 392] on button "Save & Exit" at bounding box center [802, 386] width 76 height 23
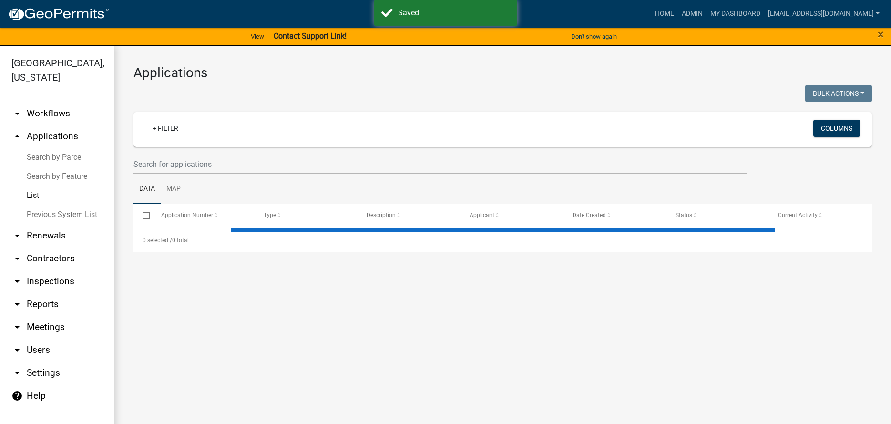
select select "3: 100"
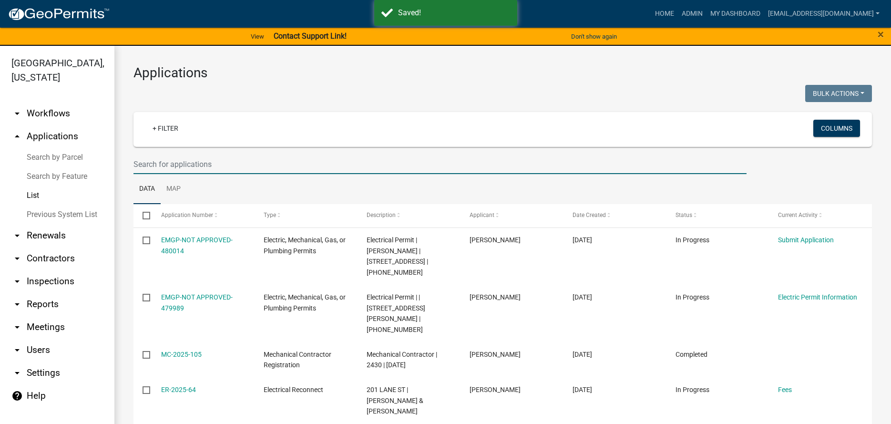
click at [187, 163] on input "text" at bounding box center [440, 164] width 613 height 20
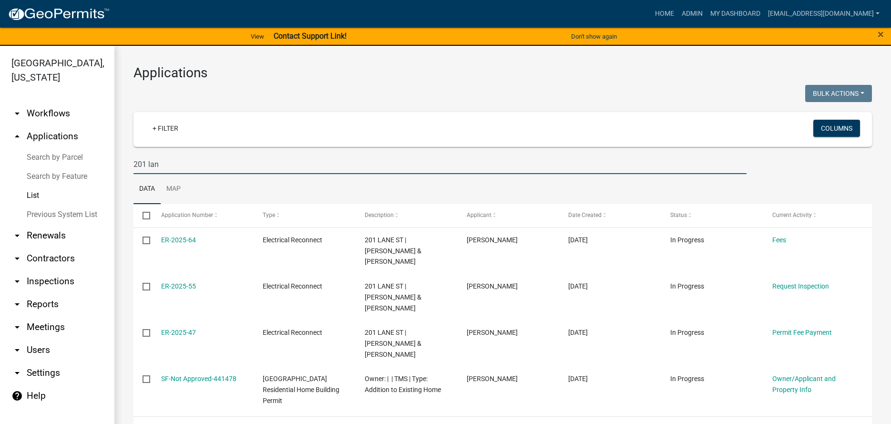
type input "201 lan"
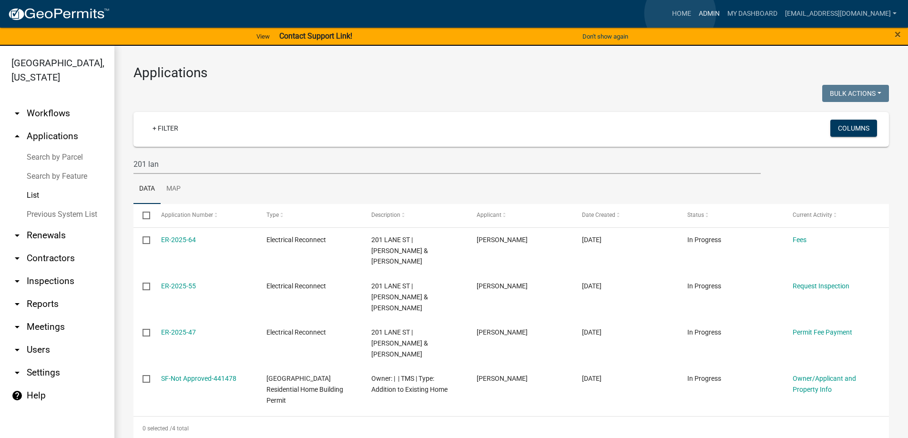
click at [695, 13] on link "Admin" at bounding box center [709, 14] width 29 height 18
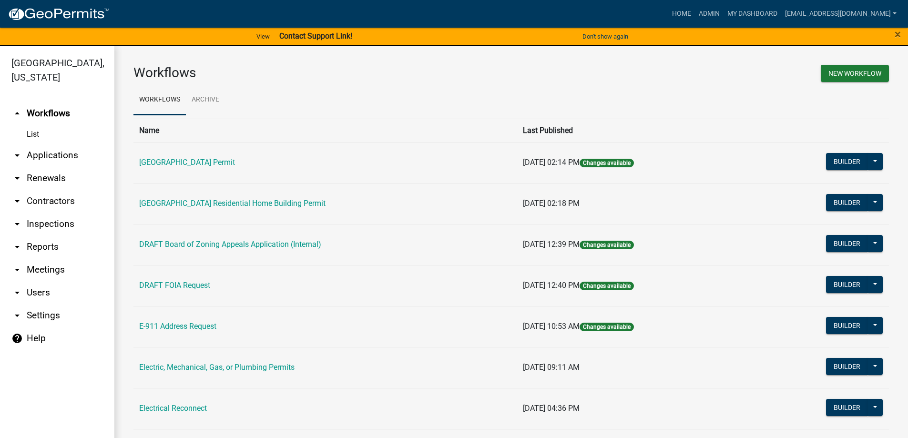
click at [14, 155] on icon "arrow_drop_down" at bounding box center [16, 155] width 11 height 11
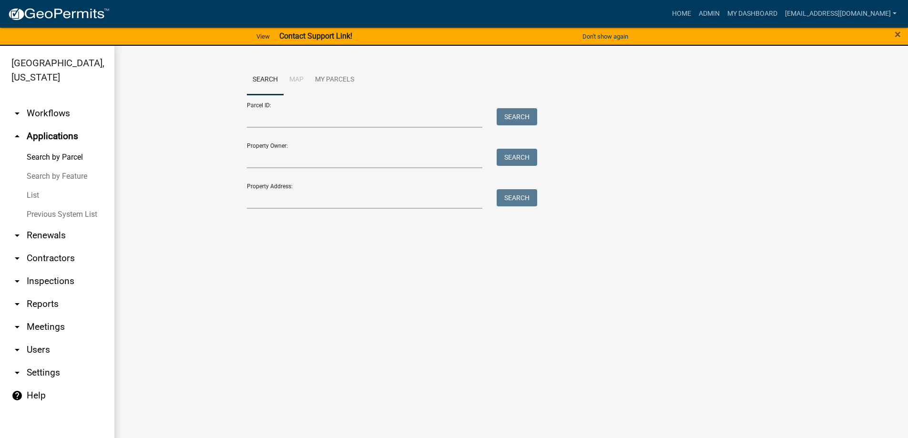
click at [41, 203] on link "List" at bounding box center [57, 195] width 114 height 19
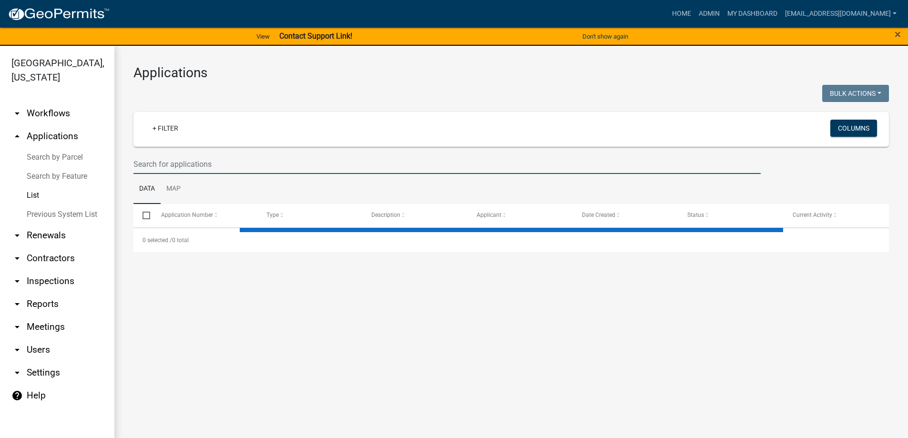
click at [202, 164] on input "text" at bounding box center [447, 164] width 627 height 20
select select "3: 100"
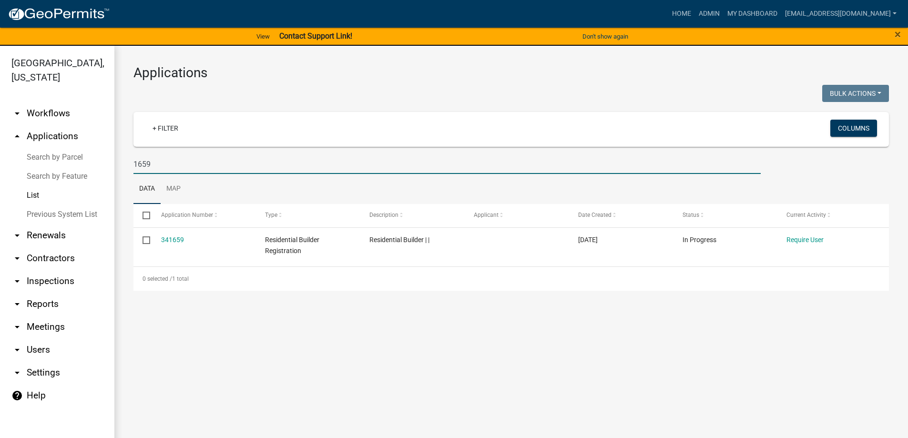
drag, startPoint x: 184, startPoint y: 166, endPoint x: 63, endPoint y: 169, distance: 120.2
click at [63, 169] on div "Abbeville County, South Carolina arrow_drop_down Workflows List arrow_drop_up A…" at bounding box center [454, 248] width 908 height 404
type input "1659"
click at [48, 213] on link "Previous System List" at bounding box center [57, 214] width 114 height 19
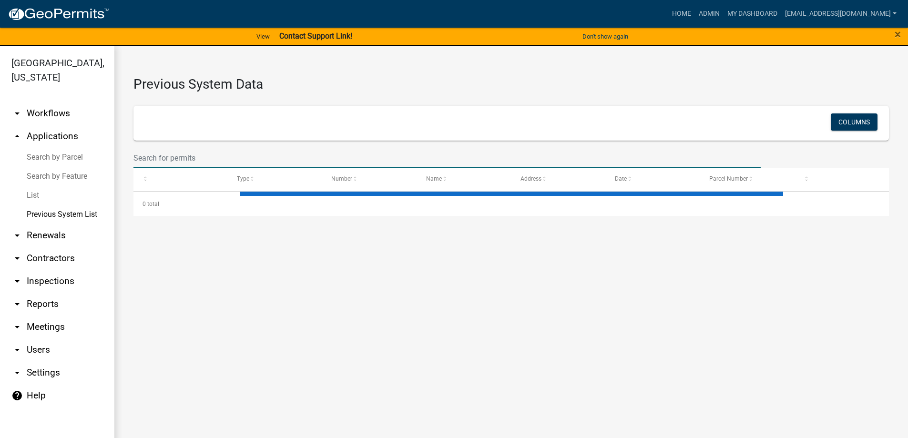
click at [169, 154] on input "text" at bounding box center [447, 158] width 627 height 20
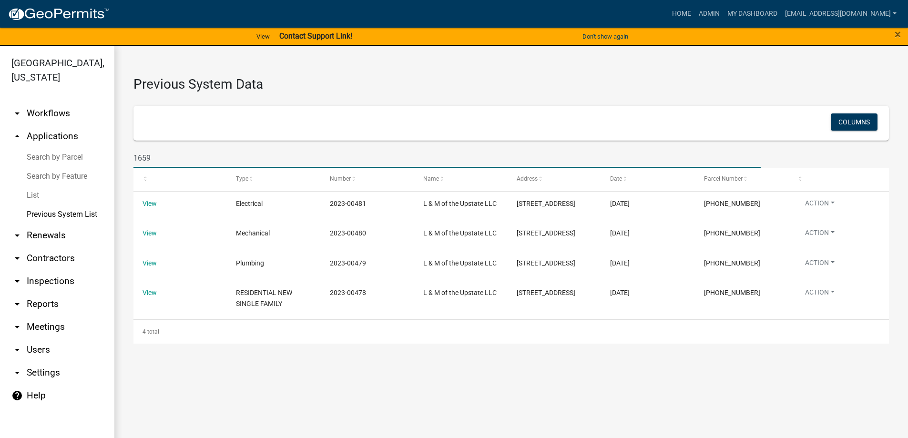
type input "1659"
click at [29, 191] on link "List" at bounding box center [57, 195] width 114 height 19
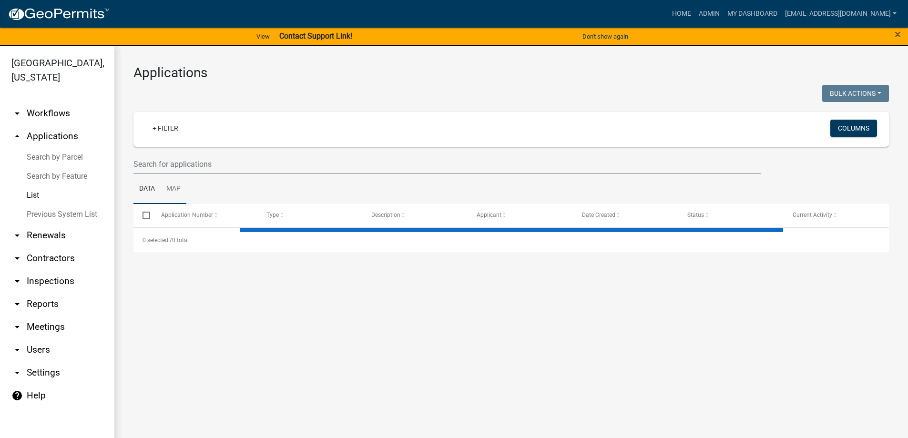
click at [186, 179] on link "Map" at bounding box center [174, 189] width 26 height 31
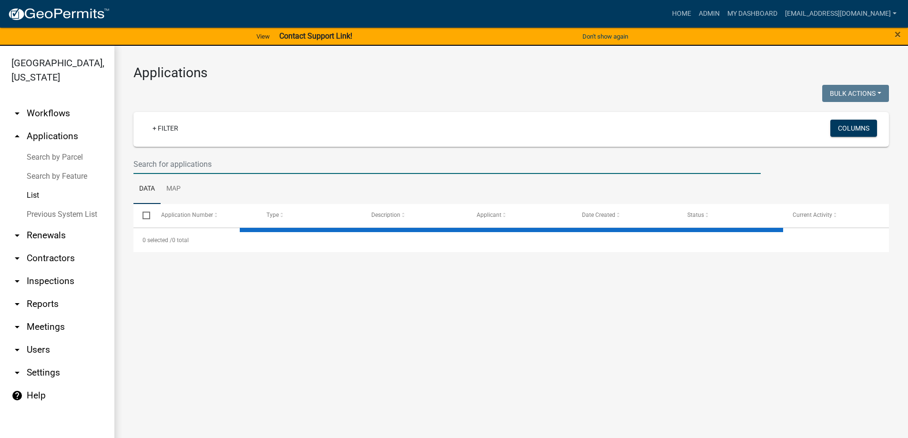
click at [188, 168] on input "text" at bounding box center [447, 164] width 627 height 20
select select "3: 100"
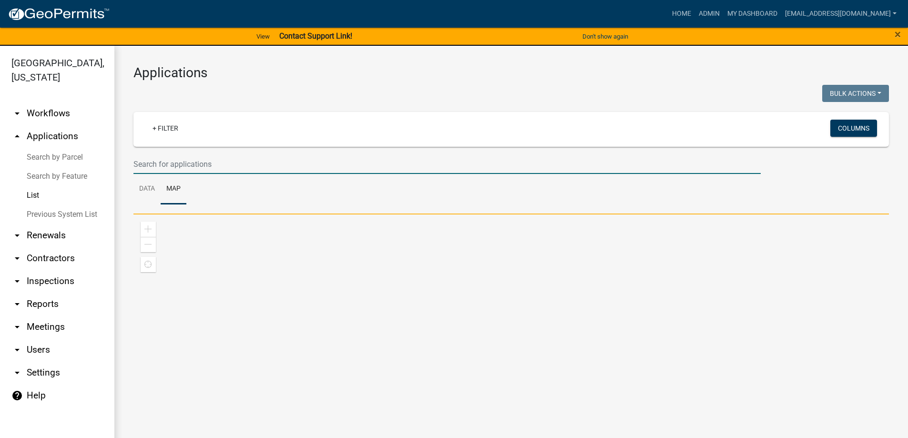
click at [189, 163] on input "text" at bounding box center [447, 164] width 627 height 20
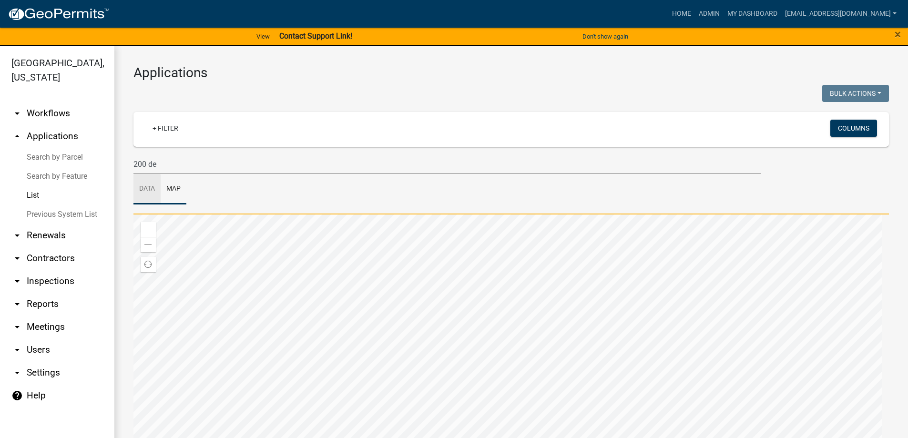
click at [147, 191] on link "Data" at bounding box center [147, 189] width 27 height 31
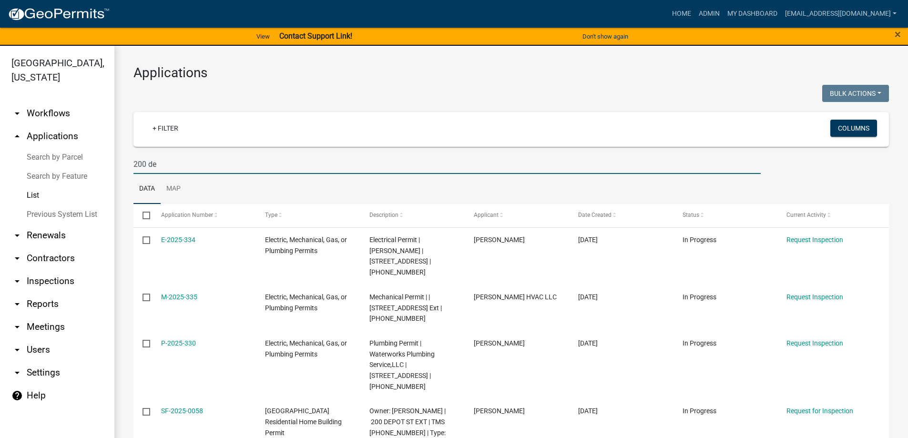
drag, startPoint x: 164, startPoint y: 170, endPoint x: 22, endPoint y: 143, distance: 144.7
click at [22, 143] on div "Abbeville County, South Carolina arrow_drop_down Workflows List arrow_drop_up A…" at bounding box center [454, 248] width 908 height 404
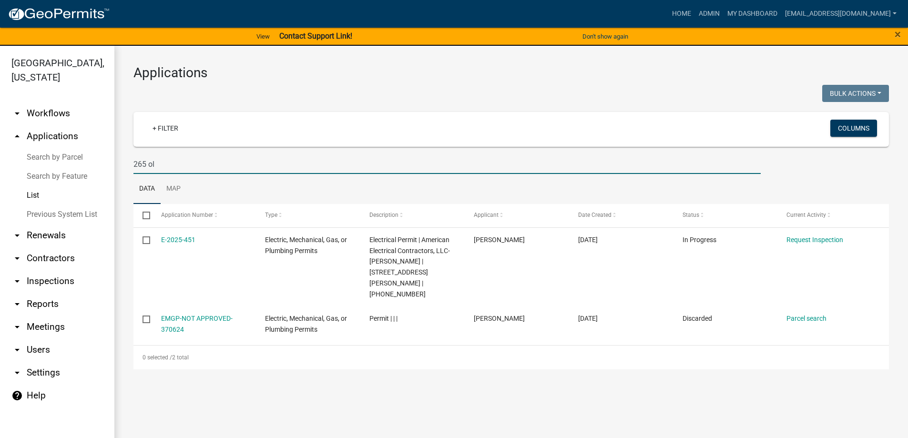
type input "265 ol"
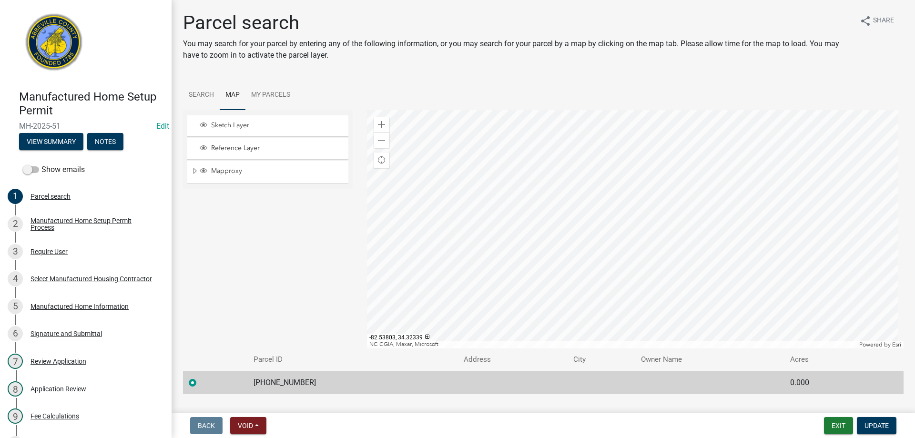
scroll to position [95, 0]
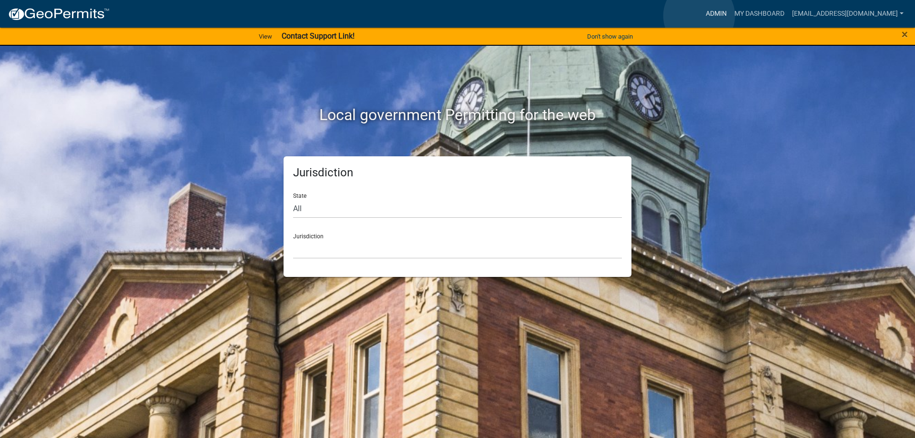
click at [702, 16] on link "Admin" at bounding box center [716, 14] width 29 height 18
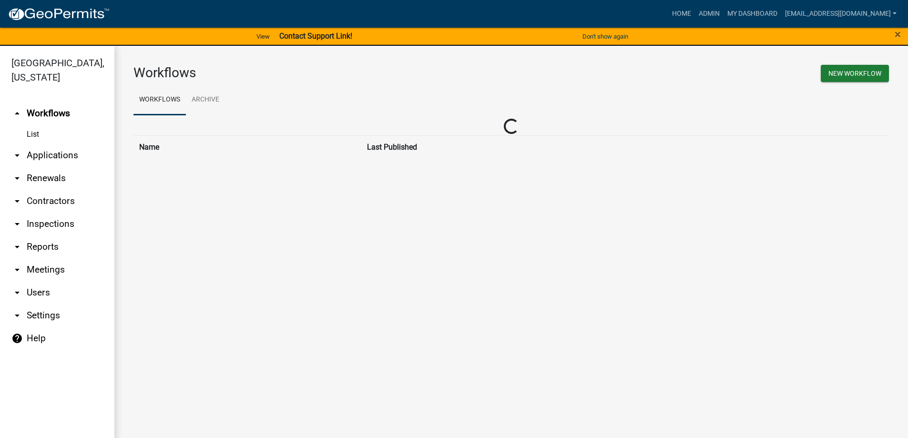
click at [45, 154] on link "arrow_drop_down Applications" at bounding box center [57, 155] width 114 height 23
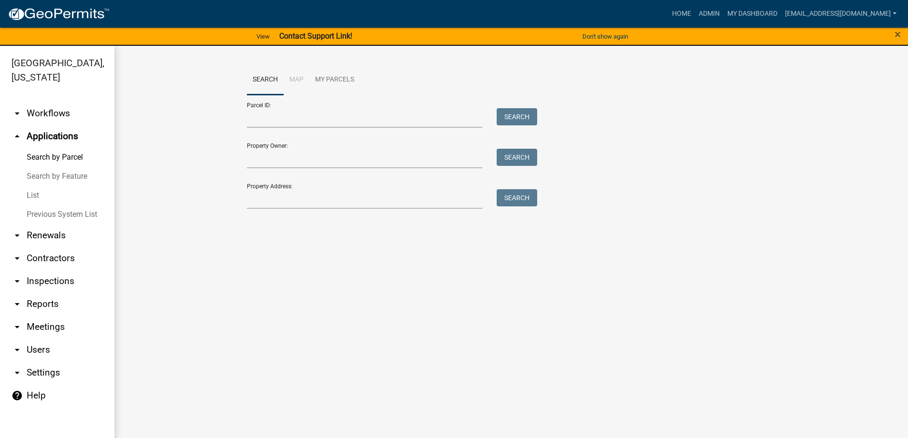
click at [32, 194] on link "List" at bounding box center [57, 195] width 114 height 19
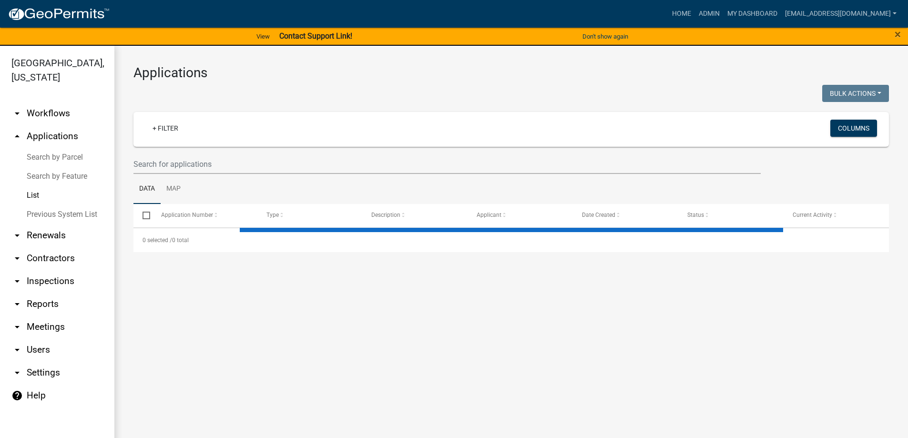
select select "3: 100"
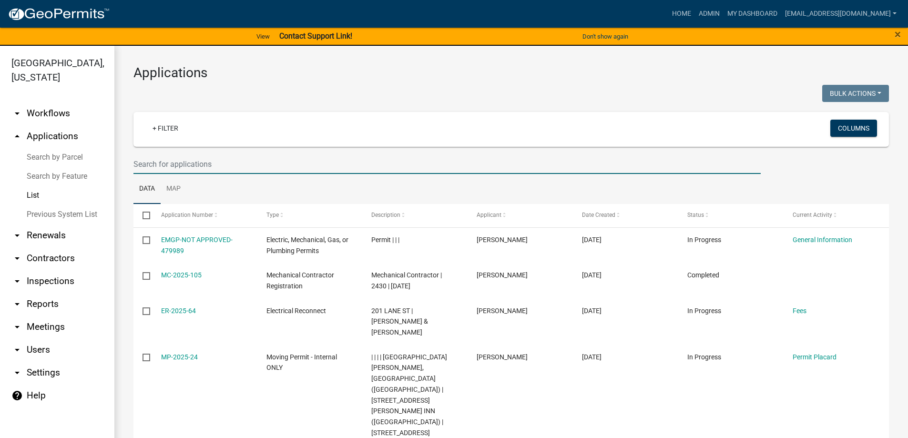
click at [150, 162] on input "text" at bounding box center [447, 164] width 627 height 20
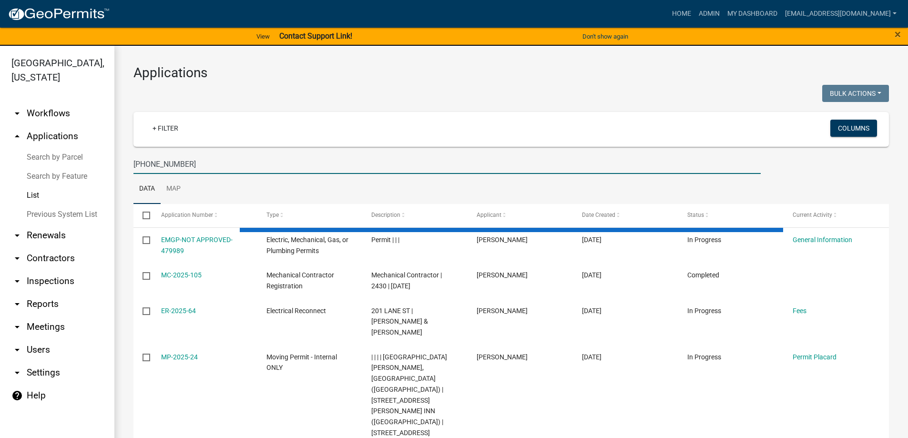
type input "[PHONE_NUMBER]"
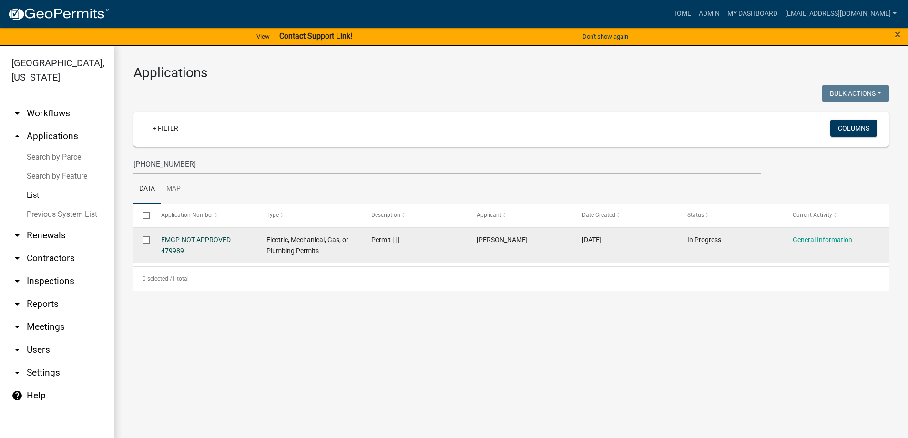
click at [215, 239] on link "EMGP-NOT APPROVED-479989" at bounding box center [197, 245] width 72 height 19
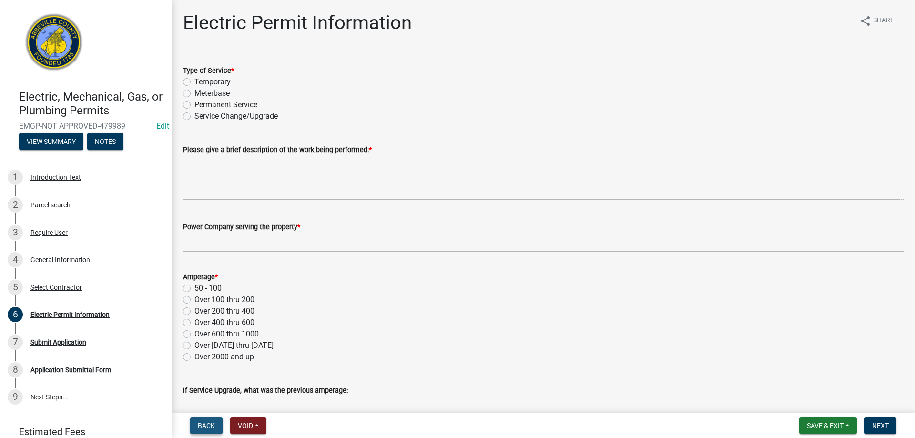
click at [216, 421] on button "Back" at bounding box center [206, 425] width 32 height 17
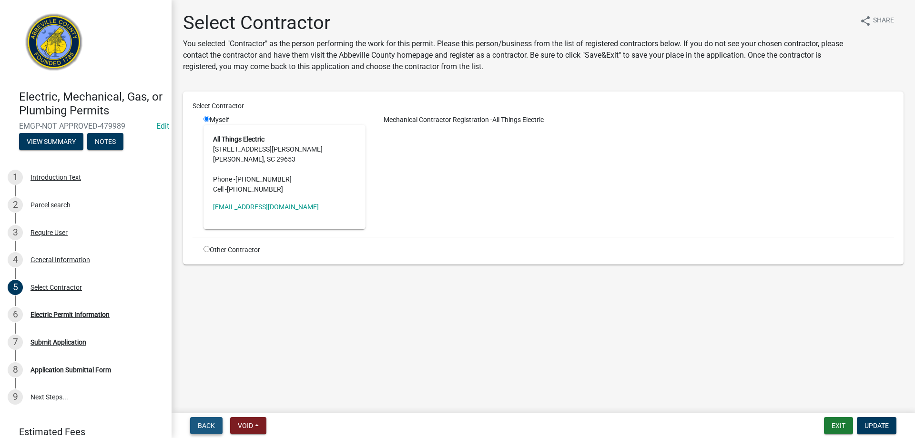
click at [209, 424] on span "Back" at bounding box center [206, 426] width 17 height 8
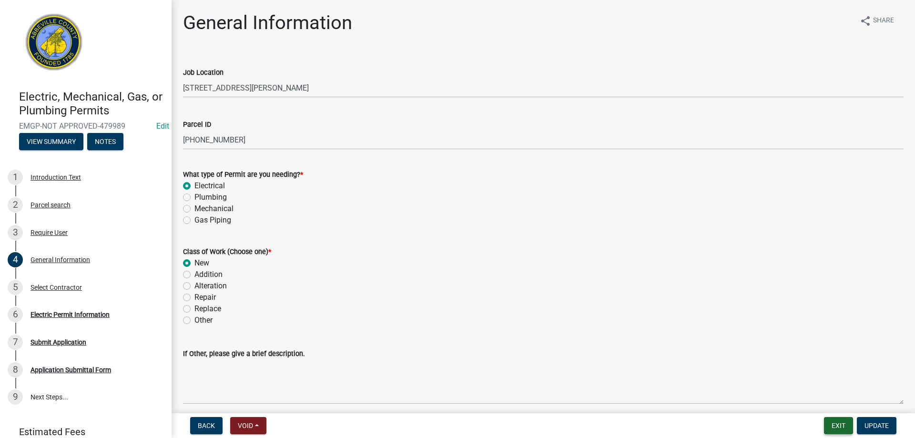
click at [843, 428] on button "Exit" at bounding box center [838, 425] width 29 height 17
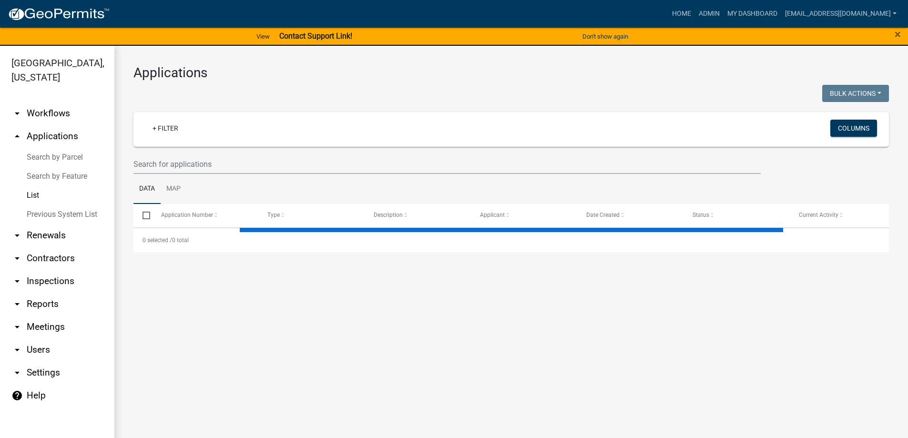
select select "3: 100"
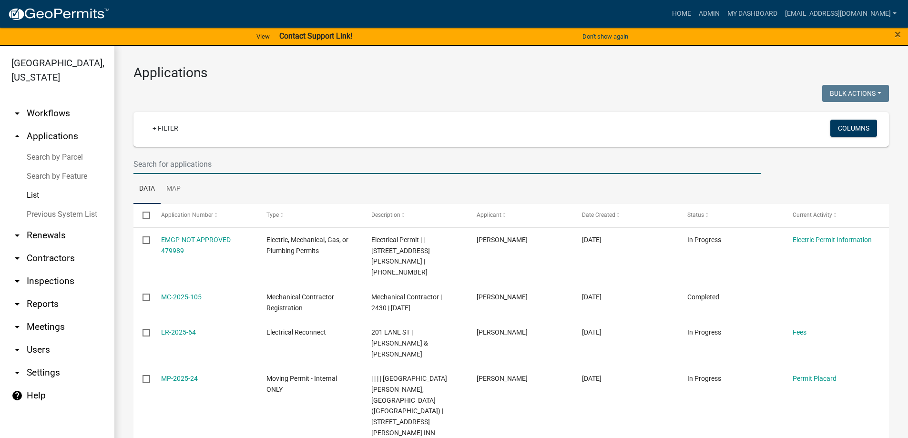
click at [176, 164] on input "text" at bounding box center [447, 164] width 627 height 20
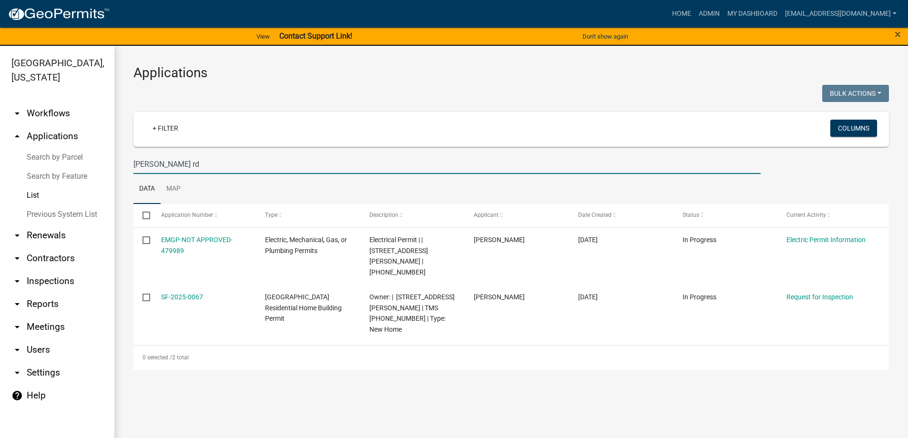
type input "troy rd"
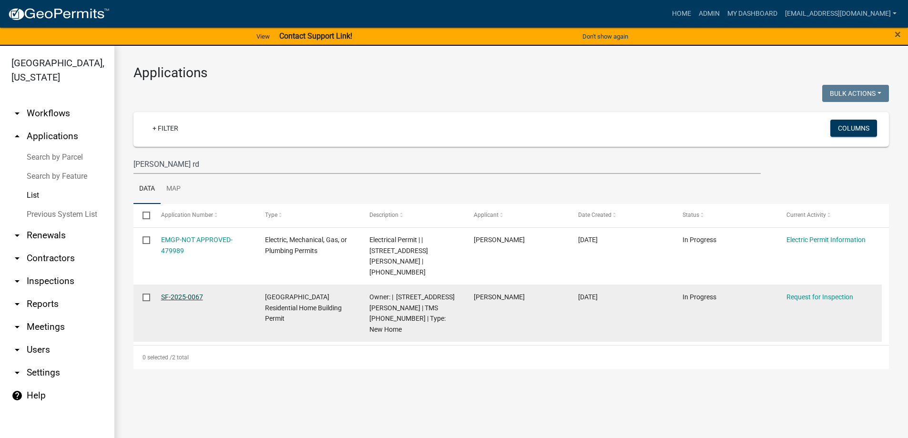
click at [174, 293] on link "SF-2025-0067" at bounding box center [182, 297] width 42 height 8
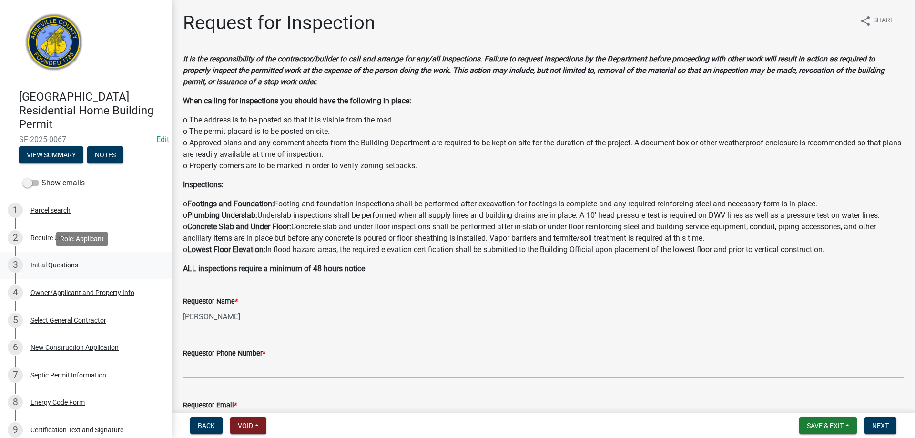
click at [54, 262] on div "Initial Questions" at bounding box center [55, 265] width 48 height 7
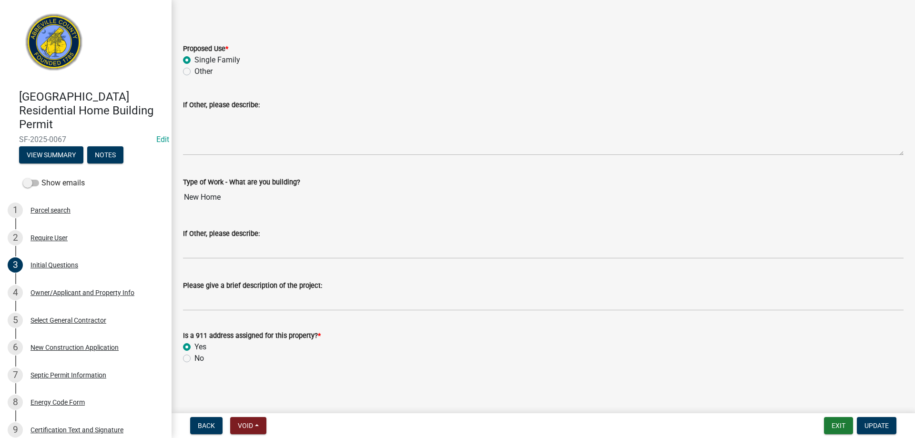
scroll to position [196, 0]
click at [53, 292] on div "Owner/Applicant and Property Info" at bounding box center [83, 292] width 104 height 7
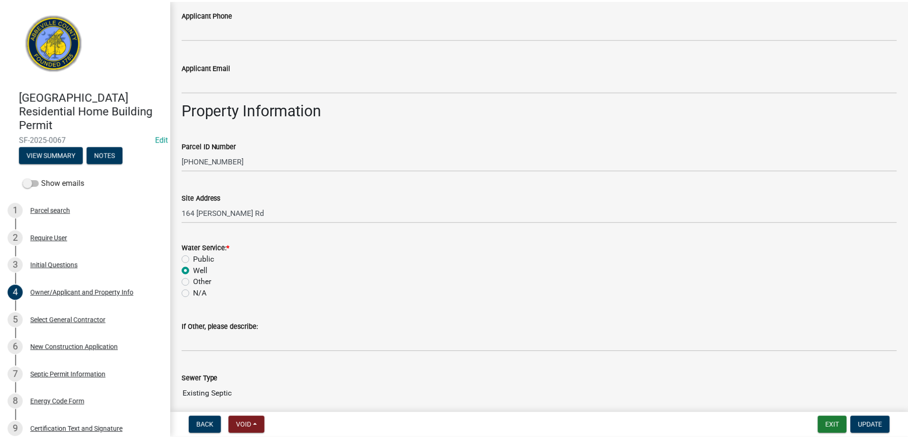
scroll to position [324, 0]
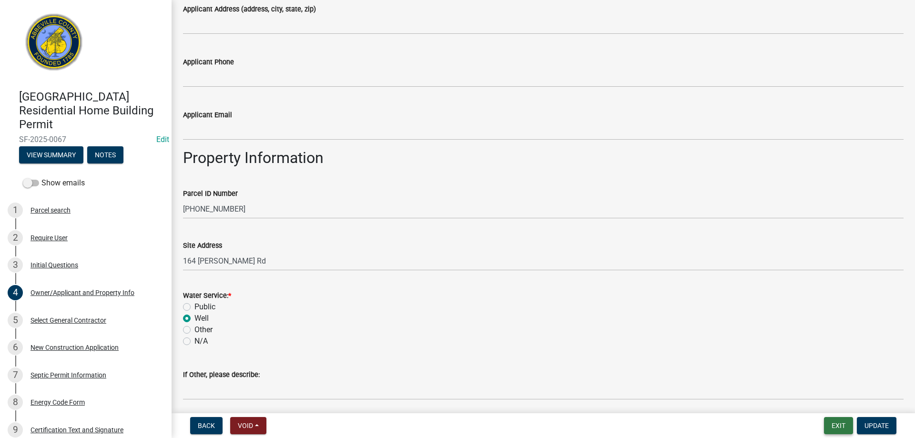
click at [840, 429] on button "Exit" at bounding box center [838, 425] width 29 height 17
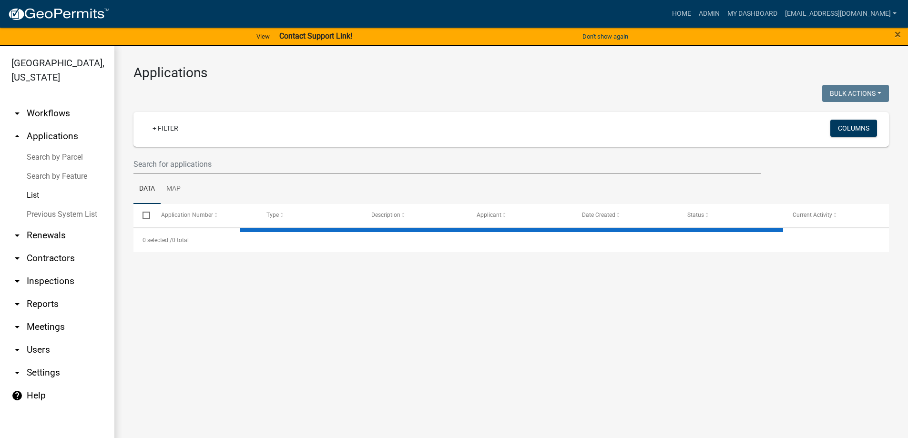
select select "3: 100"
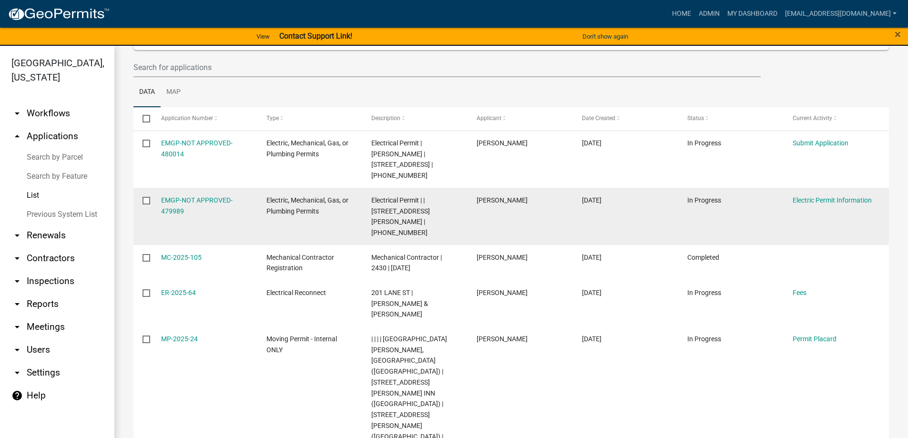
scroll to position [95, 0]
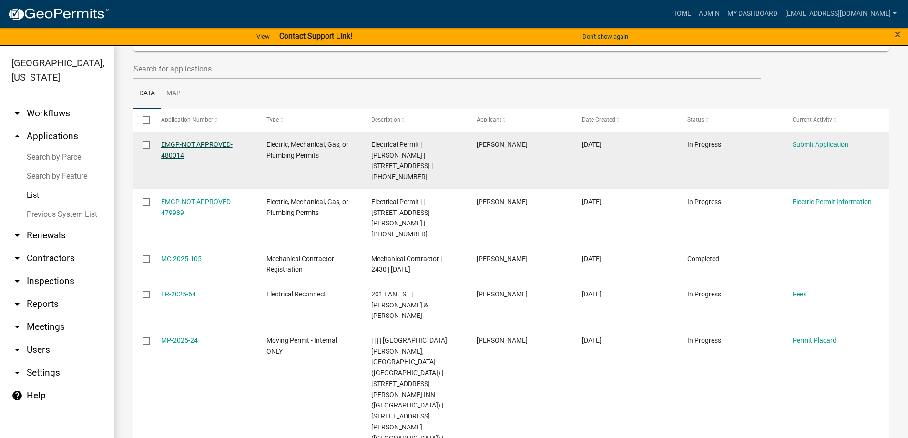
click at [212, 141] on link "EMGP-NOT APPROVED-480014" at bounding box center [197, 150] width 72 height 19
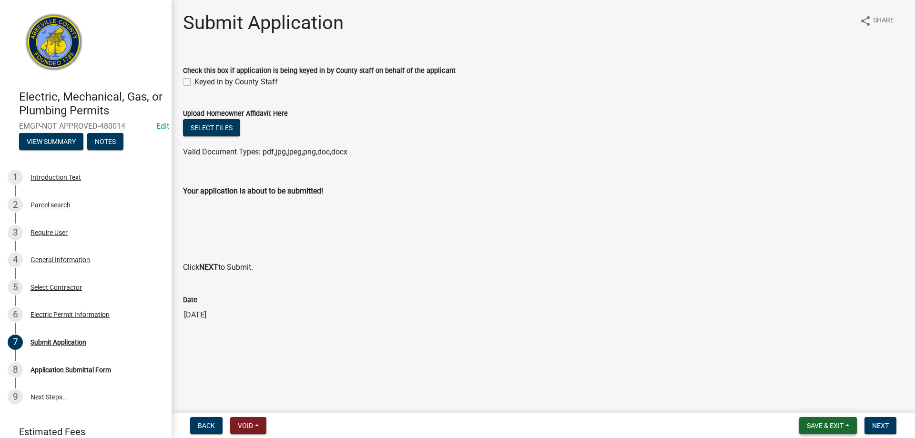
click at [841, 432] on button "Save & Exit" at bounding box center [829, 425] width 58 height 17
click at [830, 407] on button "Save & Exit" at bounding box center [819, 401] width 76 height 23
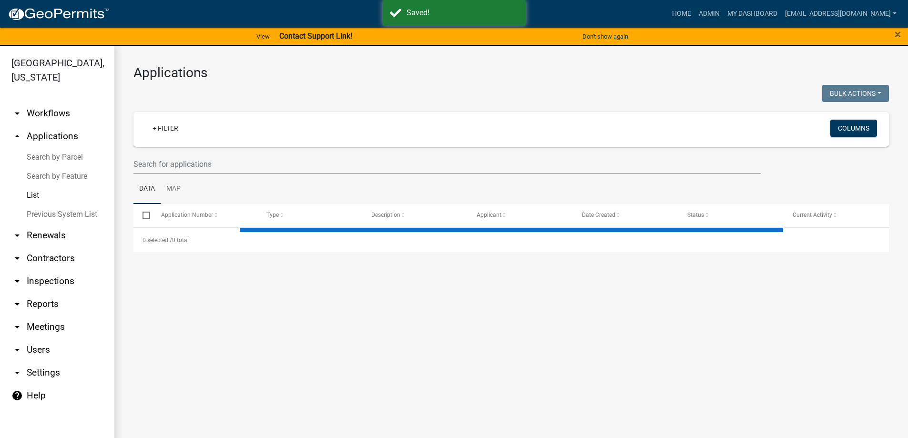
select select "3: 100"
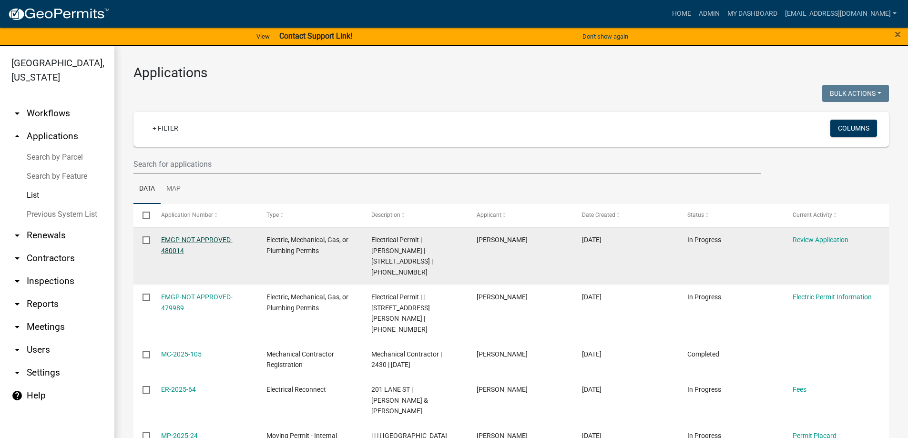
click at [206, 241] on link "EMGP-NOT APPROVED-480014" at bounding box center [197, 245] width 72 height 19
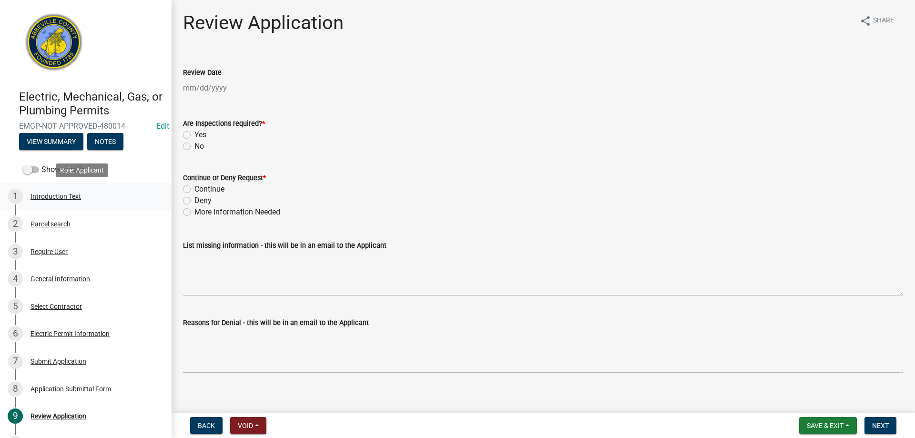
click at [36, 196] on div "Introduction Text" at bounding box center [56, 196] width 51 height 7
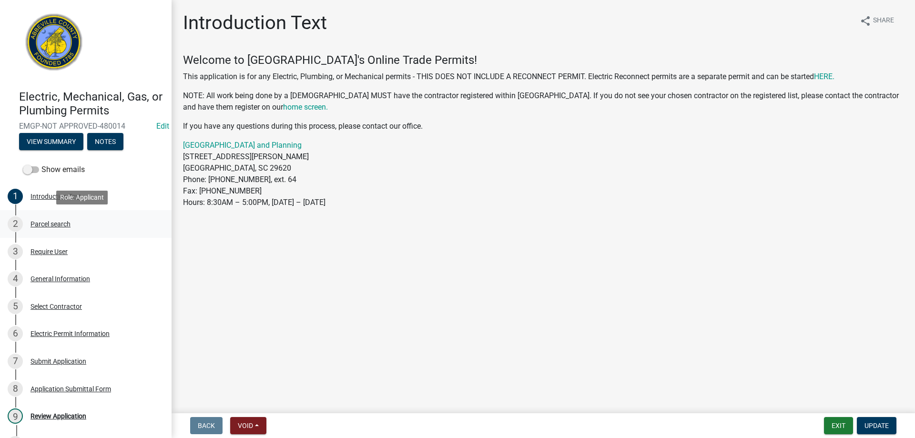
click at [41, 218] on div "2 Parcel search" at bounding box center [82, 223] width 149 height 15
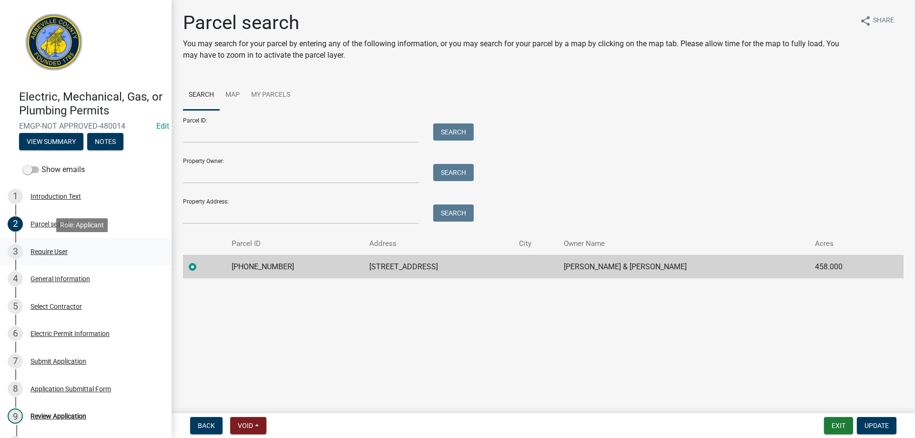
click at [48, 251] on div "Require User" at bounding box center [49, 251] width 37 height 7
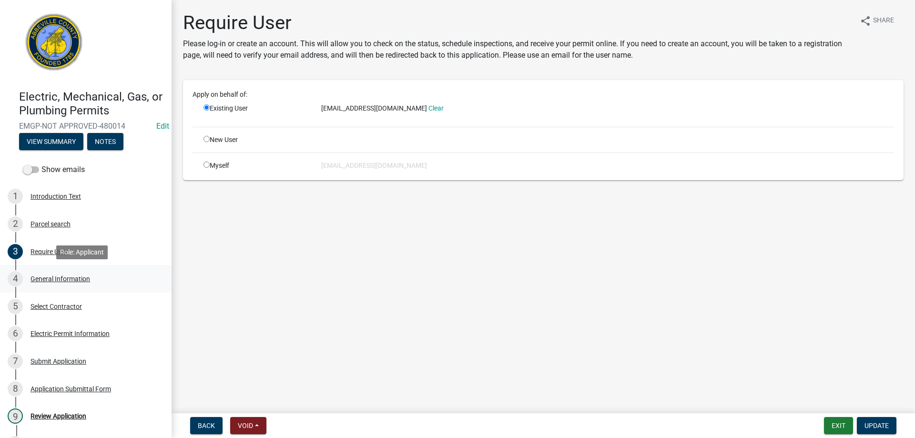
click at [43, 276] on div "General Information" at bounding box center [61, 279] width 60 height 7
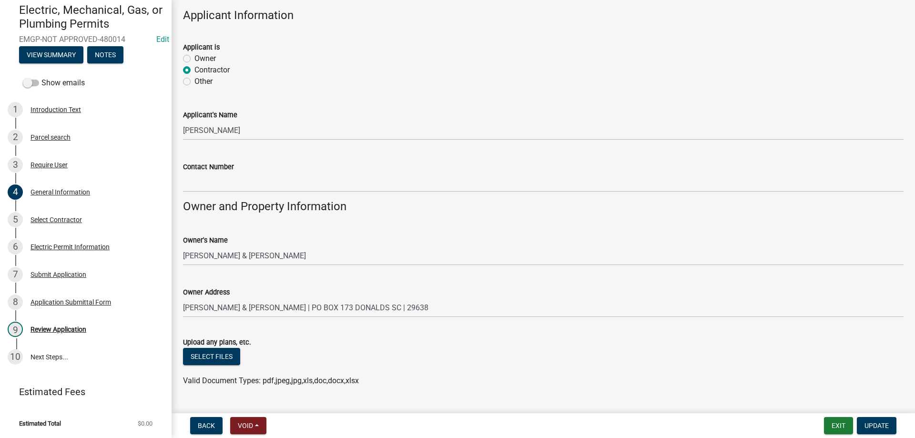
scroll to position [588, 0]
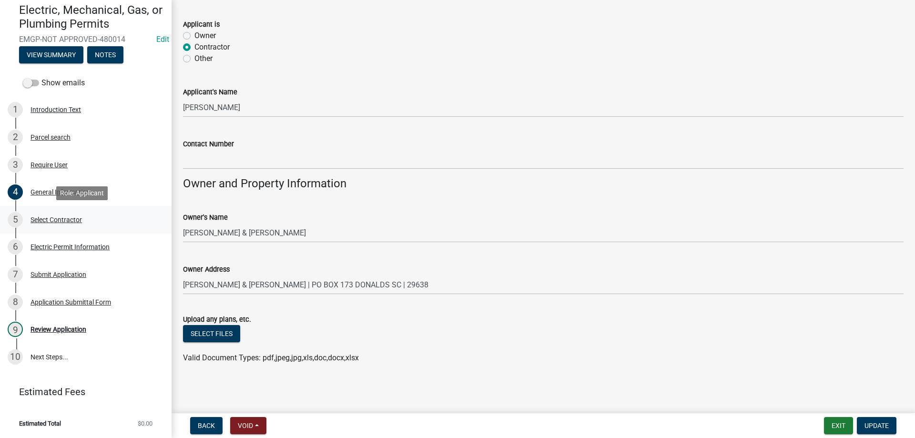
click at [65, 222] on div "Select Contractor" at bounding box center [56, 219] width 51 height 7
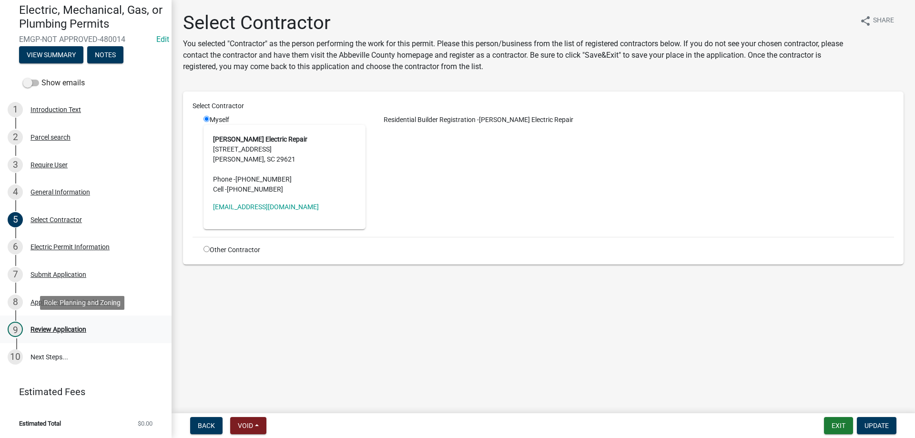
click at [62, 336] on div "9 Review Application" at bounding box center [82, 329] width 149 height 15
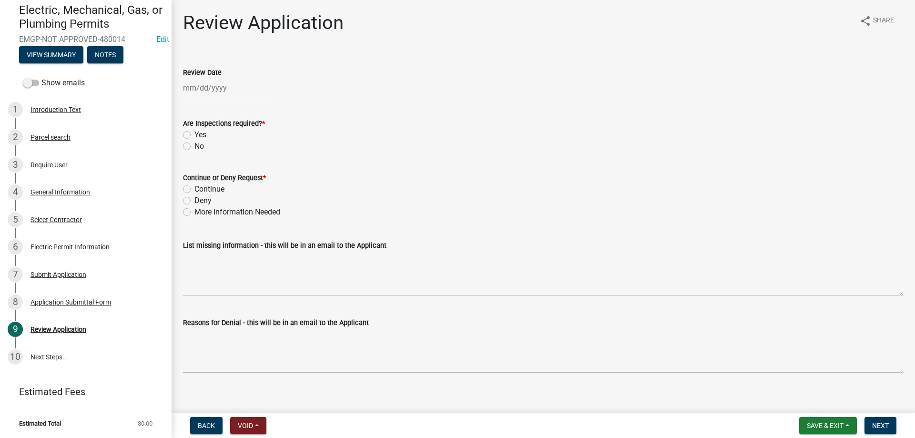
select select "9"
select select "2025"
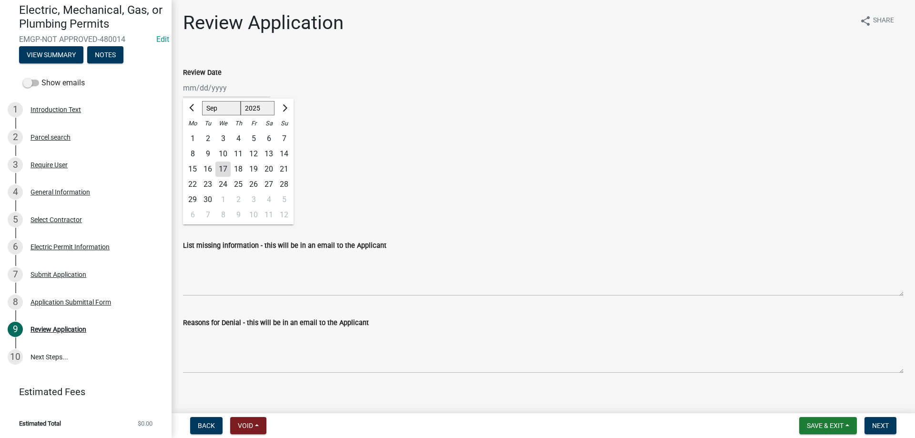
click at [200, 96] on div "Jan Feb Mar Apr May Jun Jul Aug Sep Oct Nov Dec 1525 1526 1527 1528 1529 1530 1…" at bounding box center [226, 88] width 87 height 20
click at [222, 166] on div "17" at bounding box center [223, 169] width 15 height 15
type input "09/17/2025"
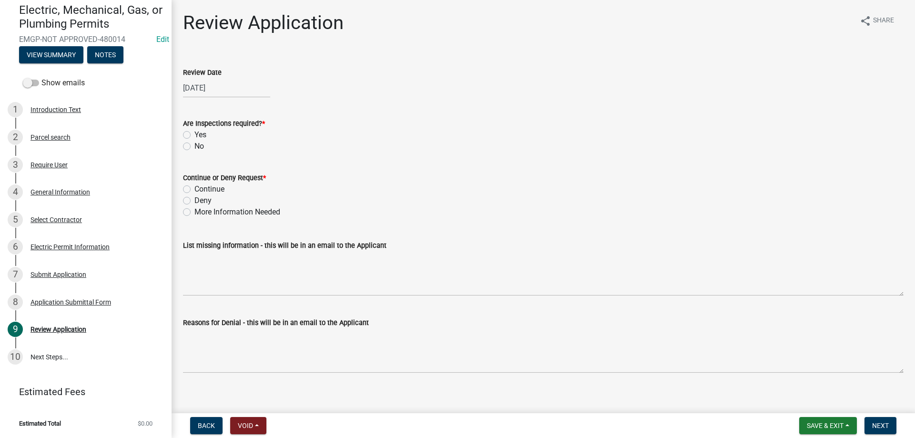
click at [195, 132] on label "Yes" at bounding box center [201, 134] width 12 height 11
click at [195, 132] on input "Yes" at bounding box center [198, 132] width 6 height 6
radio input "true"
click at [195, 189] on label "Continue" at bounding box center [210, 189] width 30 height 11
click at [195, 189] on input "Continue" at bounding box center [198, 187] width 6 height 6
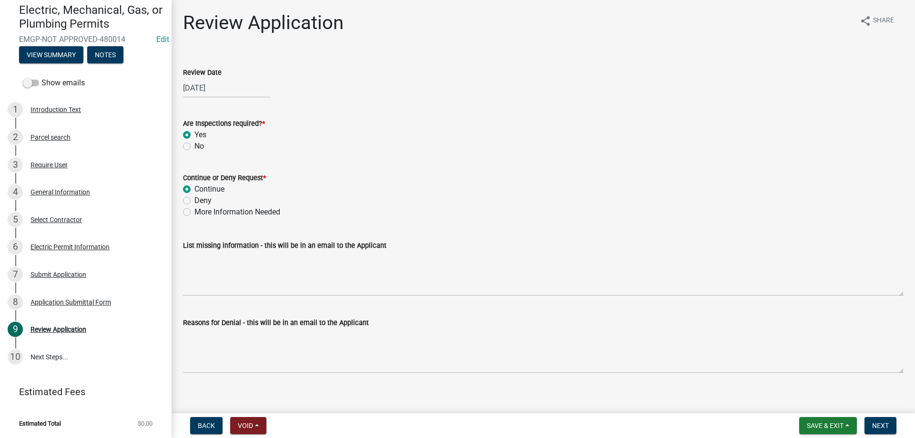
radio input "true"
click at [885, 424] on span "Next" at bounding box center [881, 426] width 17 height 8
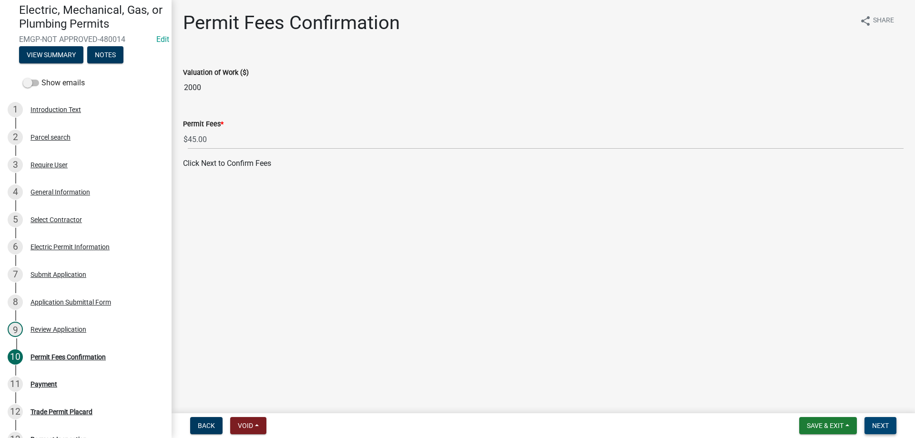
click at [888, 424] on span "Next" at bounding box center [881, 426] width 17 height 8
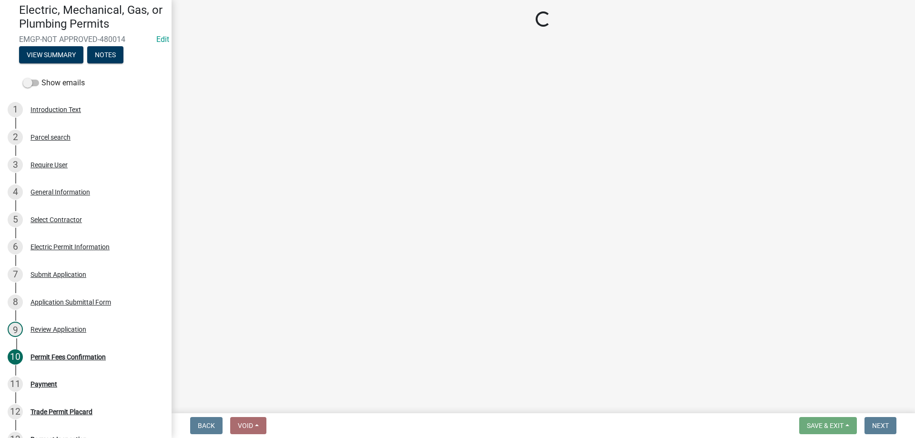
select select "3: 3"
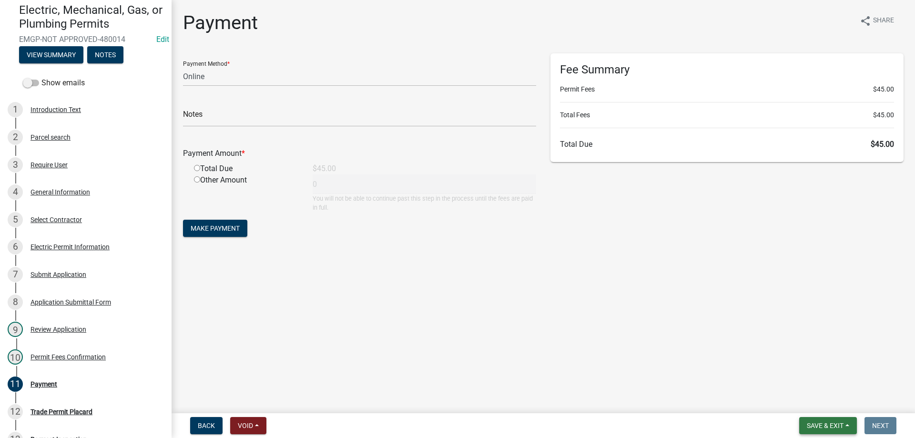
click at [818, 429] on span "Save & Exit" at bounding box center [825, 426] width 37 height 8
click at [804, 397] on button "Save & Exit" at bounding box center [819, 401] width 76 height 23
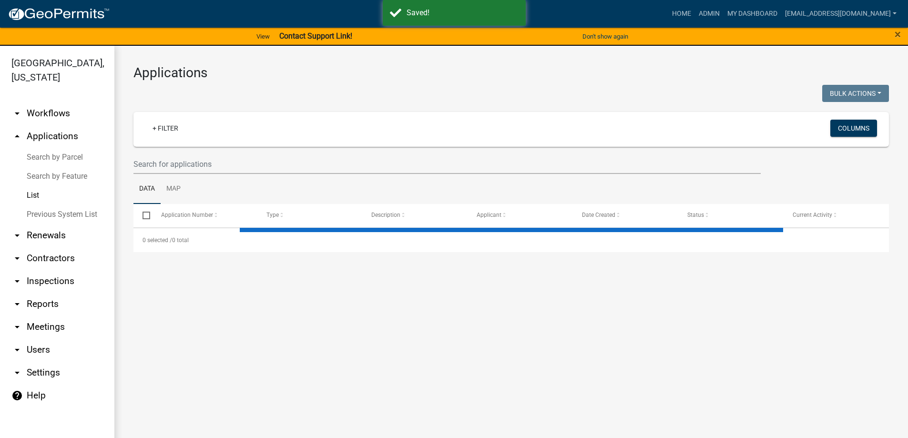
select select "3: 100"
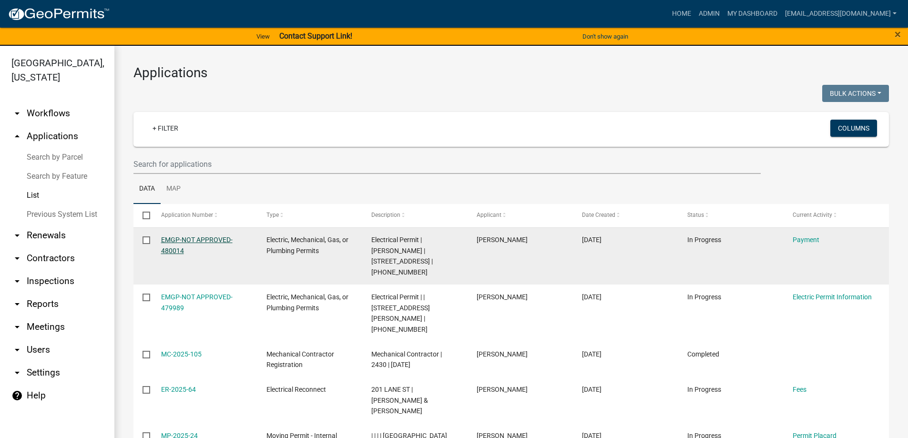
click at [171, 242] on link "EMGP-NOT APPROVED-480014" at bounding box center [197, 245] width 72 height 19
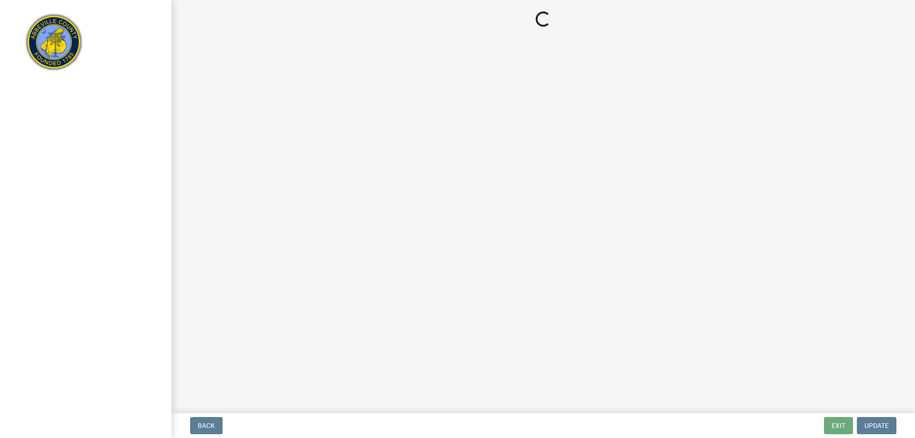
select select "3: 3"
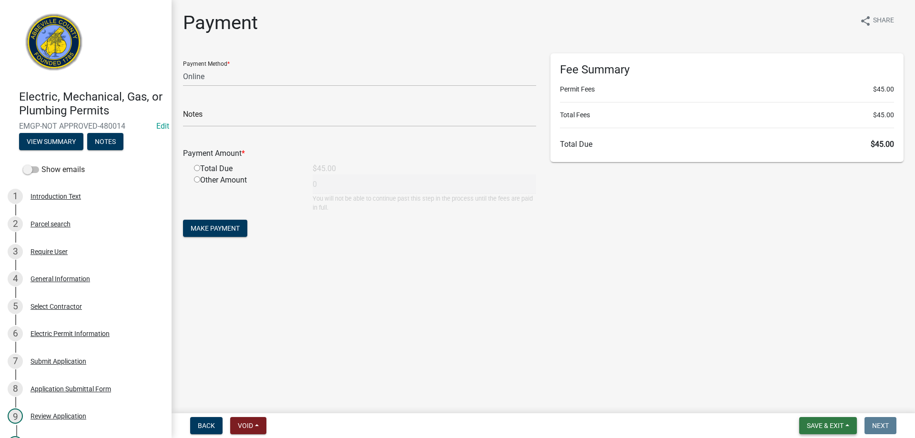
click at [813, 432] on button "Save & Exit" at bounding box center [829, 425] width 58 height 17
click at [809, 405] on button "Save & Exit" at bounding box center [819, 401] width 76 height 23
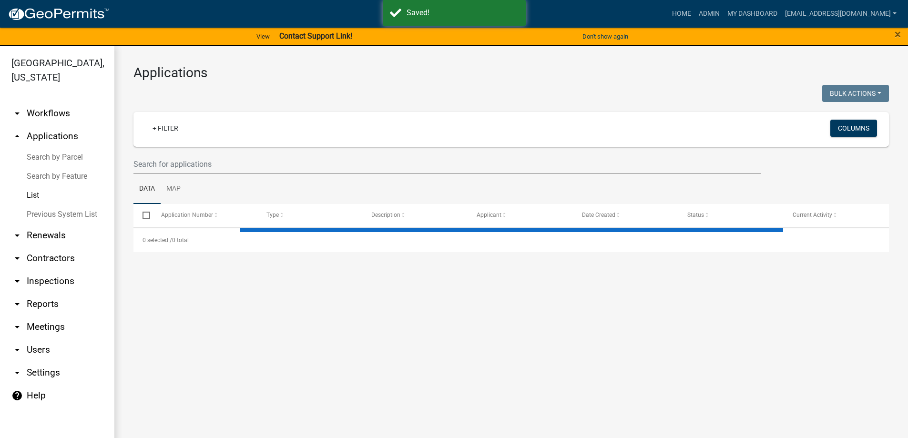
select select "3: 100"
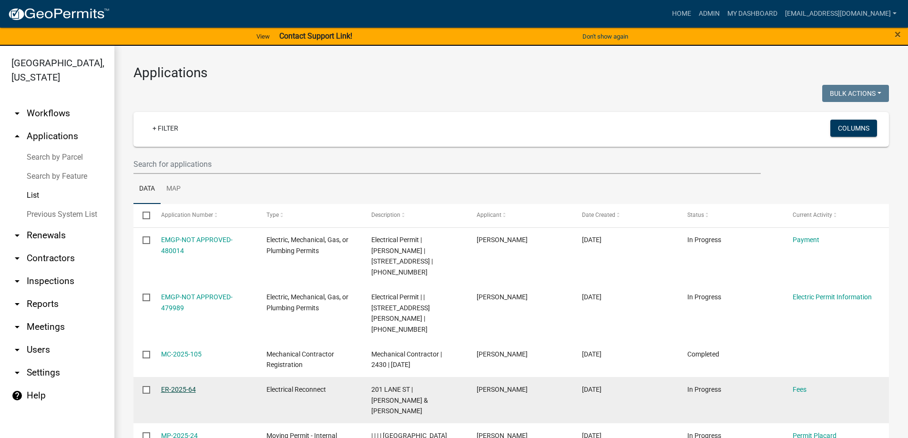
click at [187, 386] on link "ER-2025-64" at bounding box center [178, 390] width 35 height 8
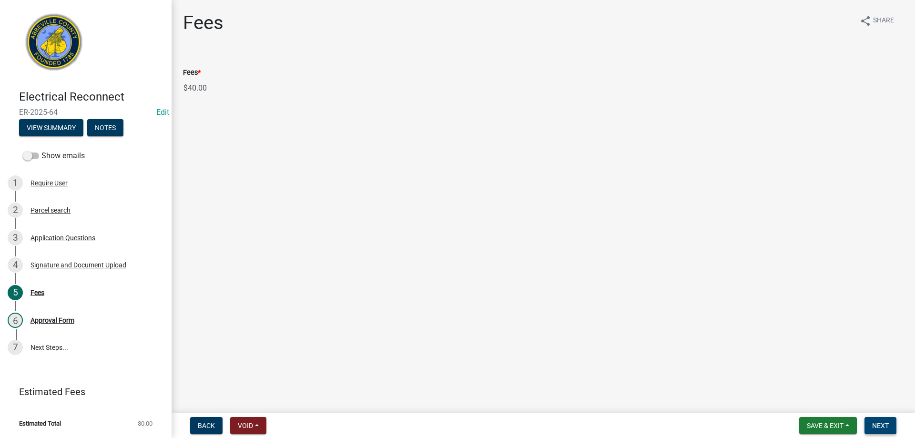
click at [877, 426] on span "Next" at bounding box center [881, 426] width 17 height 8
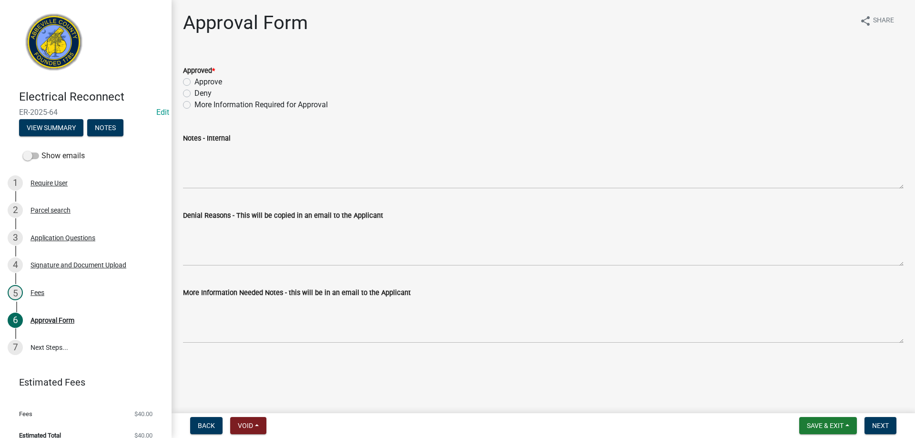
click at [195, 93] on label "Deny" at bounding box center [203, 93] width 17 height 11
click at [195, 93] on input "Deny" at bounding box center [198, 91] width 6 height 6
radio input "true"
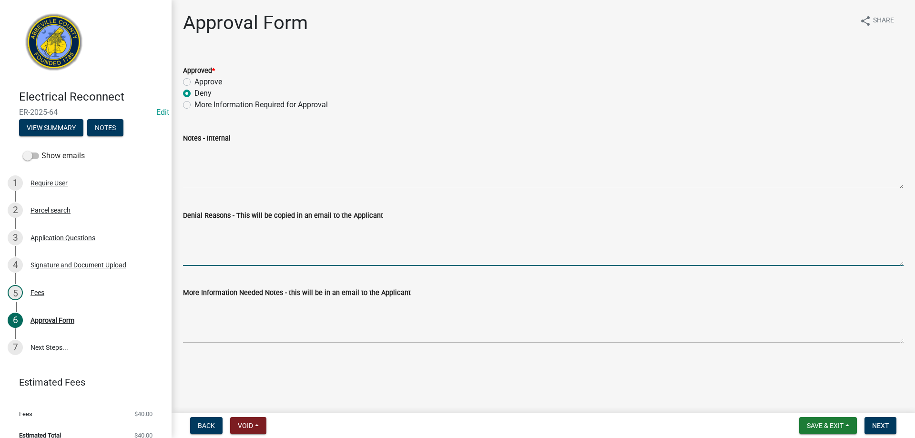
click at [209, 232] on textarea "Denial Reasons - This will be copied in an email to the Applicant" at bounding box center [543, 243] width 721 height 45
type textarea "P"
type textarea "A"
type textarea "I"
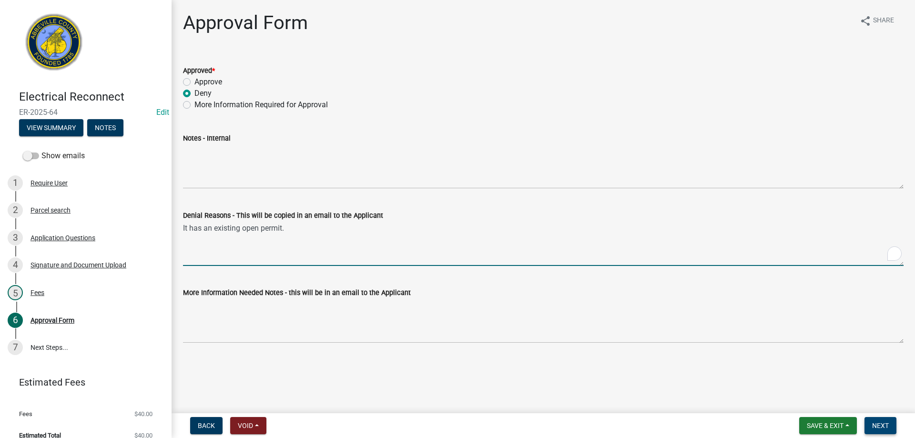
type textarea "It has an existing open permit."
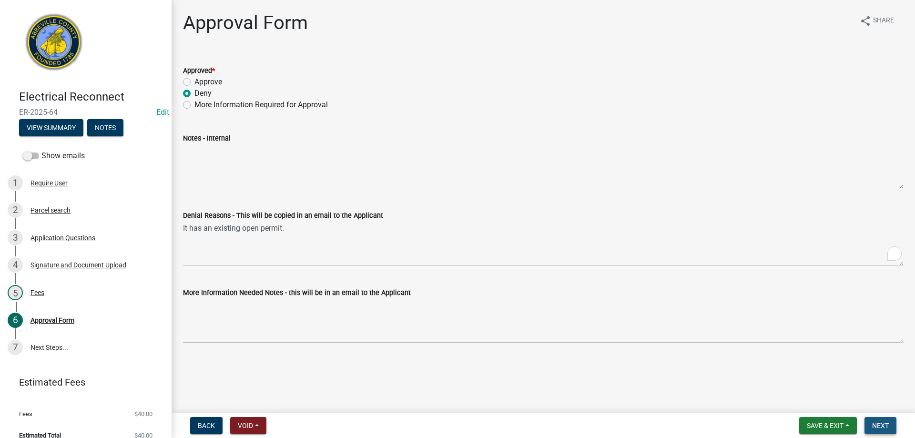
click at [877, 429] on span "Next" at bounding box center [881, 426] width 17 height 8
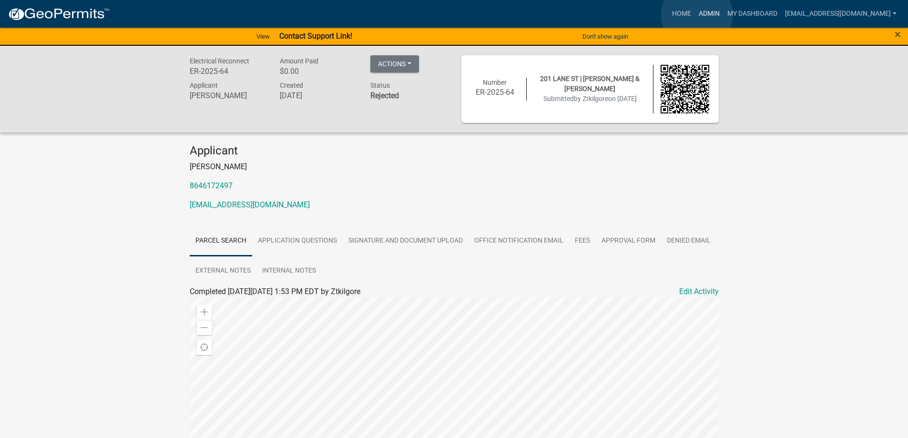
click at [697, 15] on link "Admin" at bounding box center [709, 14] width 29 height 18
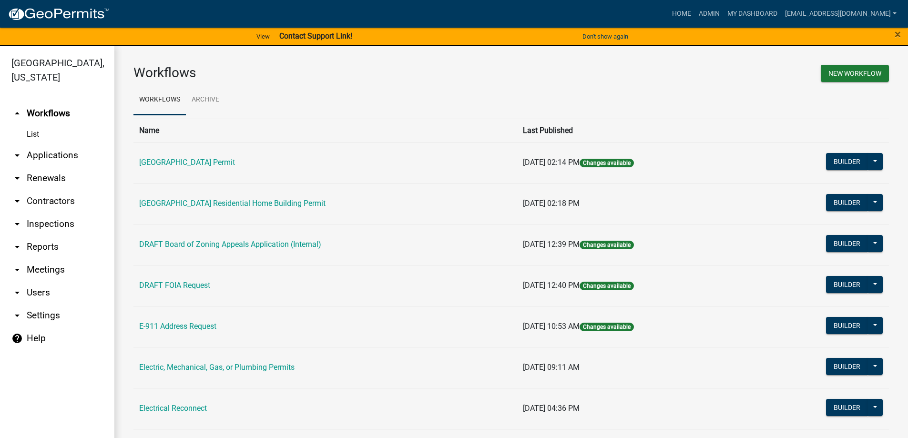
click at [32, 160] on link "arrow_drop_down Applications" at bounding box center [57, 155] width 114 height 23
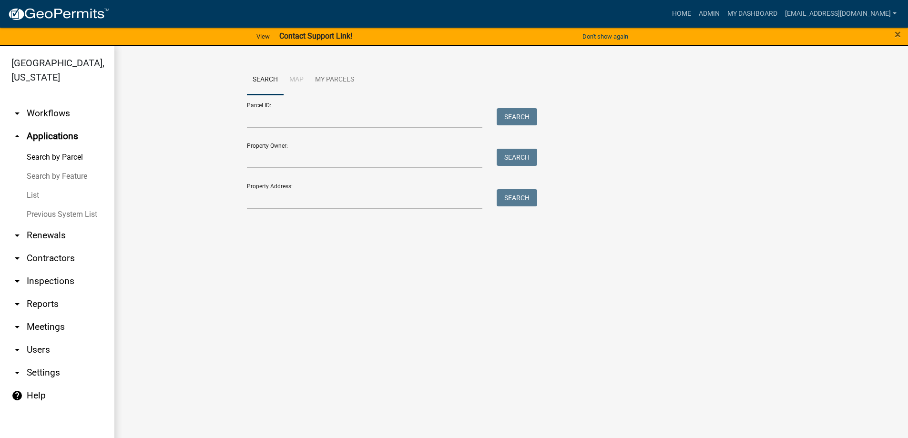
click at [32, 196] on link "List" at bounding box center [57, 195] width 114 height 19
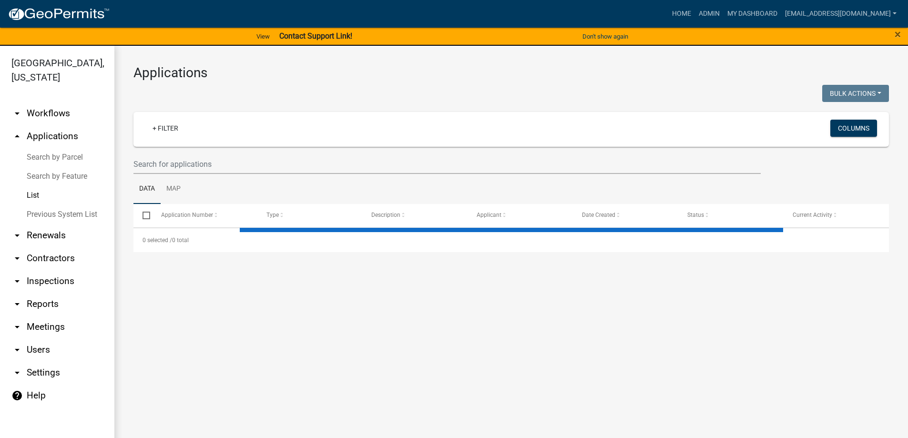
select select "3: 100"
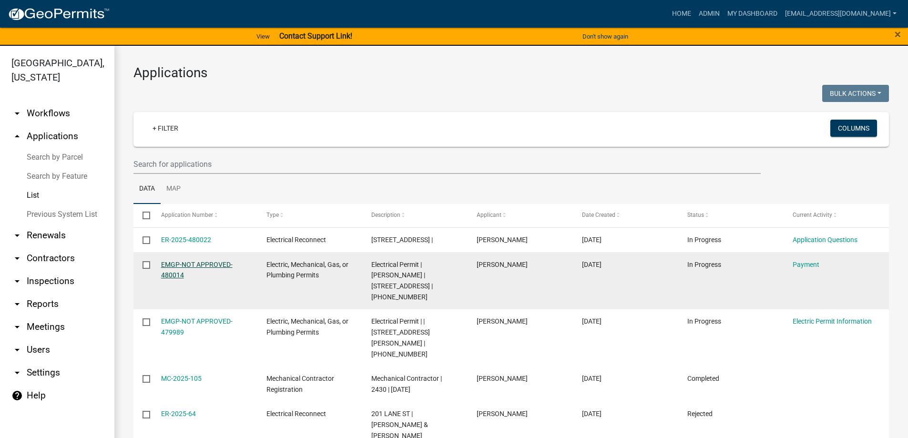
click at [209, 266] on link "EMGP-NOT APPROVED-480014" at bounding box center [197, 270] width 72 height 19
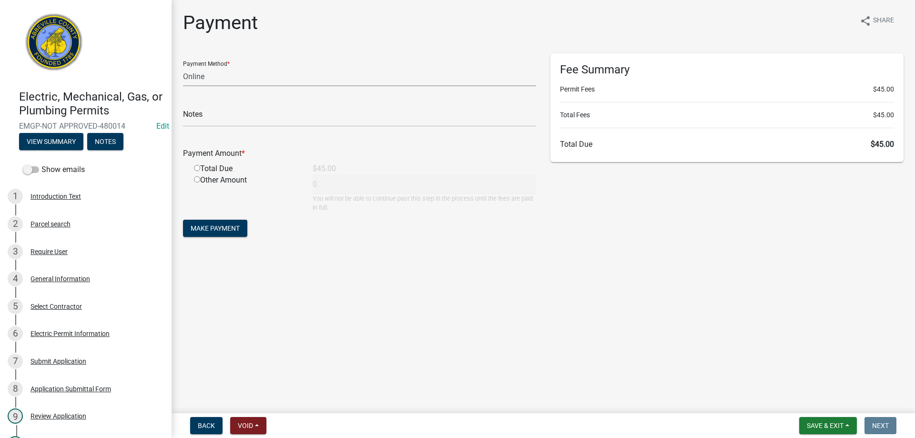
drag, startPoint x: 197, startPoint y: 73, endPoint x: 200, endPoint y: 84, distance: 11.2
click at [197, 73] on select "Credit Card POS Check Cash Online" at bounding box center [359, 77] width 353 height 20
select select "0: 2"
click at [183, 67] on select "Credit Card POS Check Cash Online" at bounding box center [359, 77] width 353 height 20
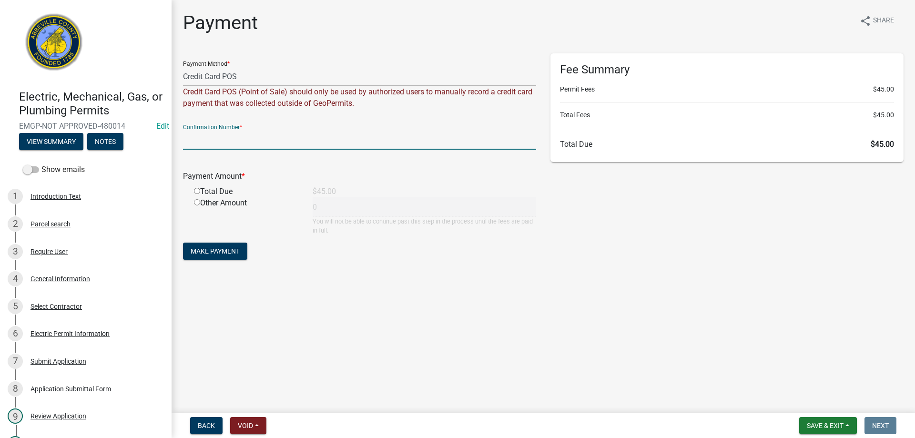
click at [220, 138] on input "text" at bounding box center [359, 140] width 353 height 20
type input "Square"
click at [196, 191] on input "radio" at bounding box center [197, 191] width 6 height 6
radio input "true"
type input "45"
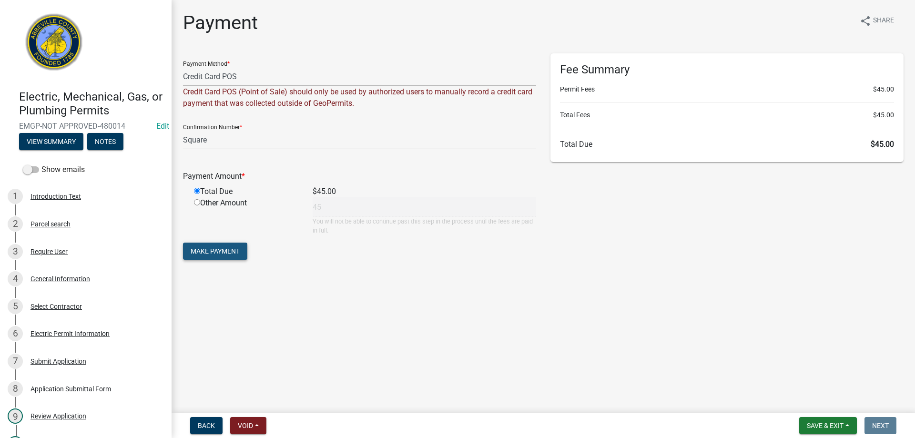
click at [219, 253] on span "Make Payment" at bounding box center [215, 251] width 49 height 8
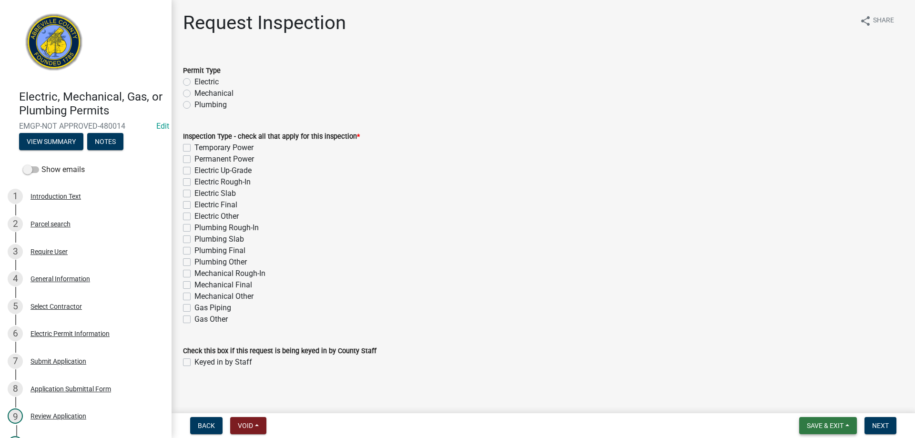
click at [851, 431] on button "Save & Exit" at bounding box center [829, 425] width 58 height 17
click at [842, 404] on button "Save & Exit" at bounding box center [819, 401] width 76 height 23
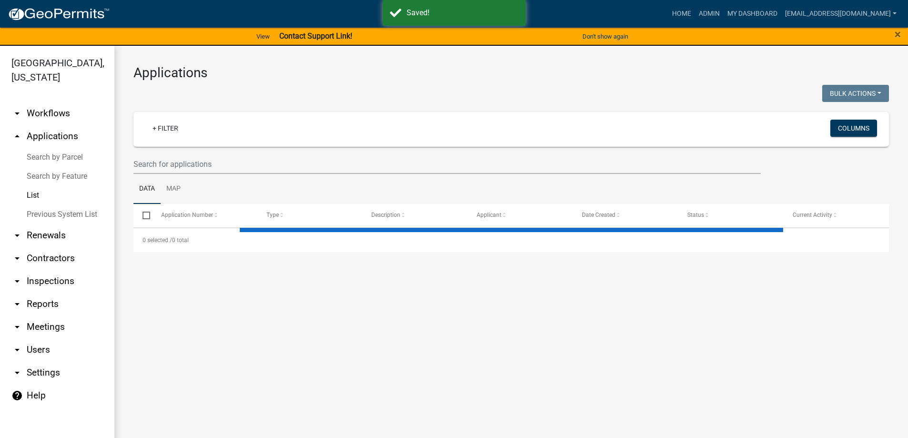
select select "3: 100"
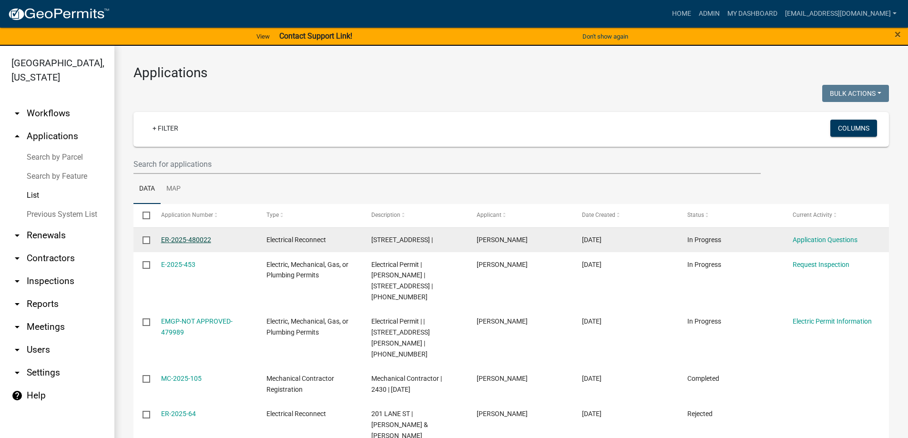
click at [200, 241] on link "ER-2025-480022" at bounding box center [186, 240] width 50 height 8
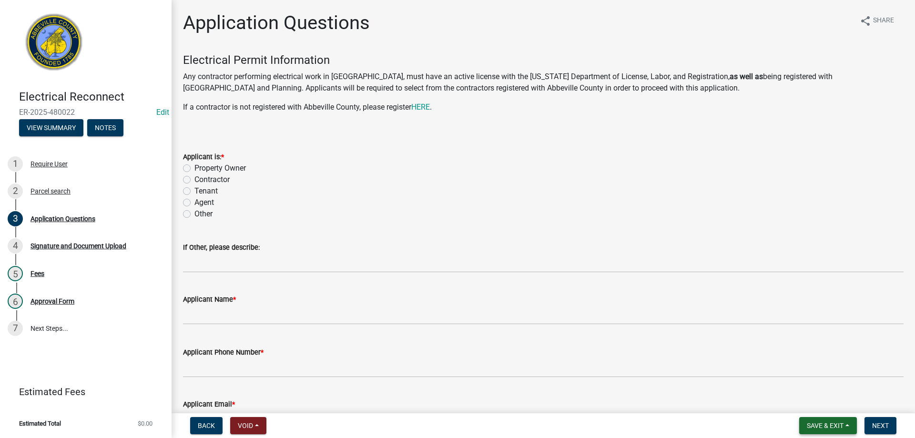
click at [824, 428] on span "Save & Exit" at bounding box center [825, 426] width 37 height 8
click at [823, 408] on button "Save & Exit" at bounding box center [819, 401] width 76 height 23
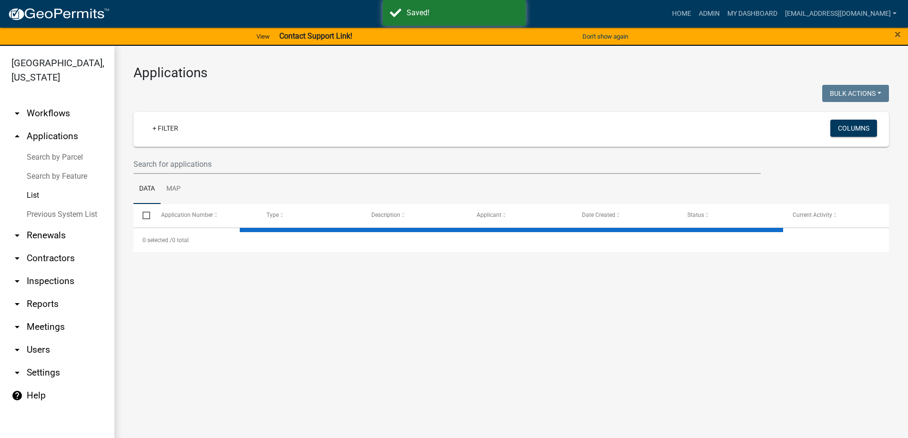
select select "3: 100"
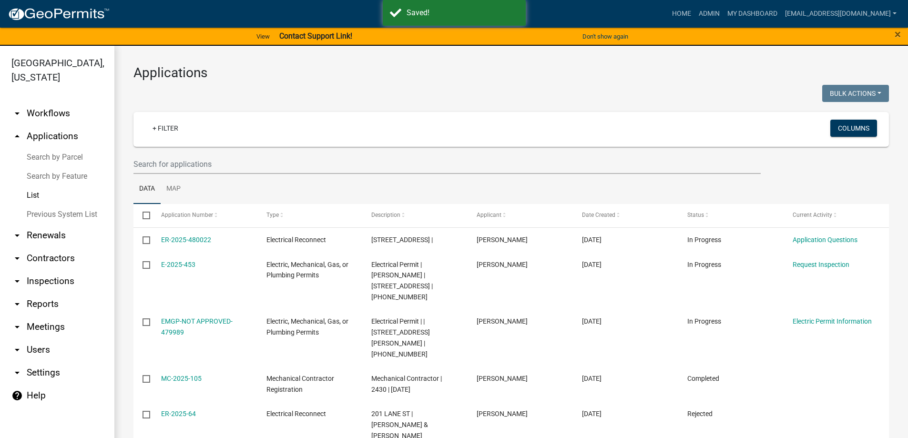
click at [179, 410] on link "ER-2025-64" at bounding box center [178, 414] width 35 height 8
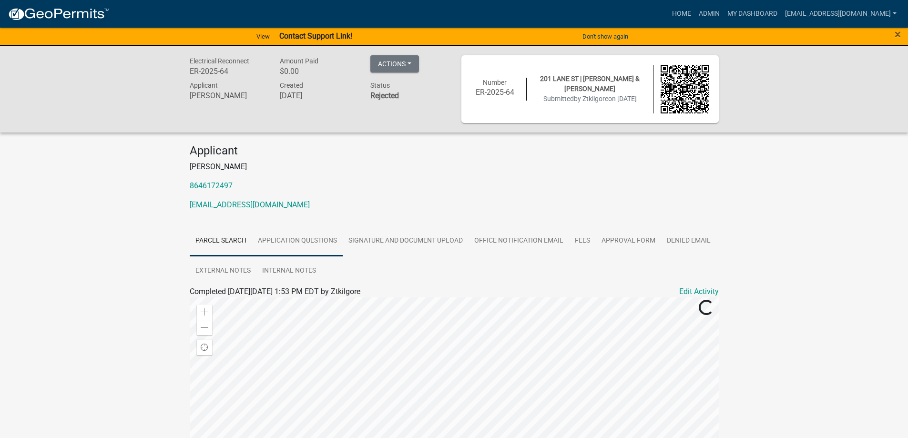
click at [299, 237] on link "Application Questions" at bounding box center [297, 241] width 91 height 31
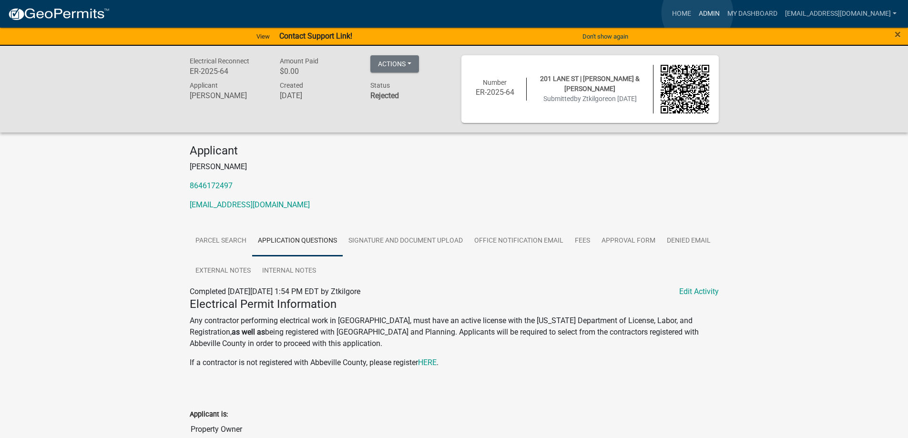
click at [698, 12] on link "Admin" at bounding box center [709, 14] width 29 height 18
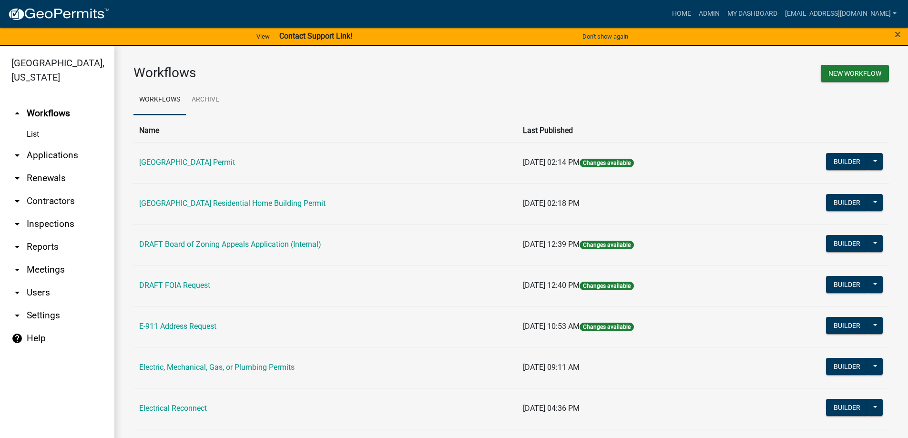
click at [33, 156] on link "arrow_drop_down Applications" at bounding box center [57, 155] width 114 height 23
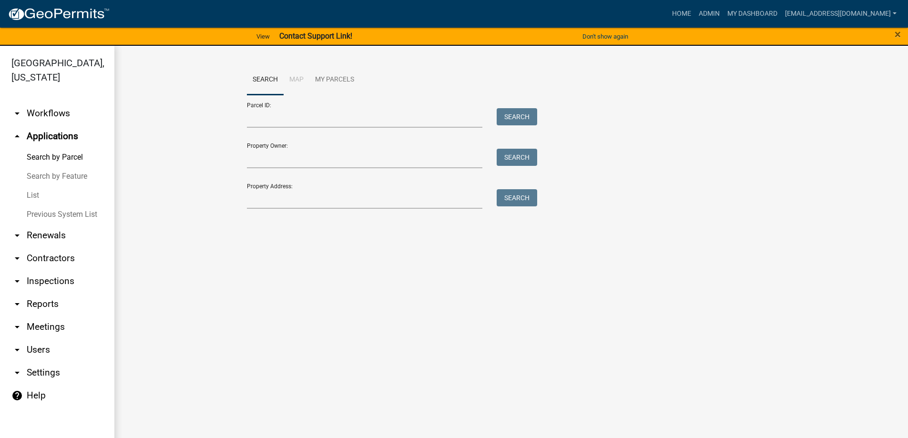
click at [32, 194] on link "List" at bounding box center [57, 195] width 114 height 19
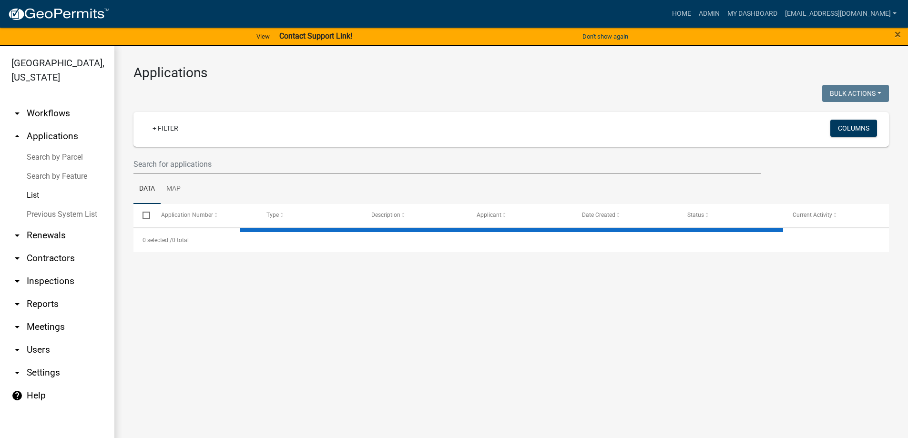
select select "3: 100"
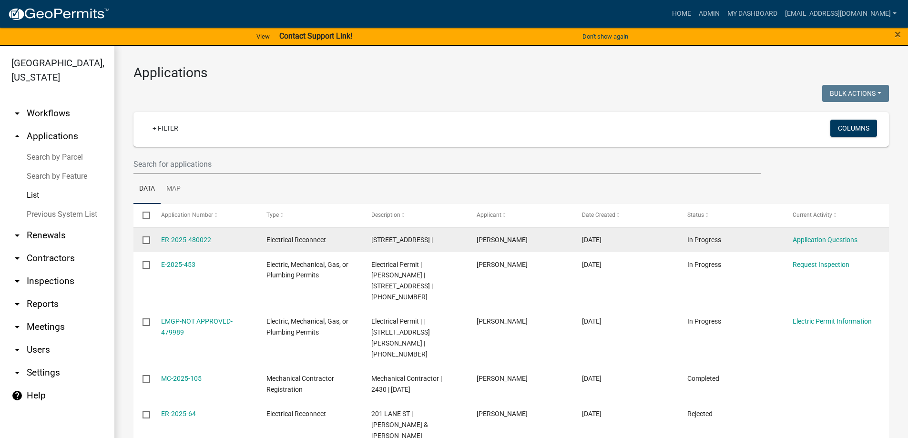
click at [802, 244] on div "Application Questions" at bounding box center [836, 240] width 87 height 11
click at [802, 241] on link "Application Questions" at bounding box center [825, 240] width 65 height 8
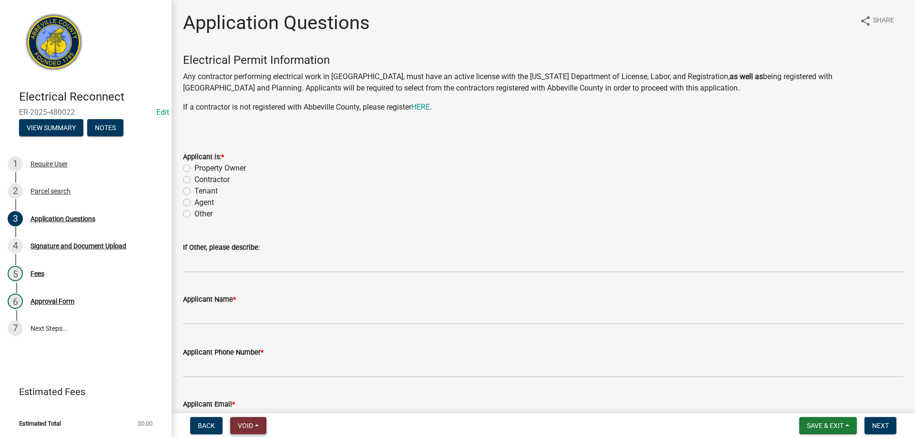
click at [248, 427] on span "Void" at bounding box center [245, 426] width 15 height 8
click at [249, 401] on button "Void" at bounding box center [268, 401] width 76 height 23
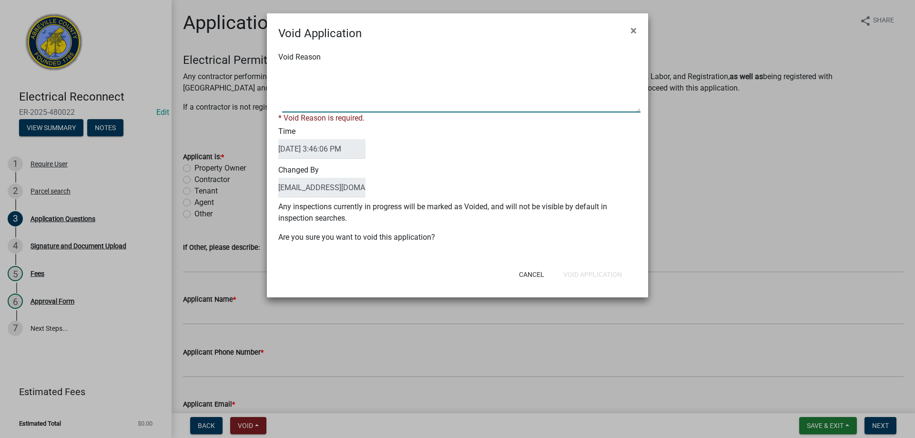
click at [361, 93] on textarea "Void Reason" at bounding box center [461, 89] width 359 height 48
type textarea "p"
type textarea "P"
type textarea "It has an open permit."
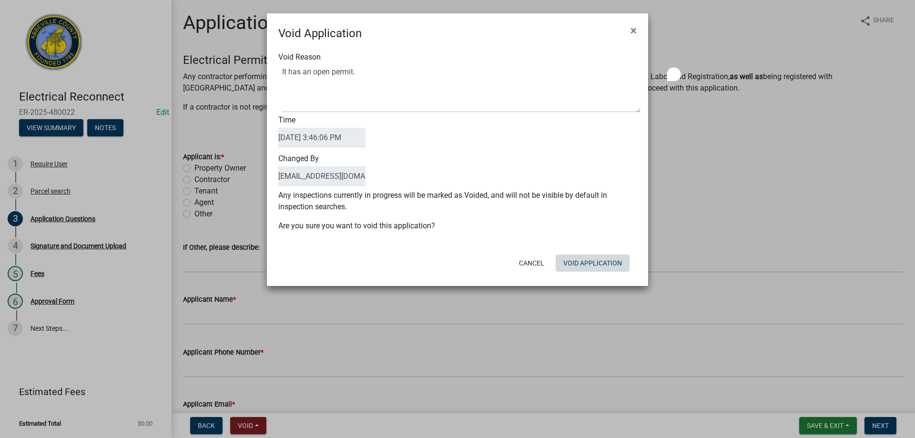
click at [583, 278] on div "Void Application × Void Reason Time 09/17/2025 3:46:06 PM Changed By rmorton@ab…" at bounding box center [457, 149] width 381 height 273
click at [580, 268] on button "Void Application" at bounding box center [593, 263] width 74 height 17
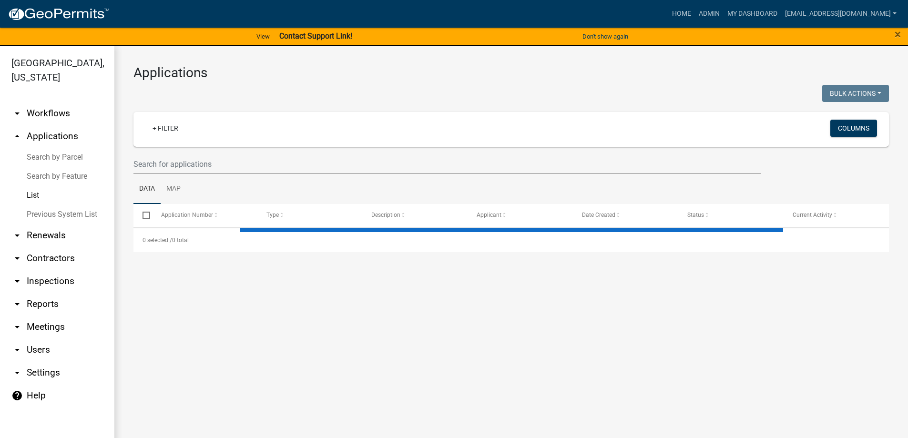
select select "3: 100"
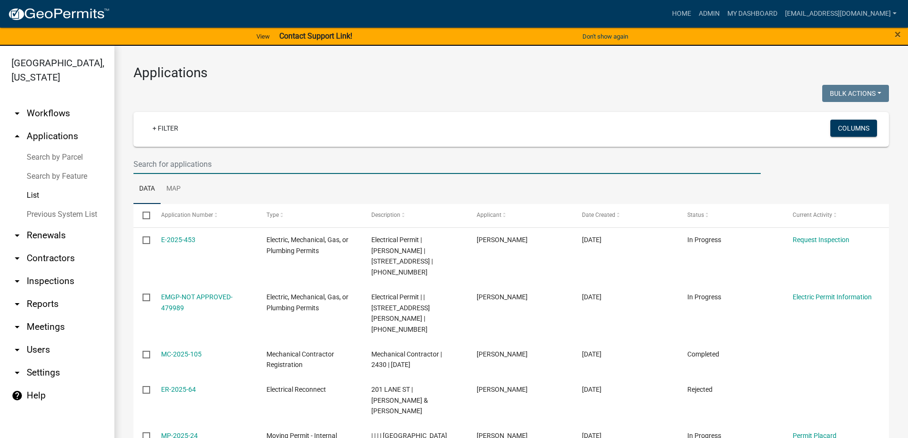
click at [166, 161] on input "text" at bounding box center [447, 164] width 627 height 20
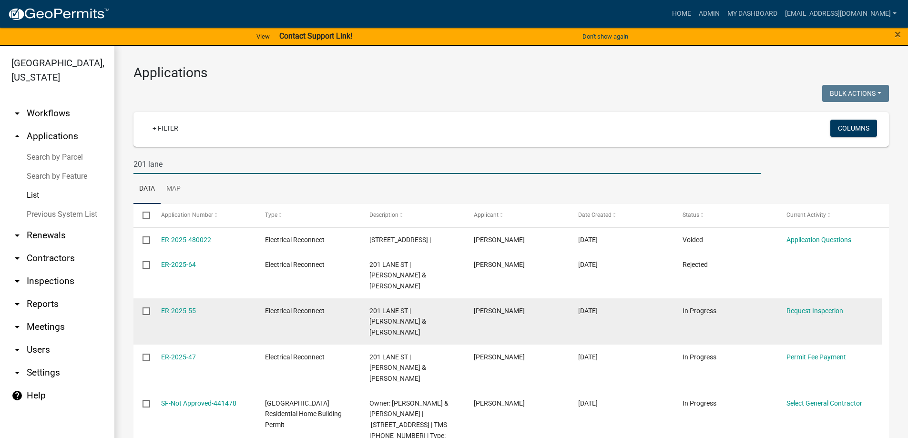
type input "201 lane"
click at [174, 306] on div "ER-2025-55" at bounding box center [204, 311] width 86 height 11
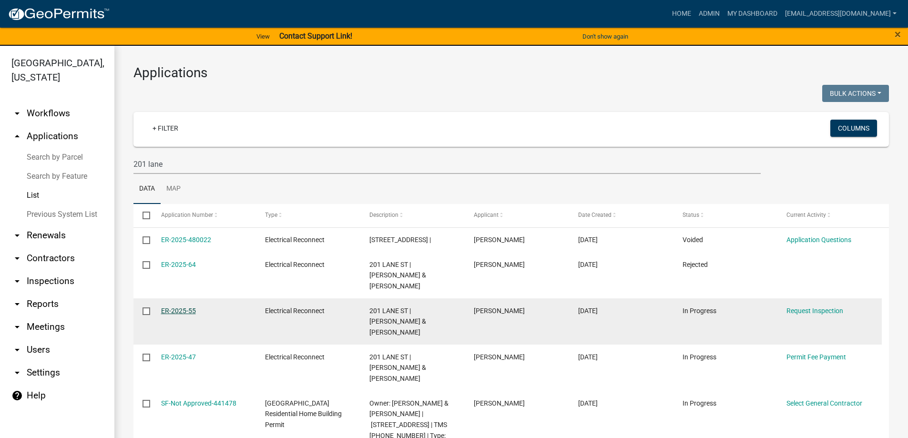
click at [174, 307] on link "ER-2025-55" at bounding box center [178, 311] width 35 height 8
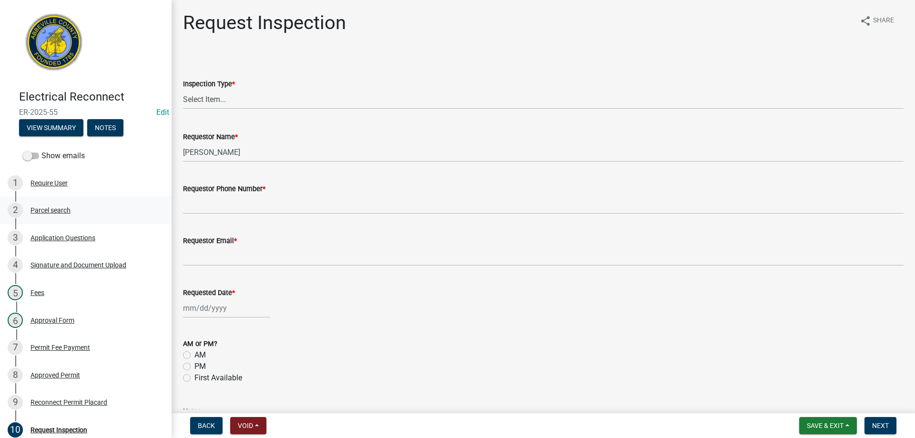
click at [65, 208] on div "Parcel search" at bounding box center [51, 210] width 40 height 7
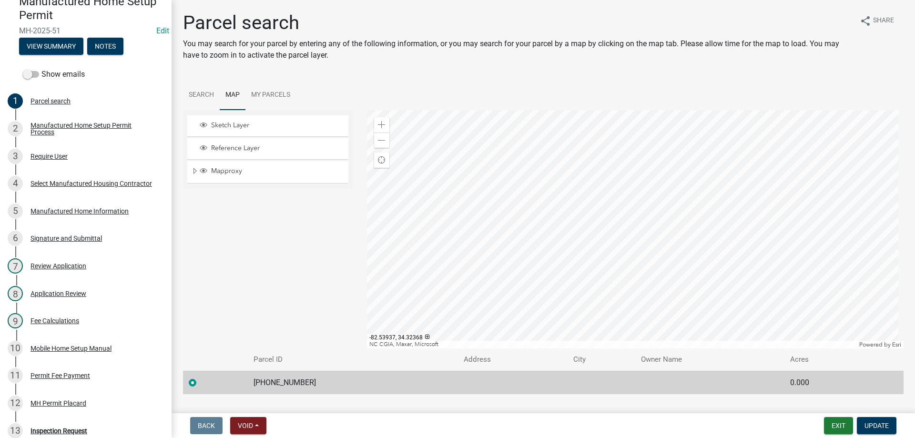
scroll to position [22, 0]
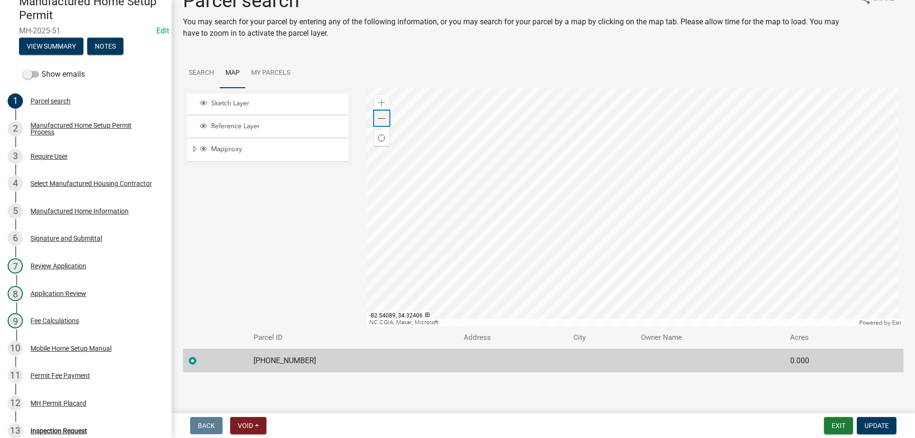
click at [381, 117] on span at bounding box center [382, 119] width 8 height 8
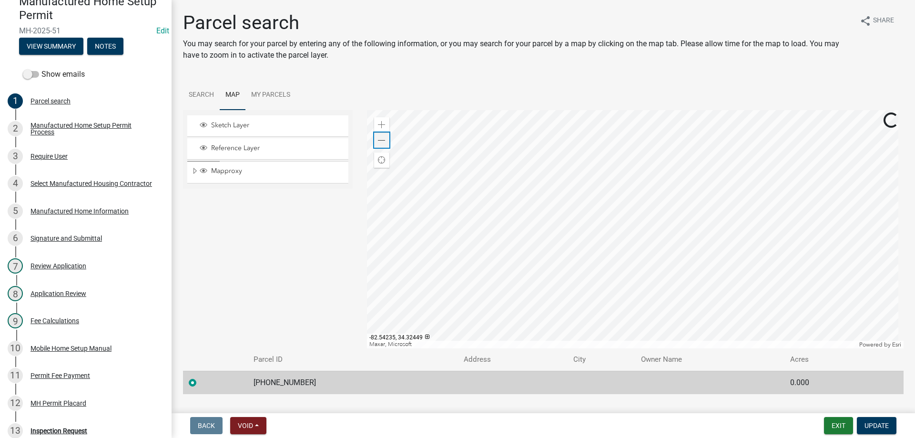
click at [381, 143] on span at bounding box center [382, 141] width 8 height 8
click at [374, 124] on div "Zoom in" at bounding box center [381, 124] width 15 height 15
